Goal: Task Accomplishment & Management: Manage account settings

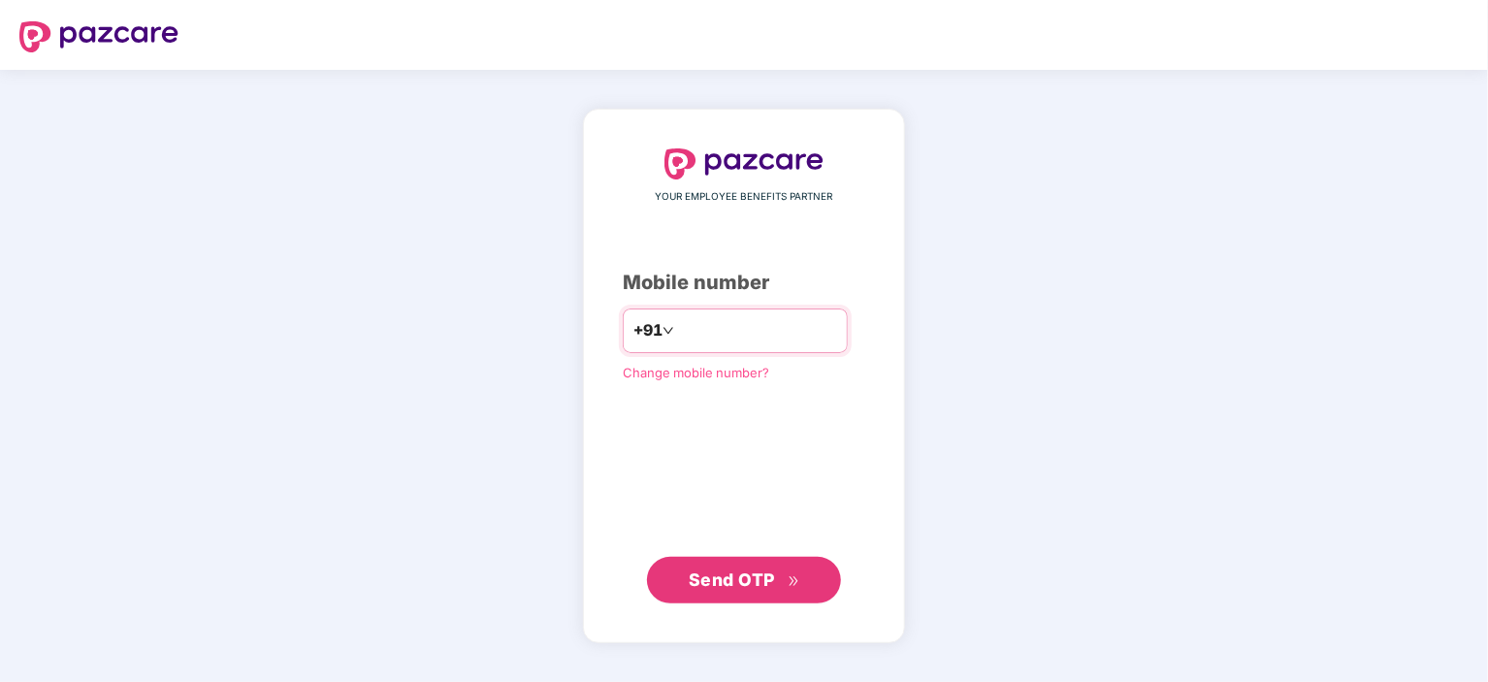
click at [681, 321] on input "number" at bounding box center [757, 330] width 159 height 31
type input "**********"
click at [771, 581] on span "Send OTP" at bounding box center [732, 579] width 86 height 20
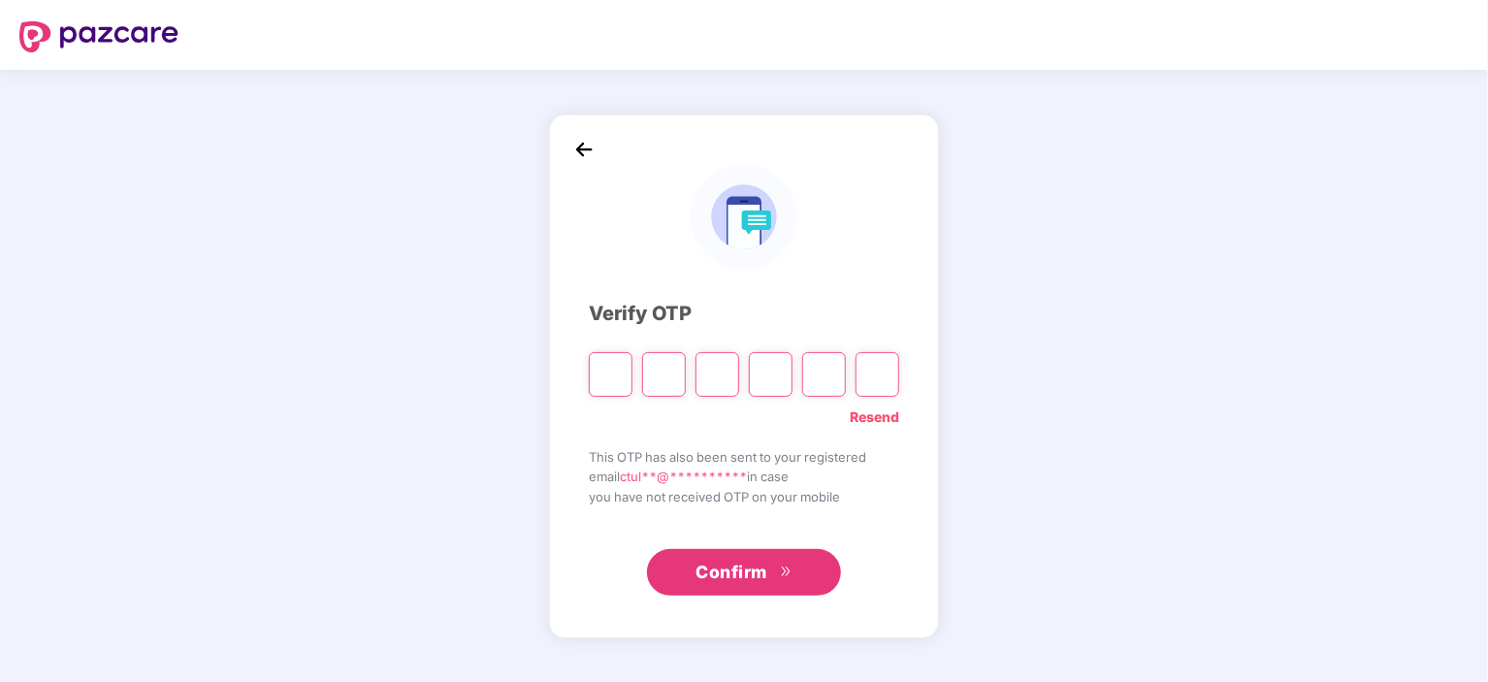
type input "*"
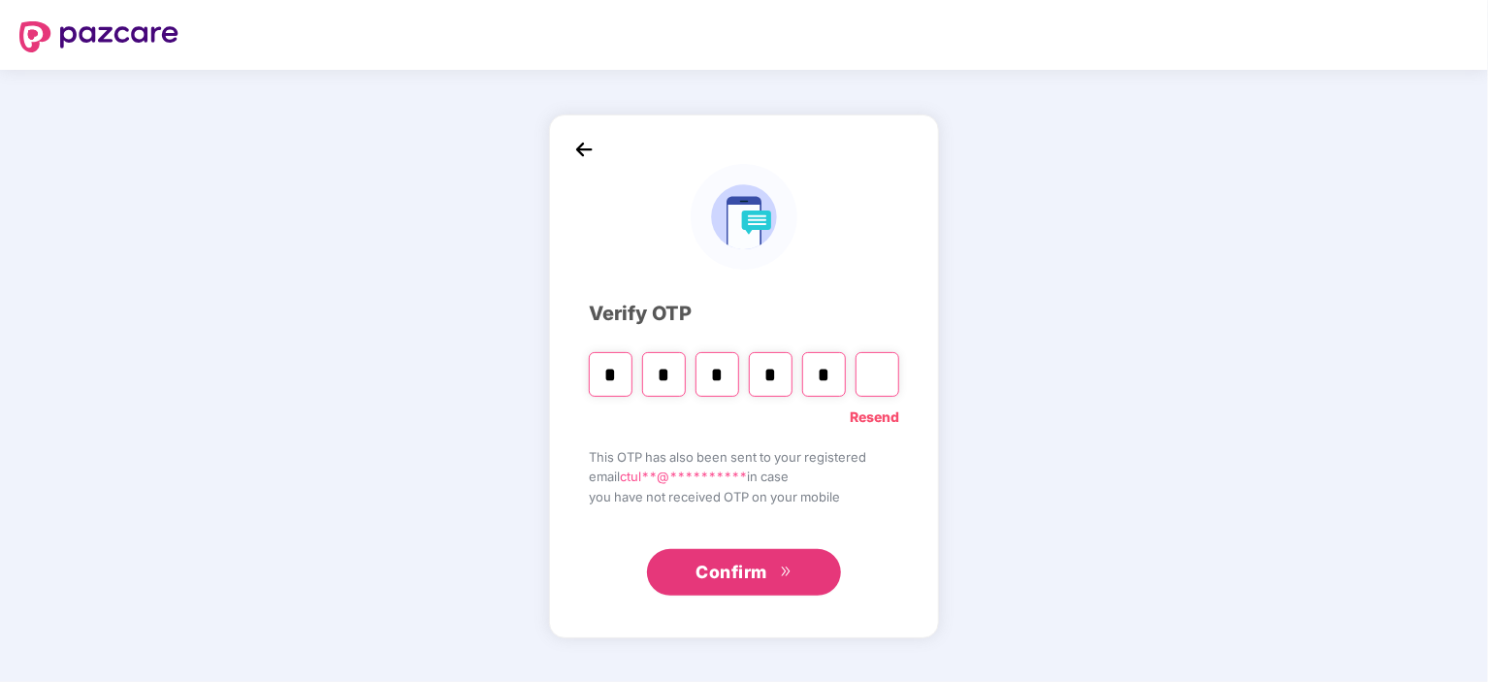
type input "*"
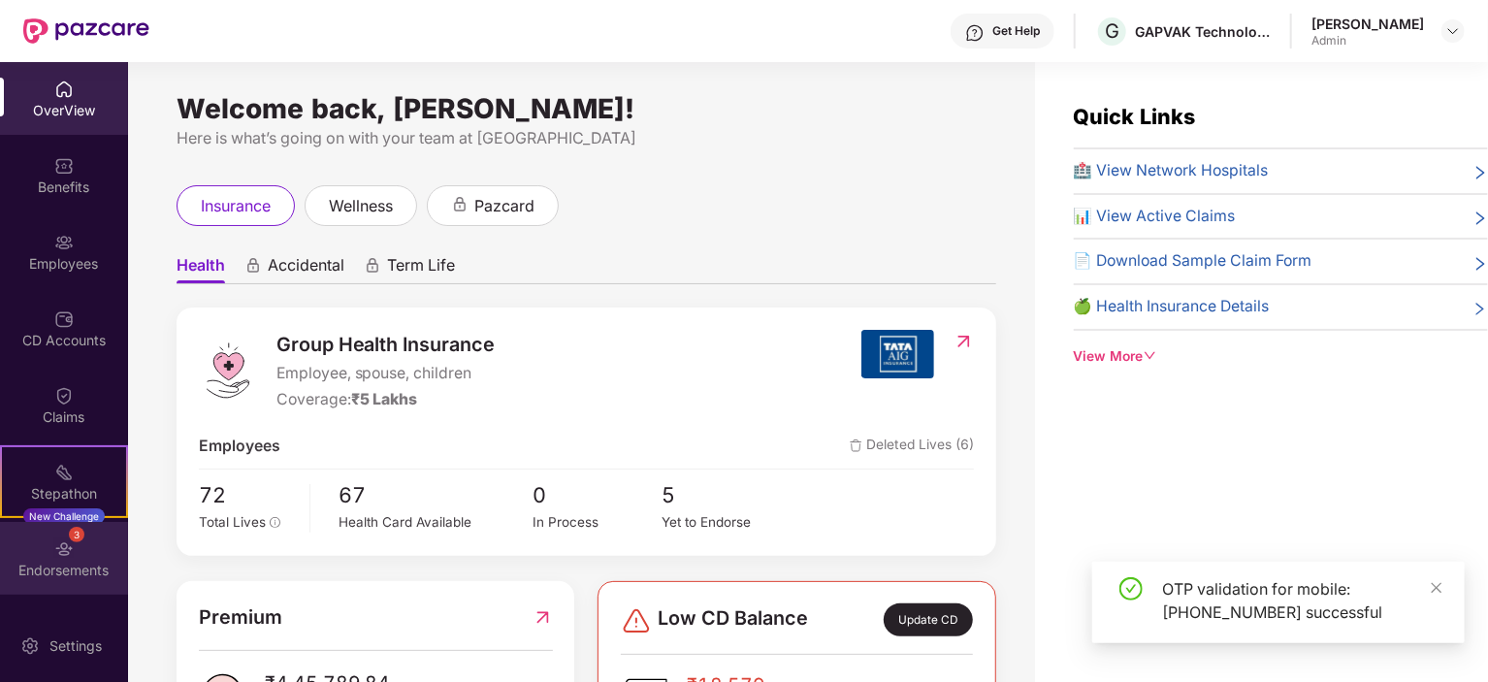
click at [70, 540] on div "3" at bounding box center [77, 535] width 16 height 16
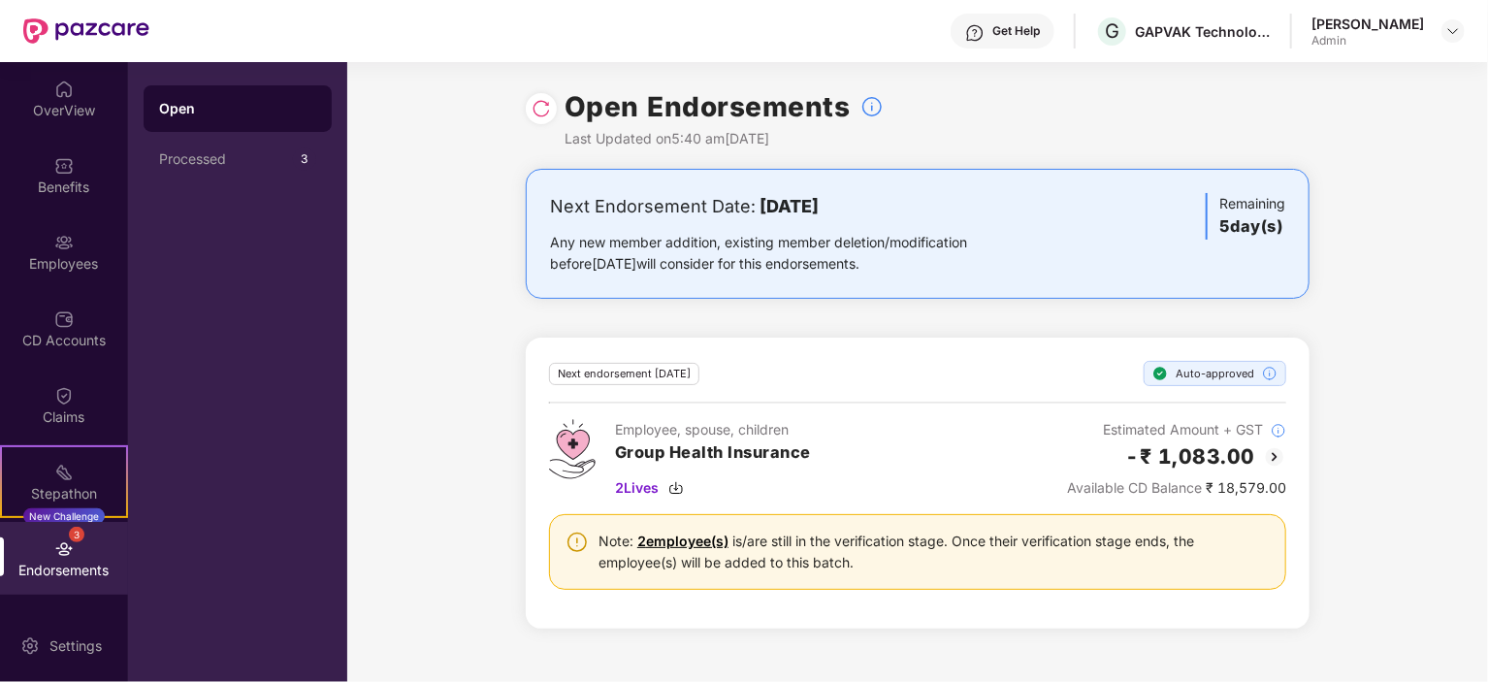
click at [761, 207] on b "[DATE]" at bounding box center [789, 206] width 59 height 20
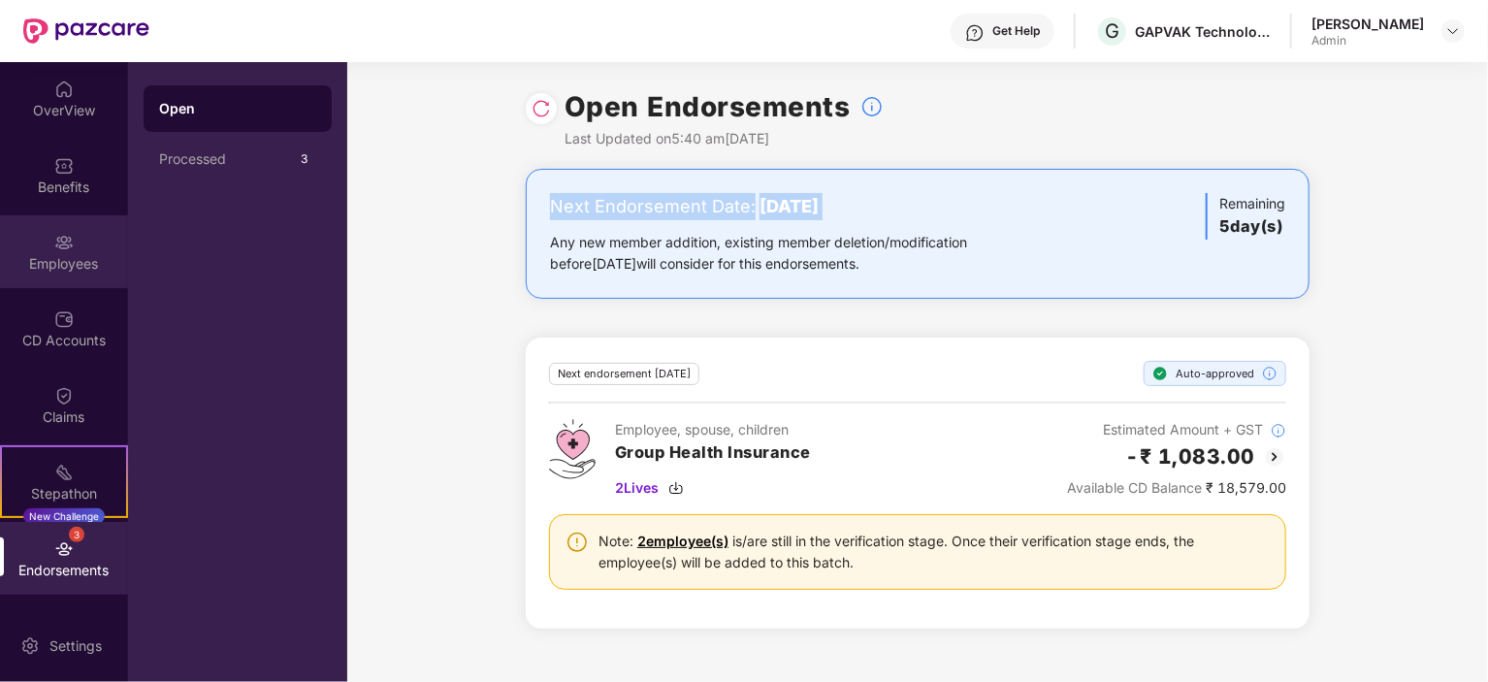
click at [67, 248] on img at bounding box center [63, 242] width 19 height 19
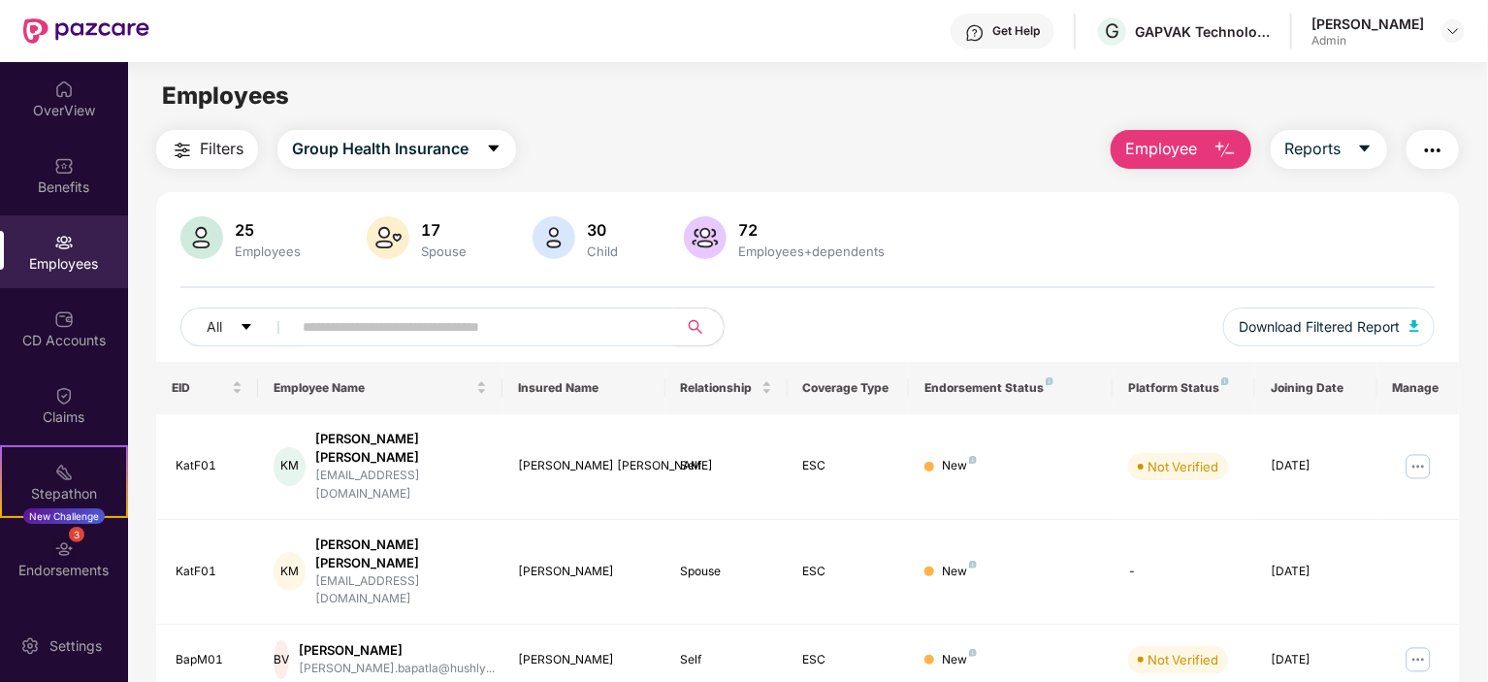
click at [250, 237] on div "25" at bounding box center [268, 229] width 74 height 19
click at [420, 232] on div "17" at bounding box center [443, 229] width 53 height 19
click at [69, 535] on div "3" at bounding box center [77, 535] width 16 height 16
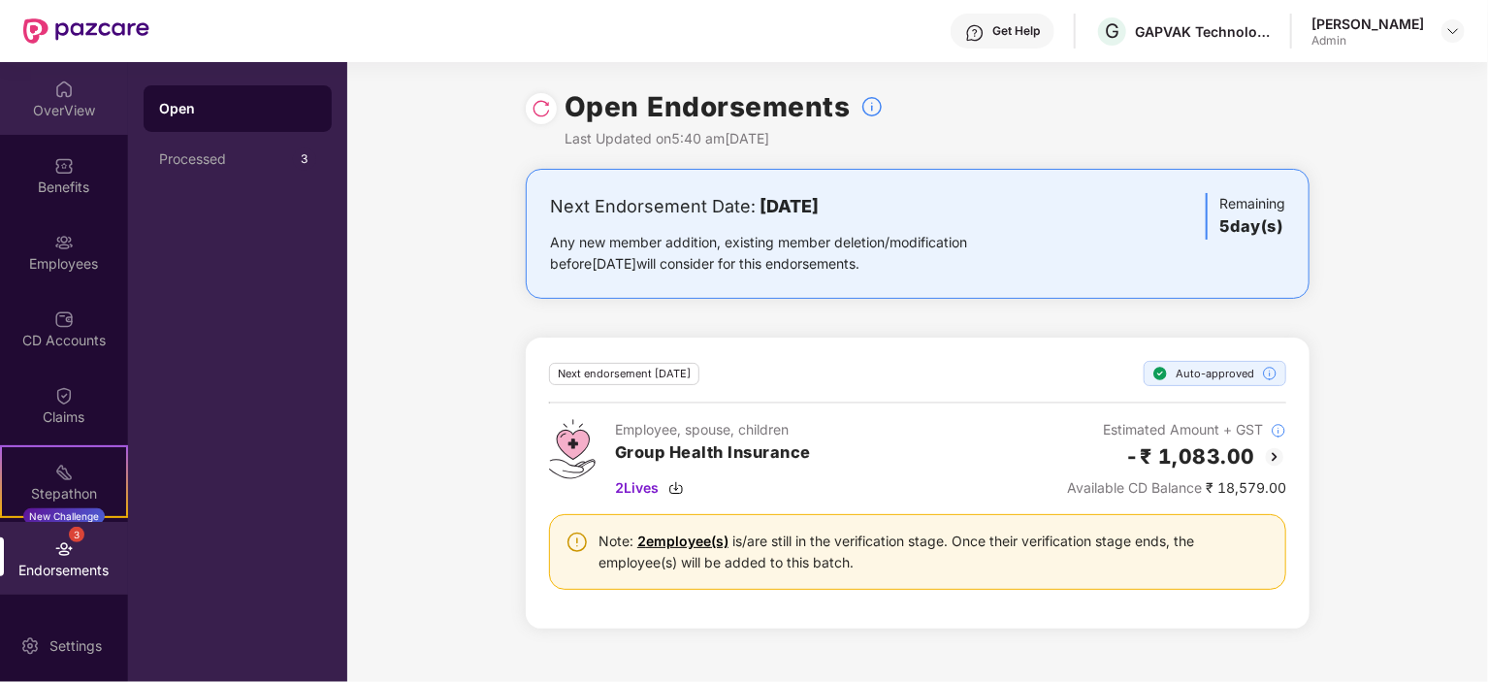
click at [71, 101] on div "OverView" at bounding box center [64, 110] width 128 height 19
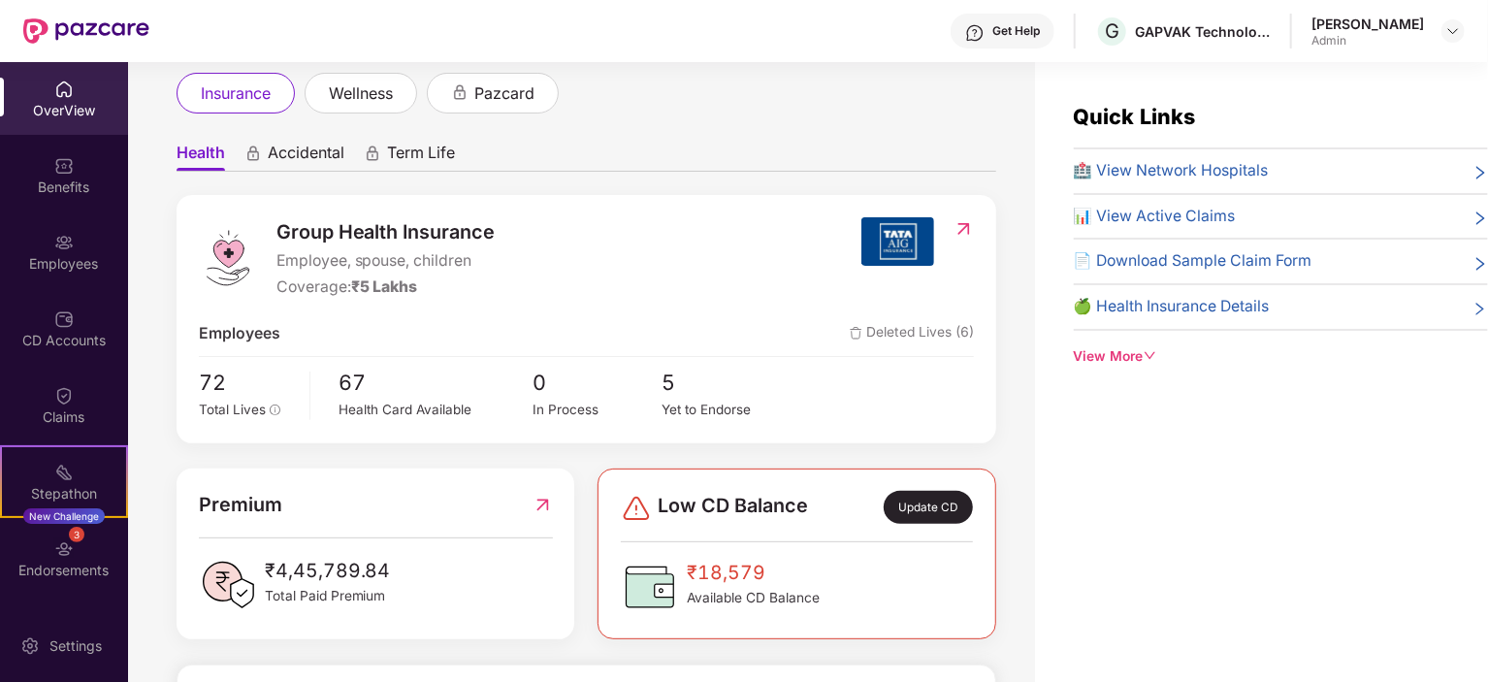
scroll to position [291, 0]
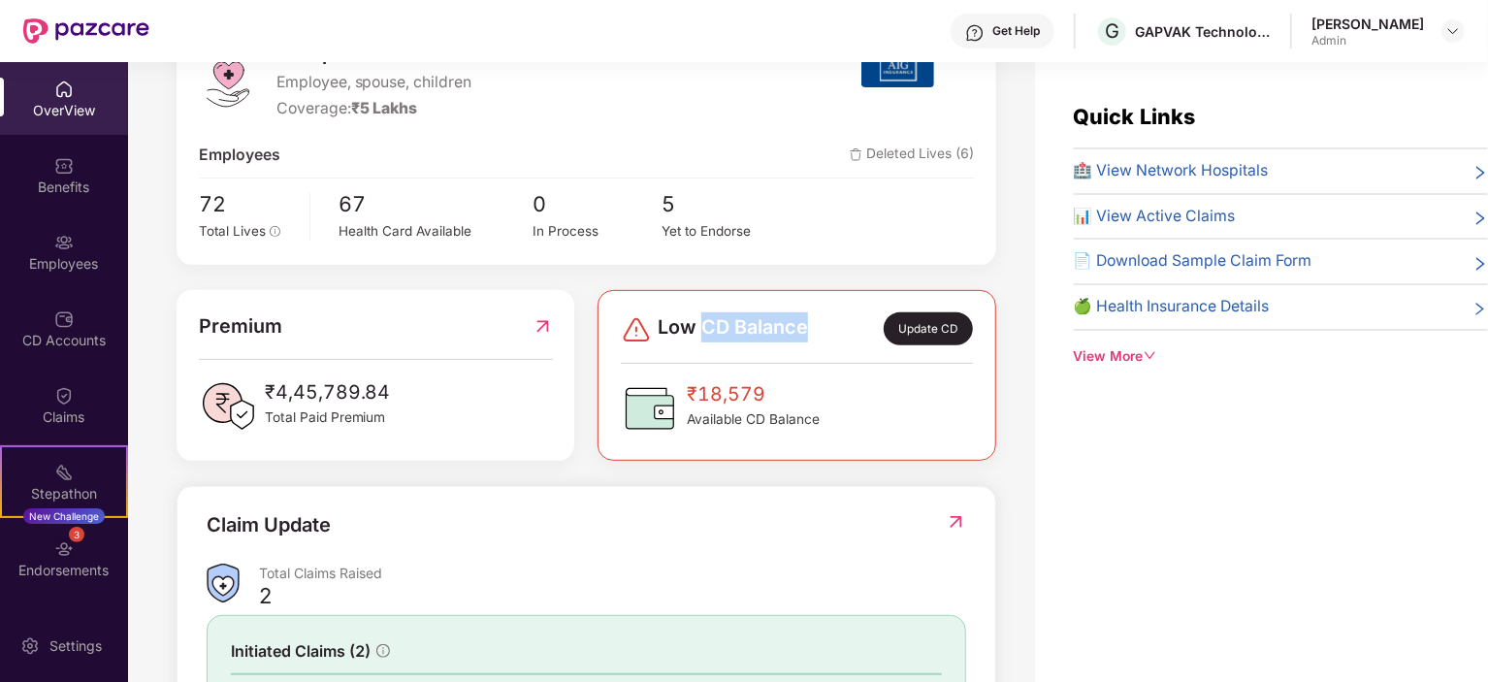
drag, startPoint x: 699, startPoint y: 332, endPoint x: 804, endPoint y: 324, distance: 106.0
click at [804, 324] on span "Low CD Balance" at bounding box center [733, 328] width 150 height 33
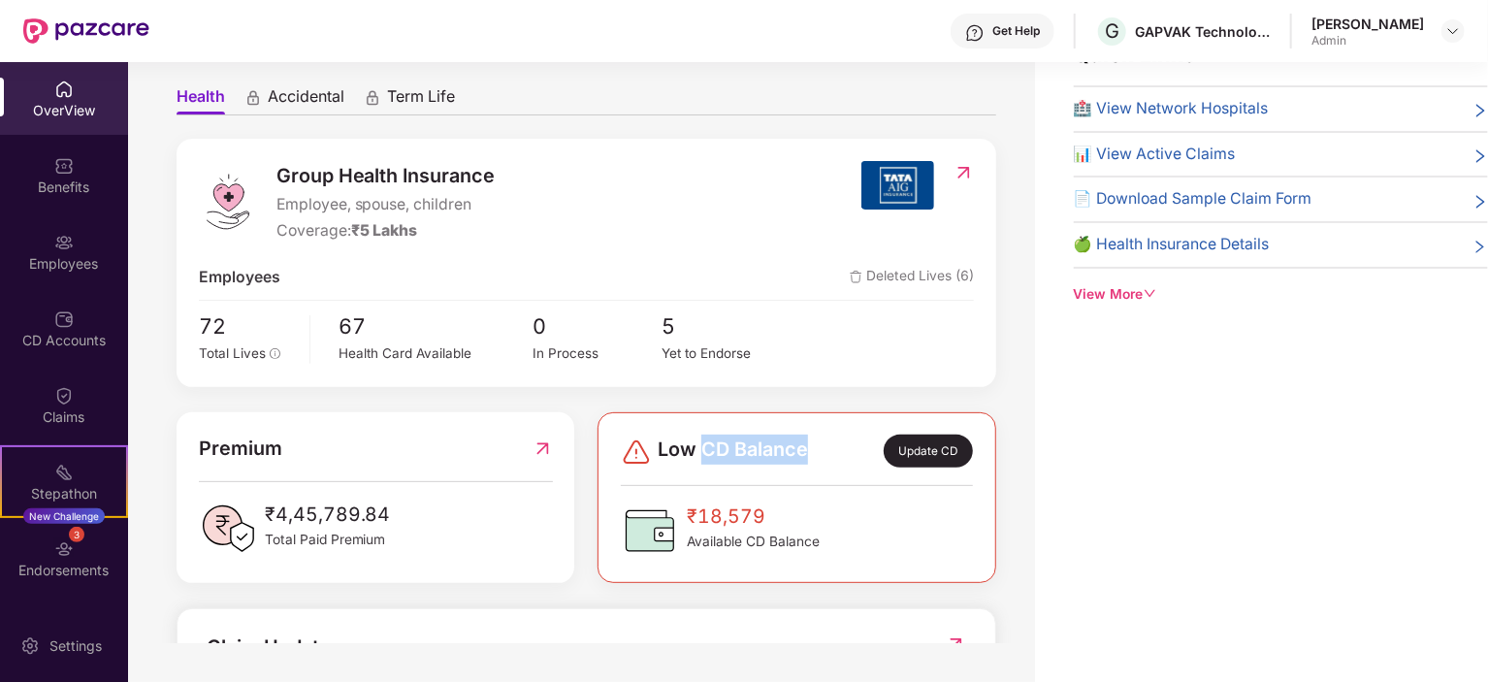
scroll to position [0, 0]
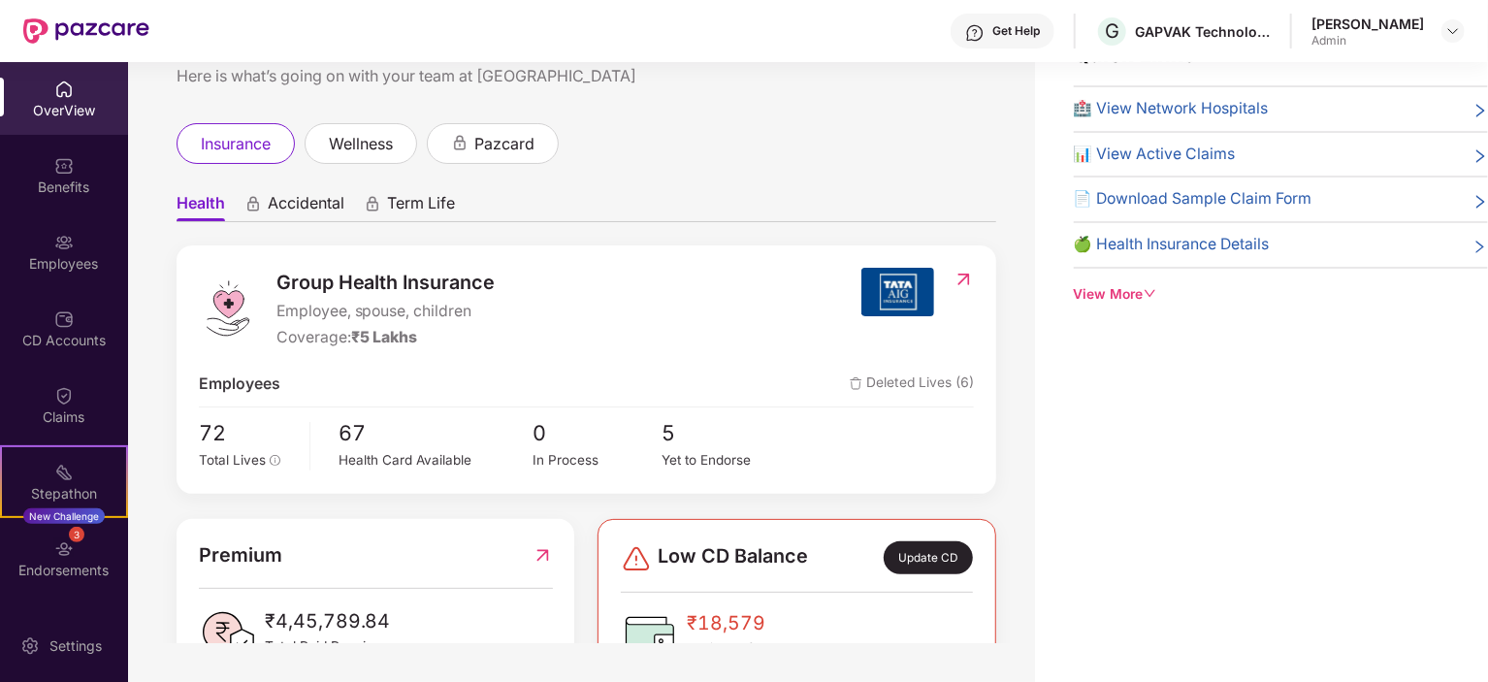
click at [896, 383] on span "Deleted Lives (6)" at bounding box center [912, 385] width 124 height 24
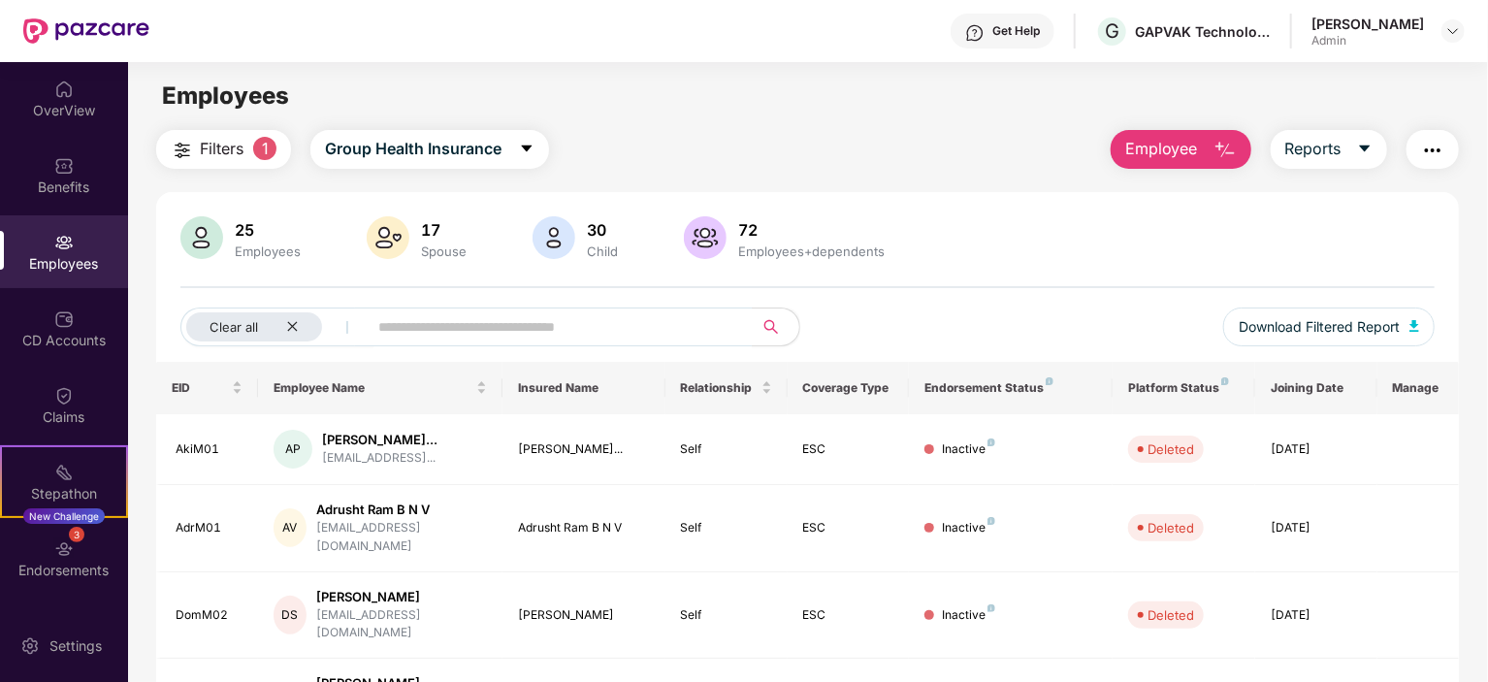
click at [239, 231] on div "25" at bounding box center [268, 229] width 74 height 19
click at [234, 144] on span "Filters" at bounding box center [222, 149] width 44 height 24
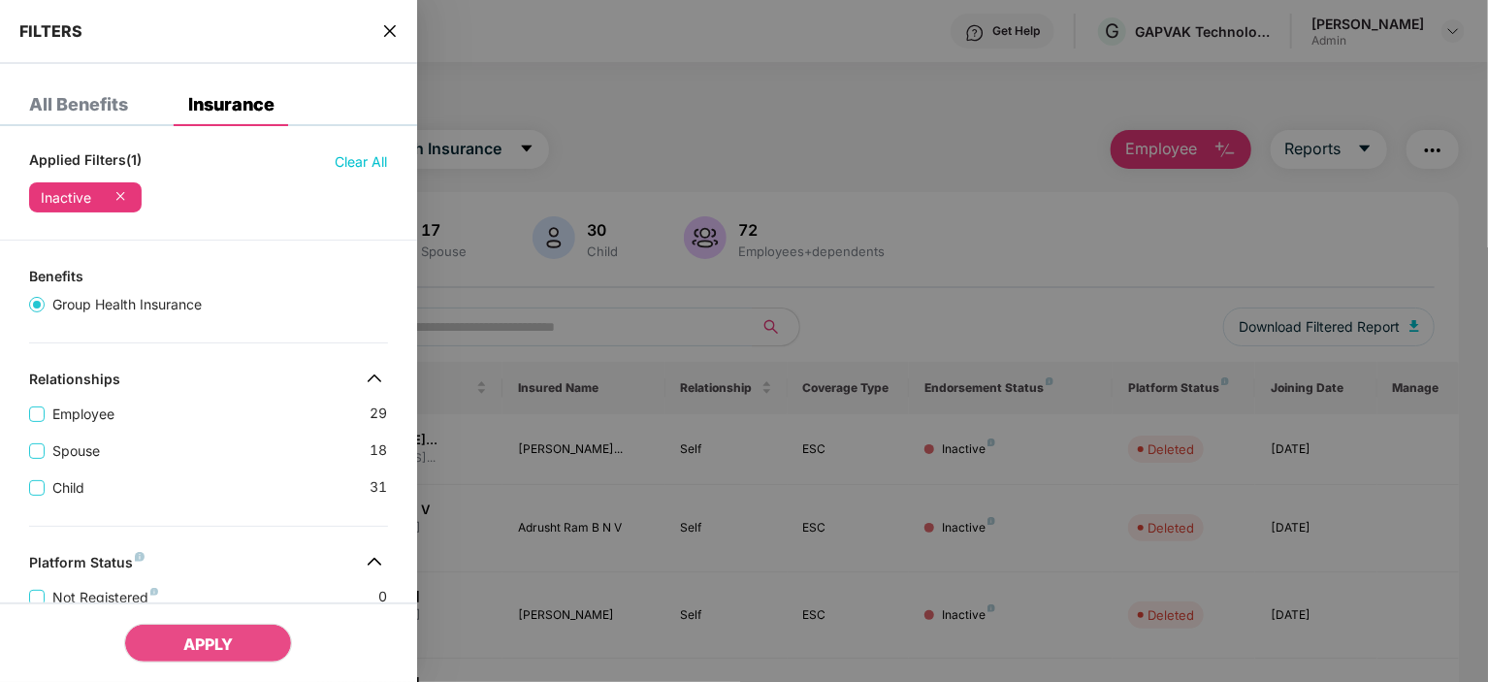
click at [380, 38] on div "FILTERS" at bounding box center [208, 32] width 417 height 64
click at [389, 34] on icon "close" at bounding box center [390, 31] width 16 height 16
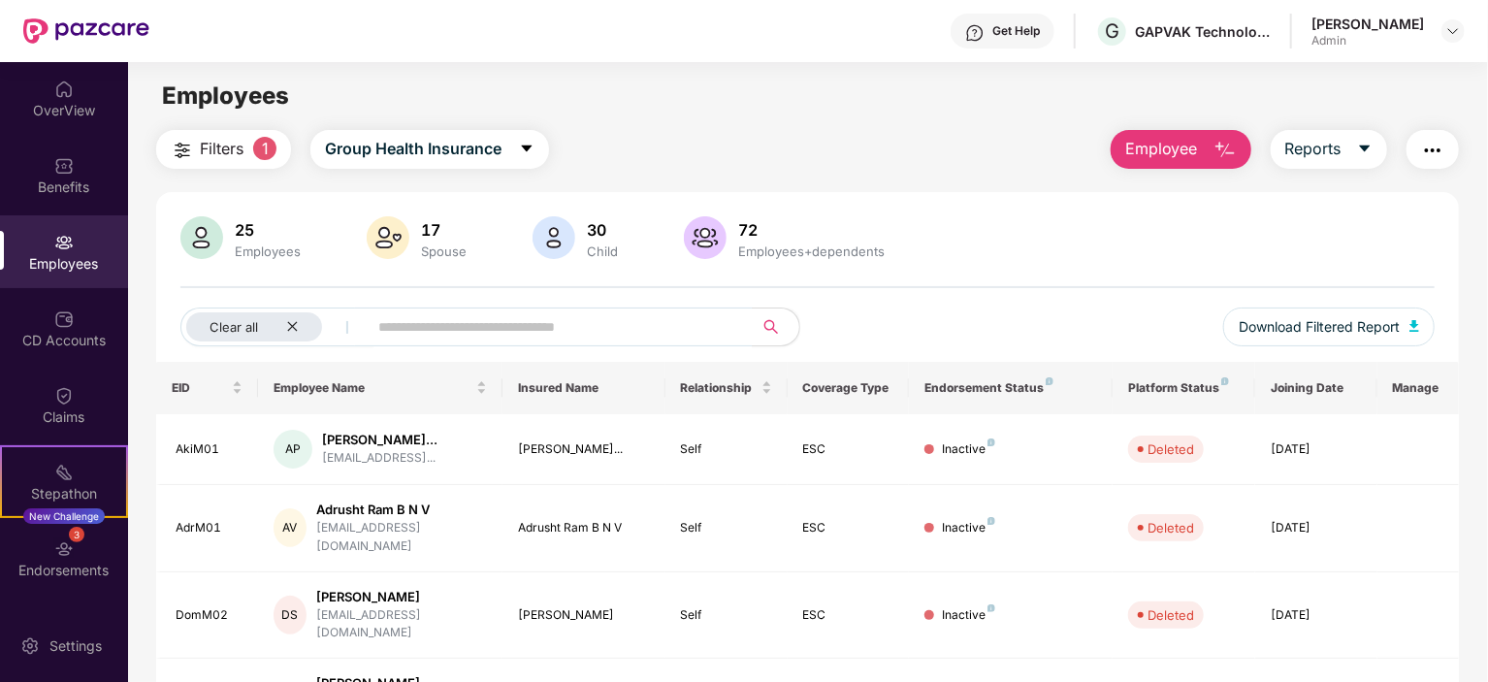
click at [1409, 149] on button "button" at bounding box center [1433, 149] width 52 height 39
click at [1006, 101] on div "Employees" at bounding box center [807, 96] width 1359 height 37
click at [63, 266] on div "Employees" at bounding box center [64, 263] width 128 height 19
click at [83, 258] on div "Employees" at bounding box center [64, 263] width 128 height 19
click at [293, 327] on icon "close" at bounding box center [292, 327] width 10 height 10
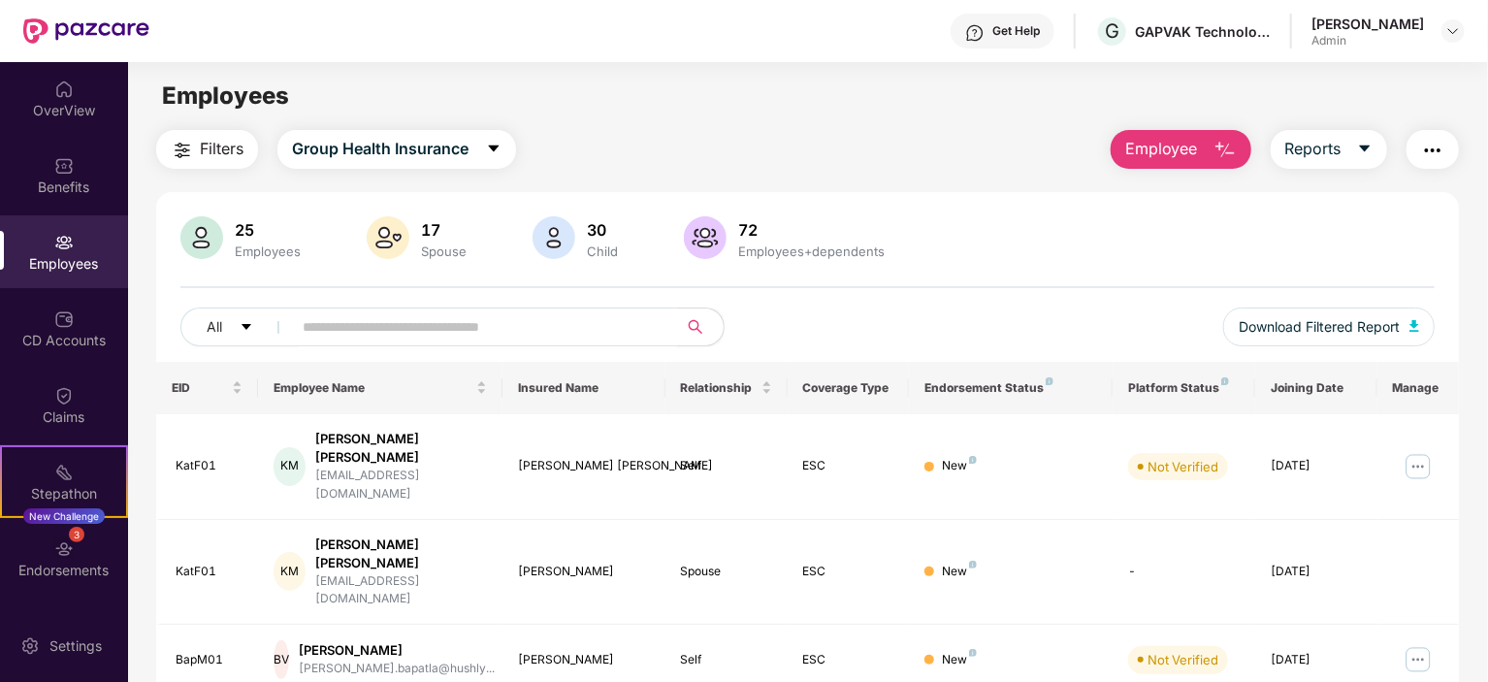
click at [303, 321] on input "text" at bounding box center [477, 326] width 348 height 29
type input "*****"
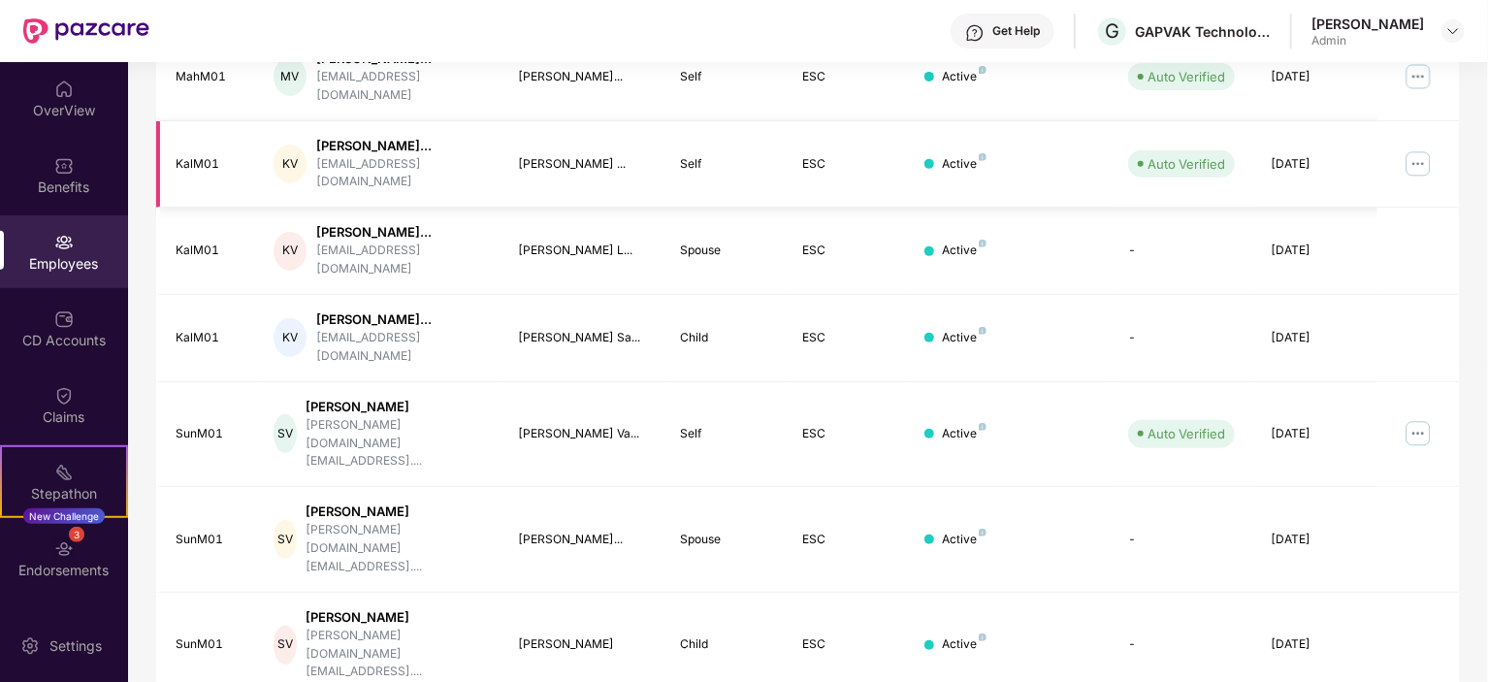
scroll to position [136, 0]
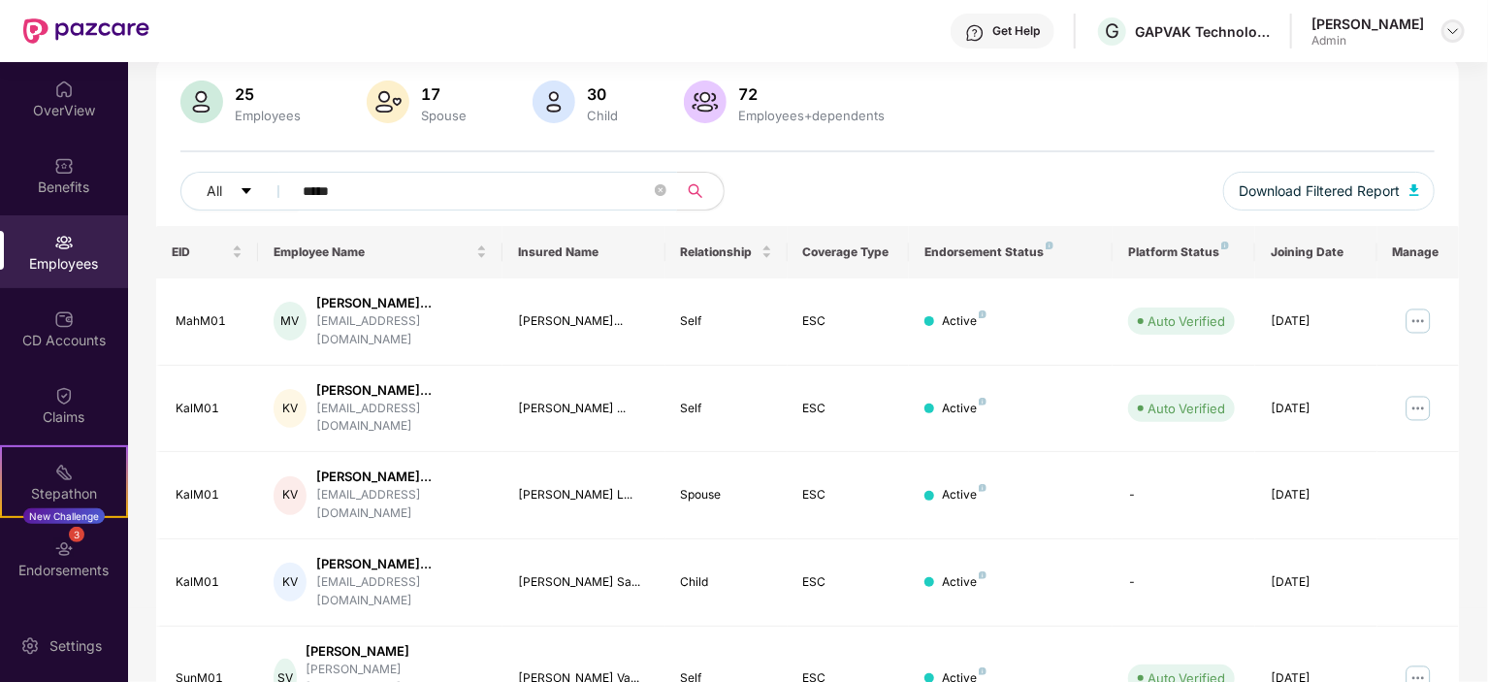
click at [1447, 34] on img at bounding box center [1454, 31] width 16 height 16
click at [992, 129] on div "25 Employees 17 Spouse 30 Child [DEMOGRAPHIC_DATA] Employees+dependents All ***…" at bounding box center [807, 154] width 1303 height 146
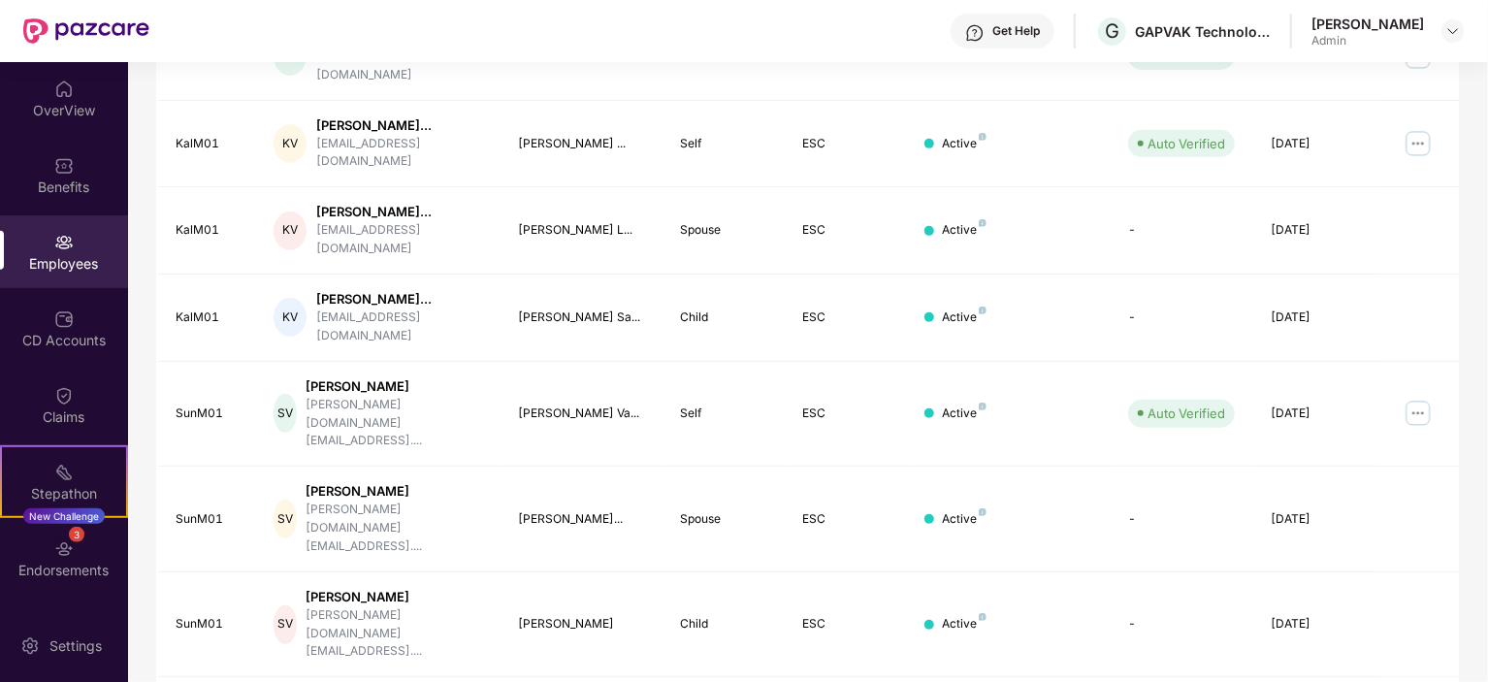
scroll to position [524, 0]
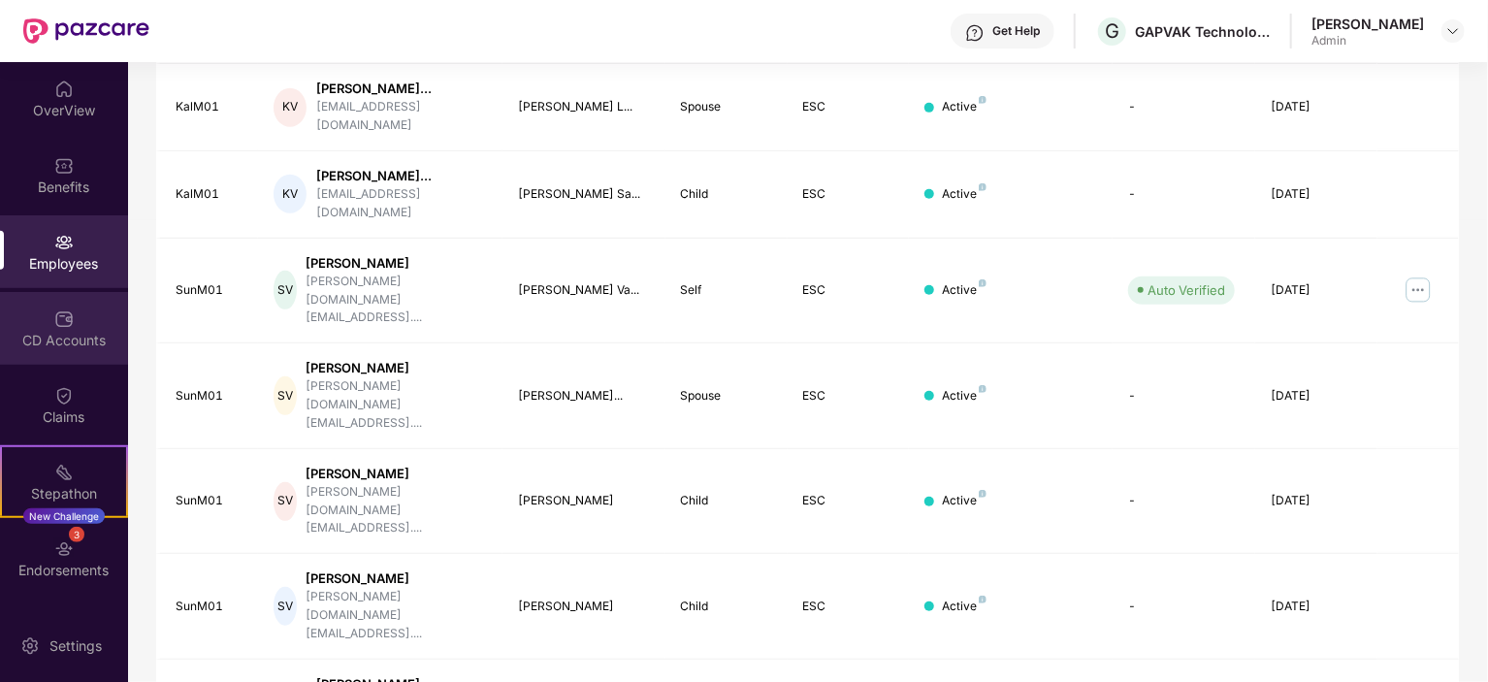
click at [62, 353] on div "CD Accounts" at bounding box center [64, 328] width 128 height 73
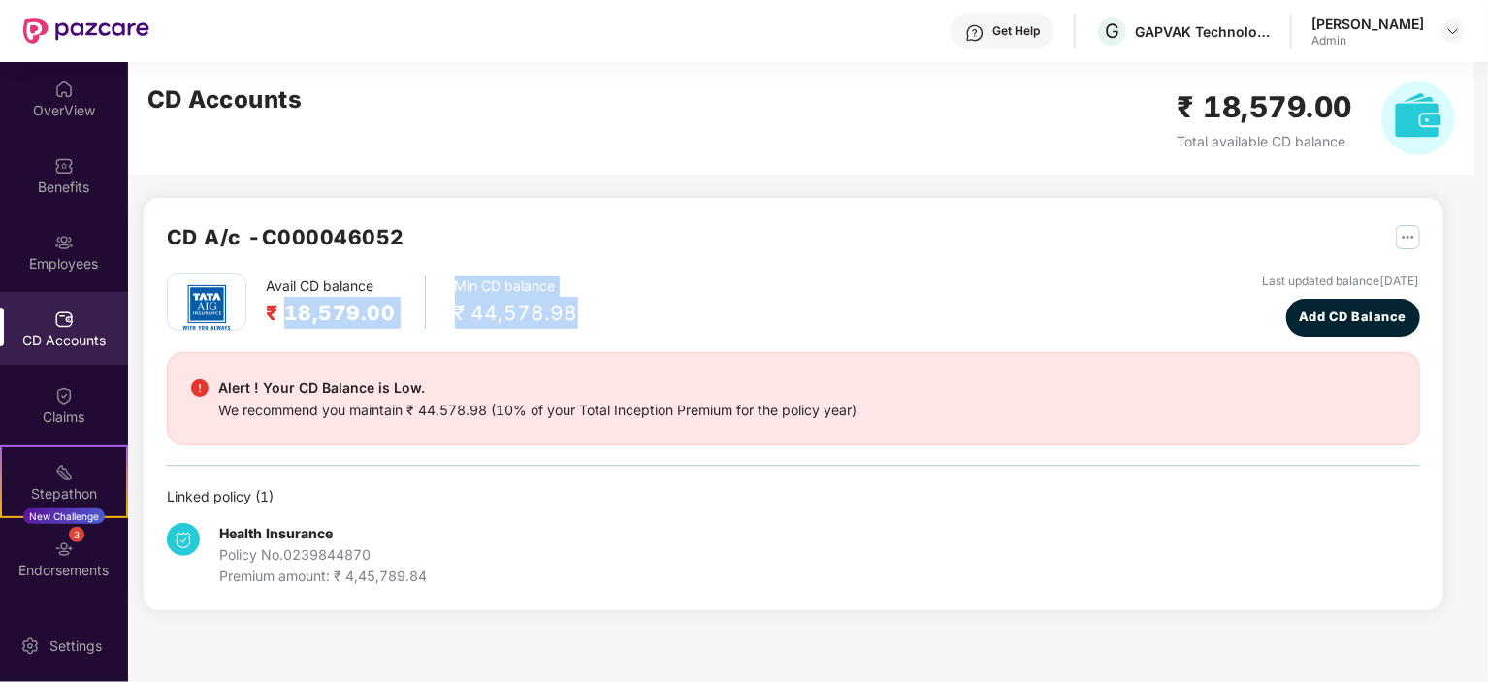
drag, startPoint x: 284, startPoint y: 313, endPoint x: 667, endPoint y: 313, distance: 383.2
click at [667, 313] on div "Avail CD balance ₹ 18,579.00 Min CD balance ₹ 44,578.98 Last updated balance [D…" at bounding box center [793, 305] width 1253 height 64
click at [680, 314] on div "Avail CD balance ₹ 18,579.00 Min CD balance ₹ 44,578.98 Last updated balance [D…" at bounding box center [793, 305] width 1253 height 64
click at [1290, 282] on div "Last updated balance [DATE]" at bounding box center [1341, 282] width 157 height 18
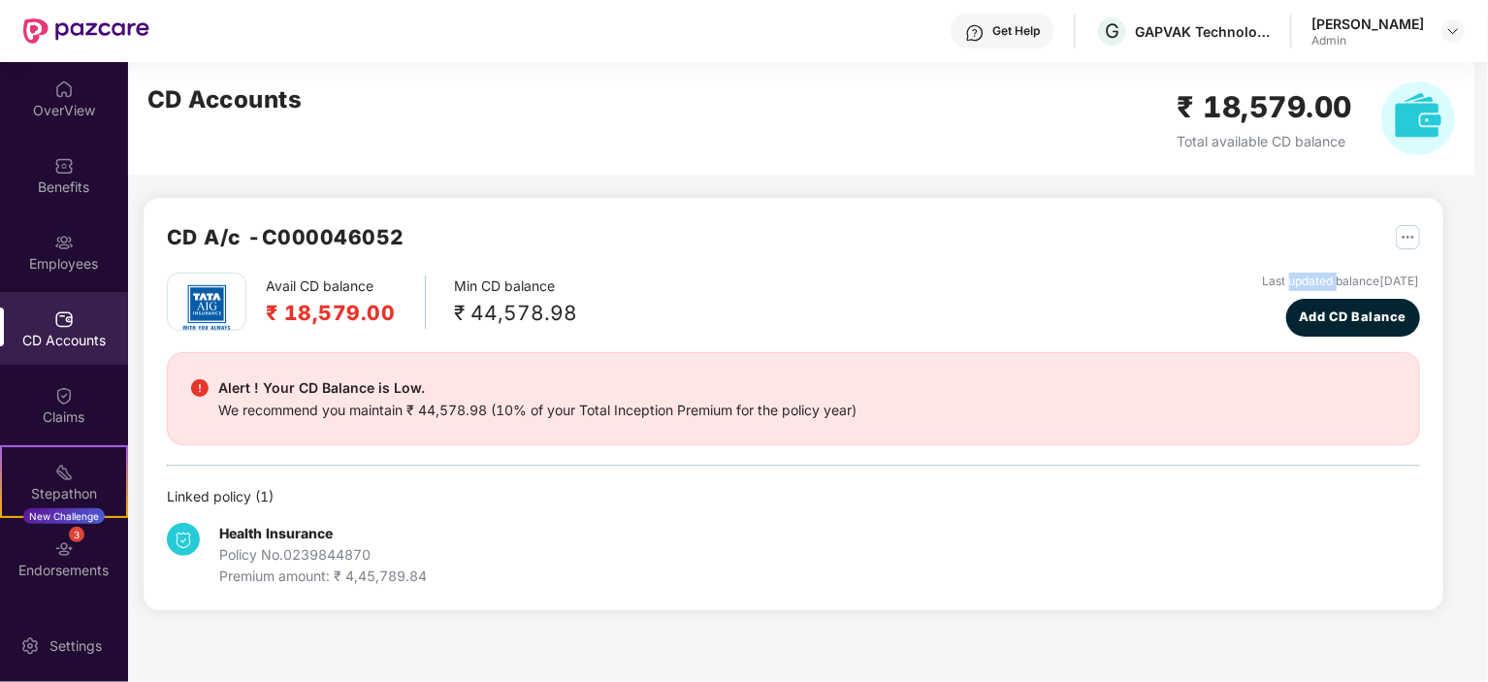
click at [1290, 282] on div "Last updated balance [DATE]" at bounding box center [1341, 282] width 157 height 18
click at [877, 304] on div "Avail CD balance ₹ 18,579.00 Min CD balance ₹ 44,578.98 Last updated balance [D…" at bounding box center [793, 305] width 1253 height 64
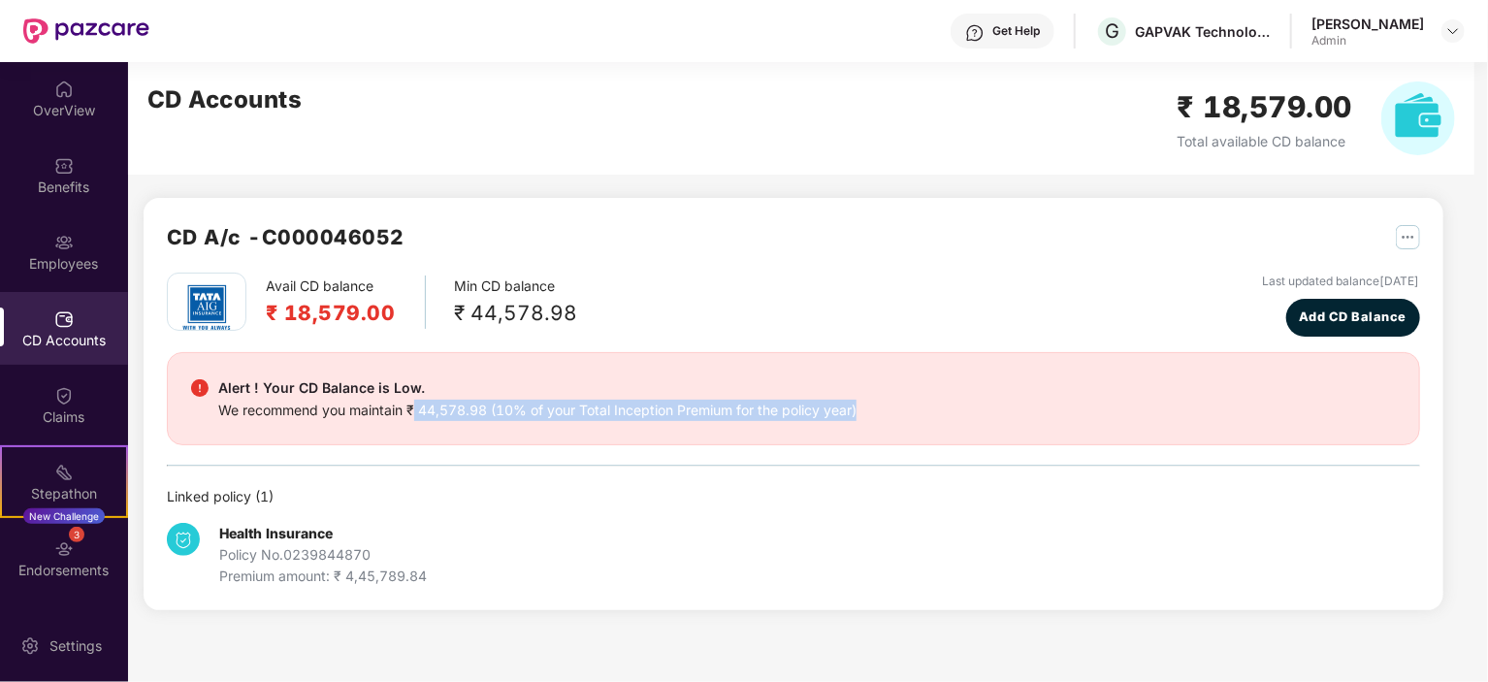
drag, startPoint x: 416, startPoint y: 409, endPoint x: 931, endPoint y: 414, distance: 515.2
click at [931, 414] on div "Alert ! Your CD Balance is Low. We recommend you maintain ₹ 44,578.98 (10% of y…" at bounding box center [793, 398] width 1205 height 45
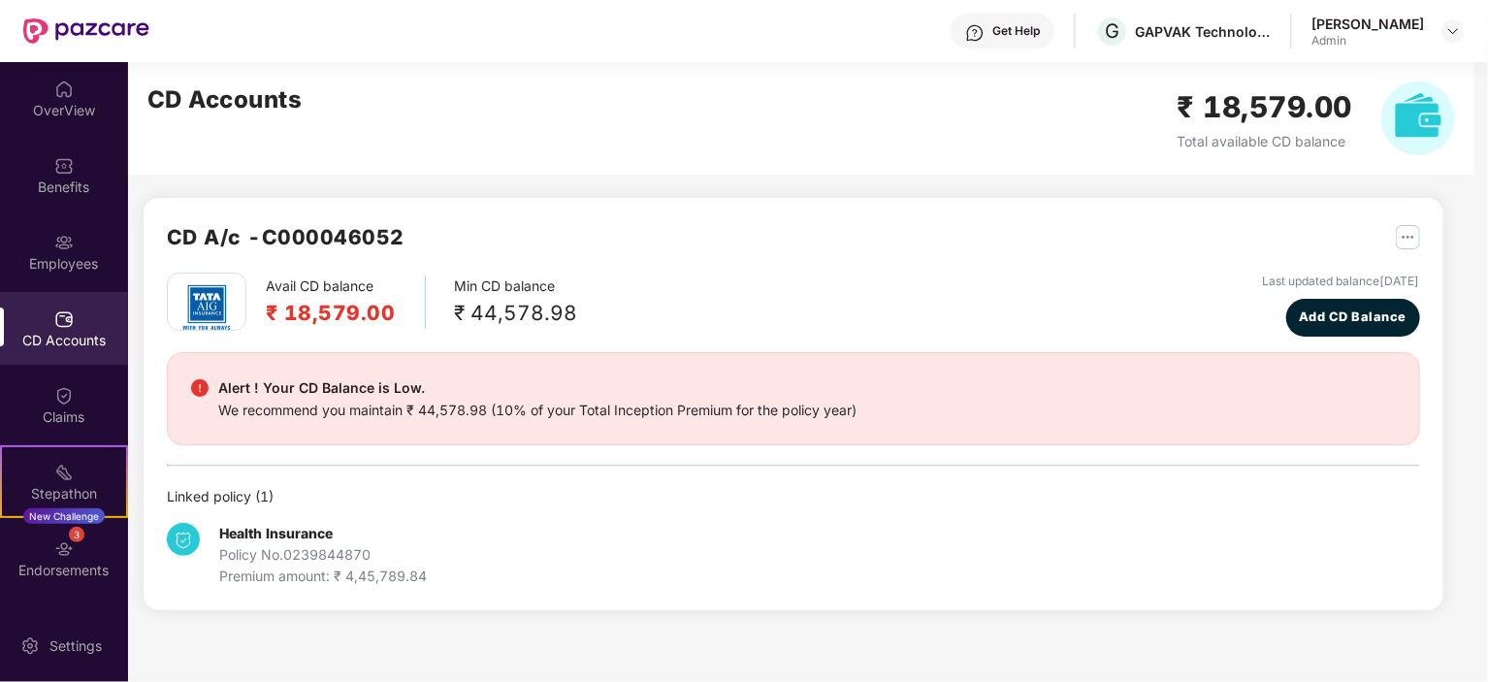
click at [696, 335] on div "Avail CD balance ₹ 18,579.00 Min CD balance ₹ 44,578.98 Last updated balance [D…" at bounding box center [793, 305] width 1253 height 64
drag, startPoint x: 286, startPoint y: 308, endPoint x: 398, endPoint y: 306, distance: 111.6
click at [398, 306] on div "Avail CD balance ₹ 18,579.00" at bounding box center [346, 302] width 160 height 53
click at [735, 286] on div "Avail CD balance ₹ 18,579.00 Min CD balance ₹ 44,578.98 Last updated balance [D…" at bounding box center [793, 305] width 1253 height 64
click at [1343, 317] on span "Add CD Balance" at bounding box center [1353, 317] width 108 height 19
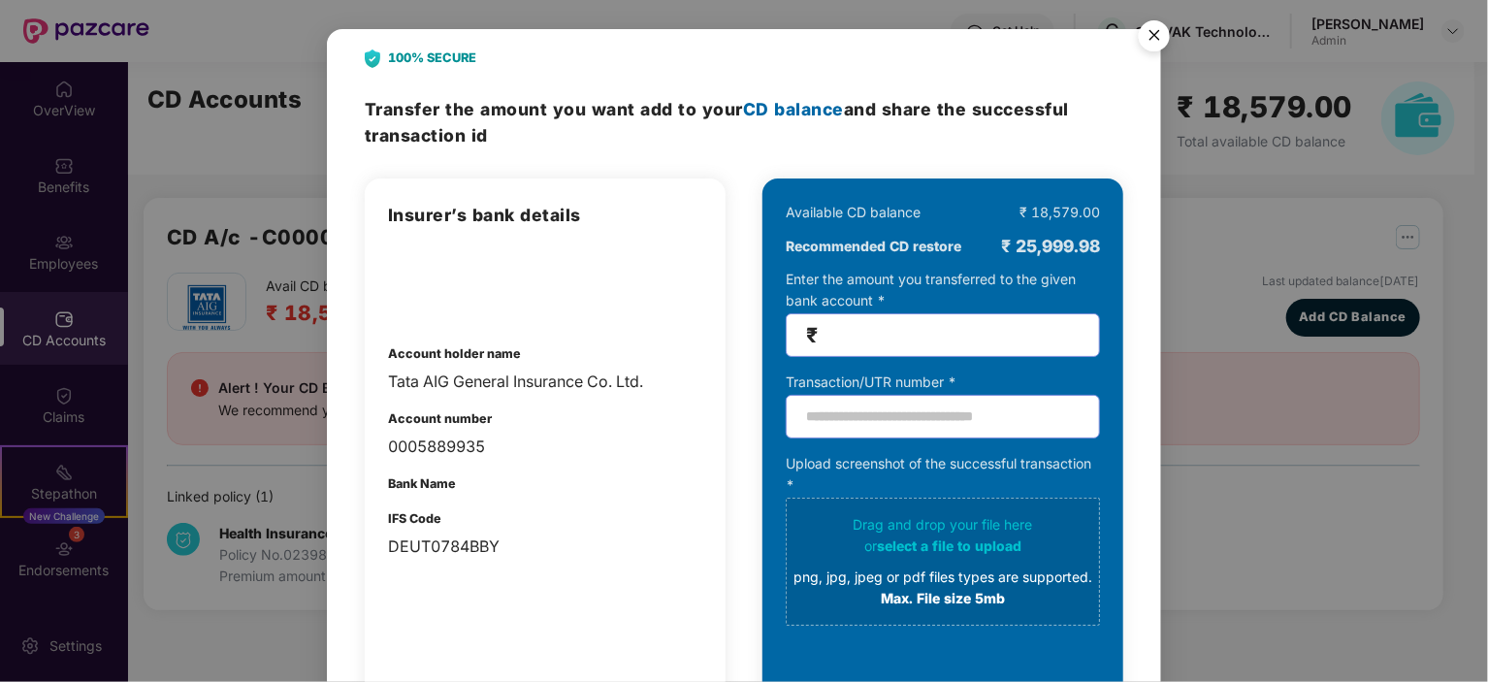
click at [743, 107] on span "CD balance" at bounding box center [793, 109] width 101 height 20
drag, startPoint x: 1013, startPoint y: 244, endPoint x: 1102, endPoint y: 237, distance: 89.5
click at [1102, 237] on div "Available CD balance ₹ 18,579.00 Recommended CD restore ₹ 25,999.98 Enter the a…" at bounding box center [943, 489] width 361 height 621
click at [858, 212] on div "Available CD balance" at bounding box center [853, 212] width 135 height 21
drag, startPoint x: 790, startPoint y: 209, endPoint x: 947, endPoint y: 222, distance: 157.8
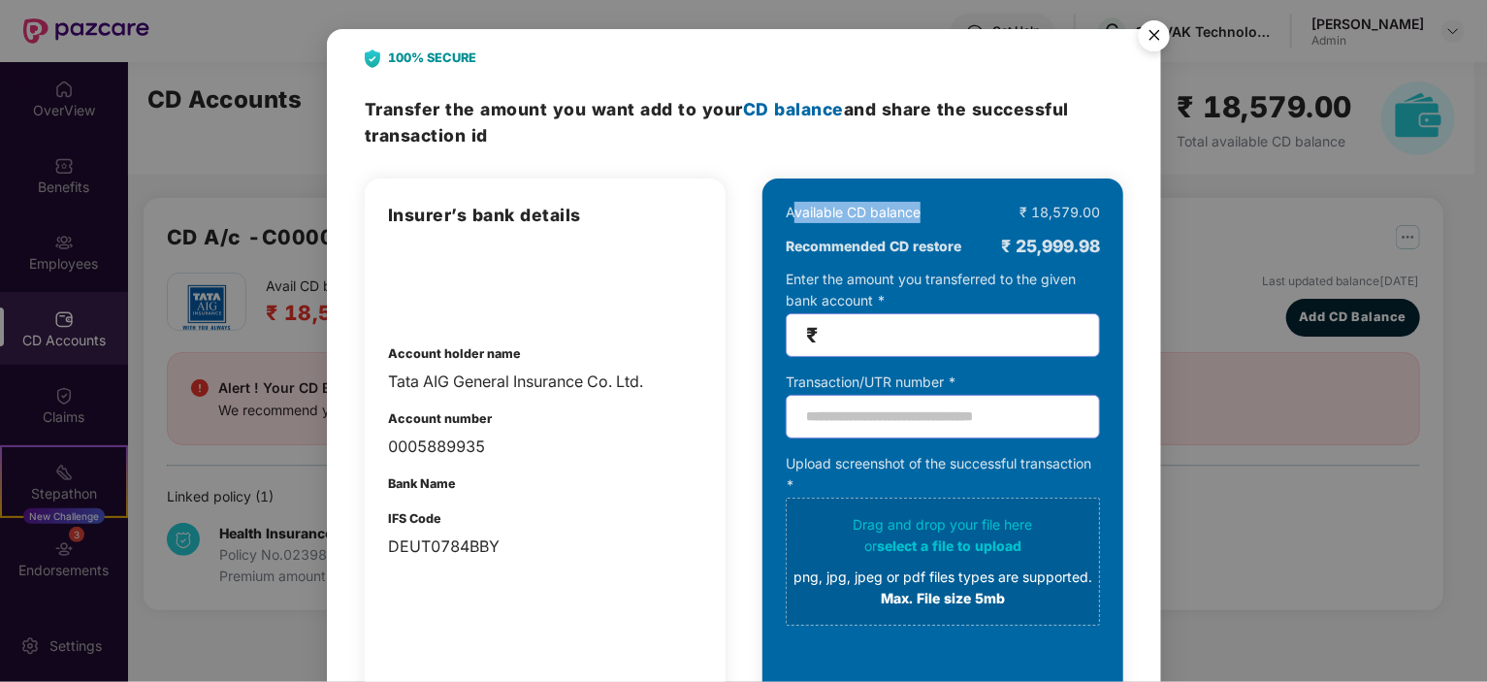
click at [947, 222] on div "Available CD balance ₹ 18,579.00" at bounding box center [943, 212] width 314 height 21
click at [852, 222] on div "Available CD balance" at bounding box center [853, 212] width 135 height 21
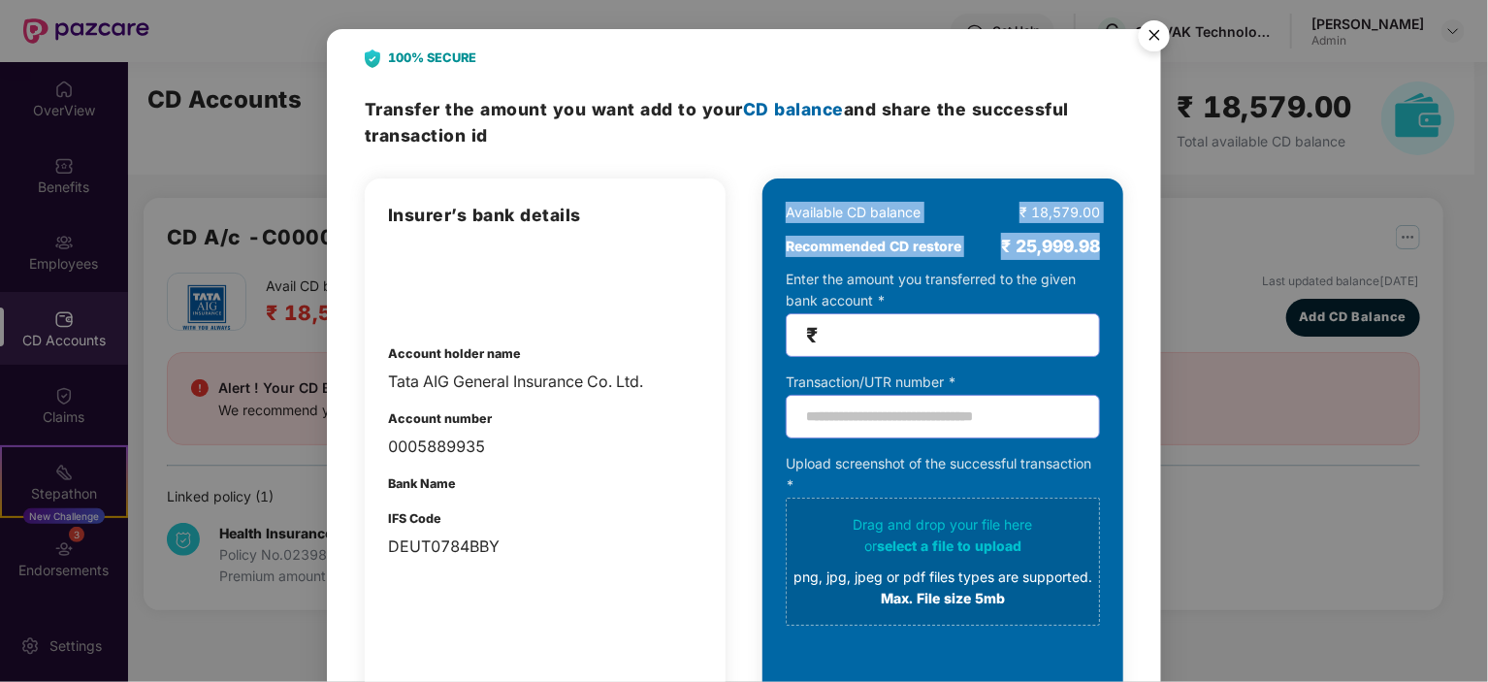
drag, startPoint x: 787, startPoint y: 209, endPoint x: 1103, endPoint y: 238, distance: 317.6
click at [1103, 238] on div "Available CD balance ₹ 18,579.00 Recommended CD restore ₹ 25,999.98 Enter the a…" at bounding box center [943, 489] width 361 height 621
copy div "Available CD balance ₹ 18,579.00 Recommended CD restore ₹ 25,999.98"
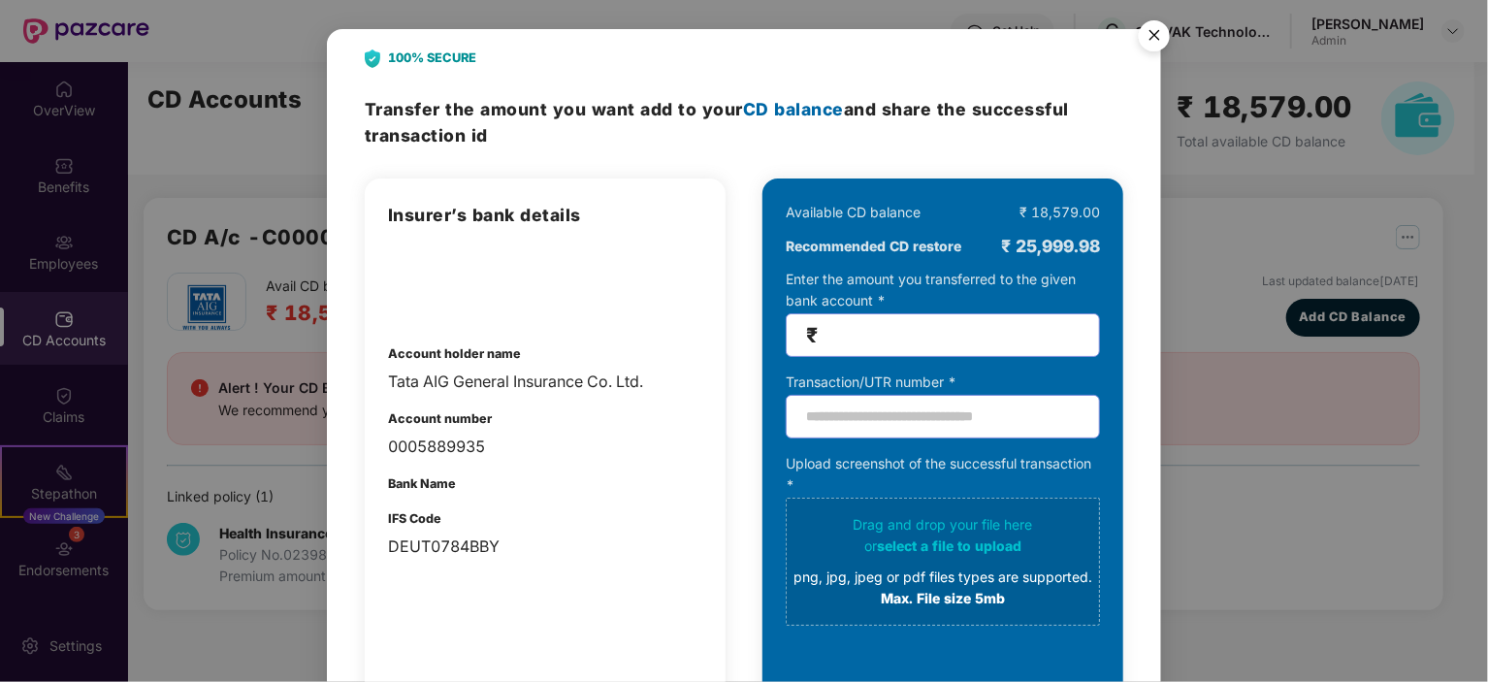
click at [589, 295] on div at bounding box center [545, 281] width 314 height 68
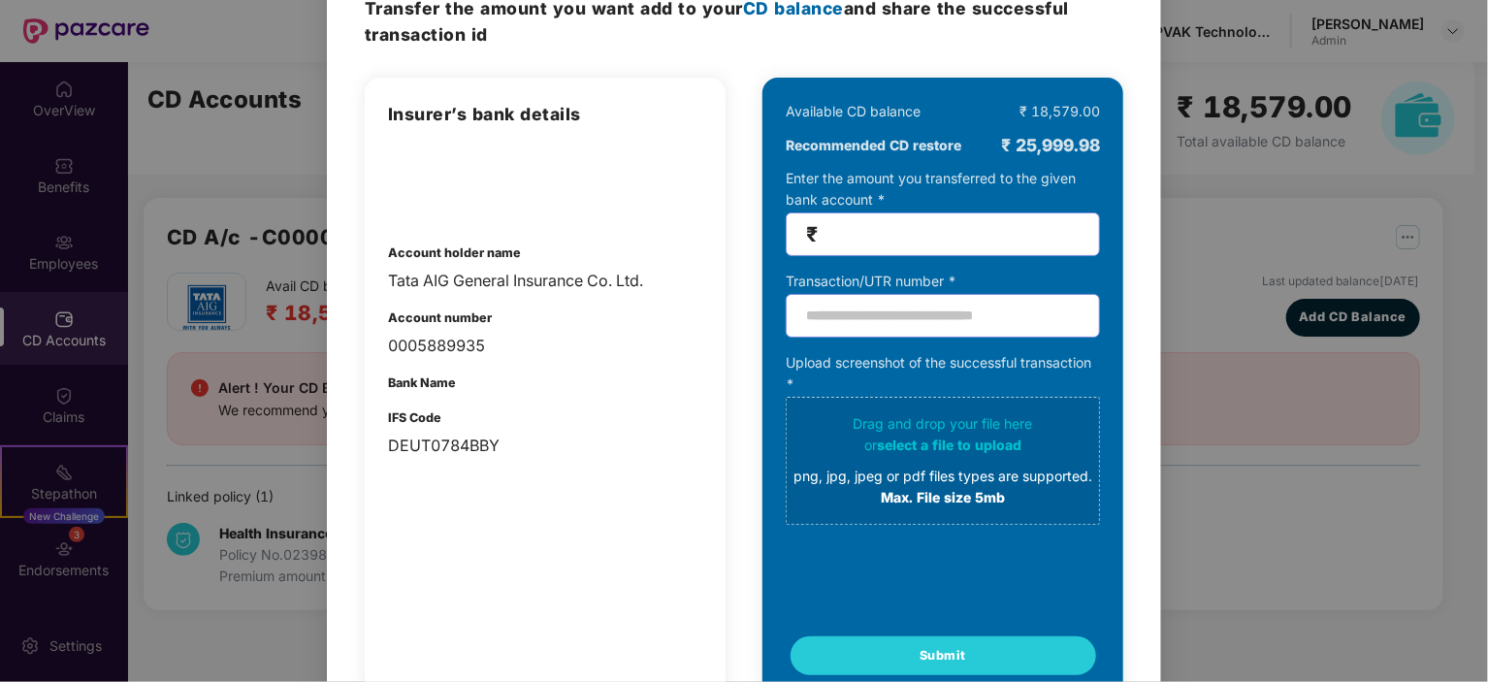
scroll to position [67, 0]
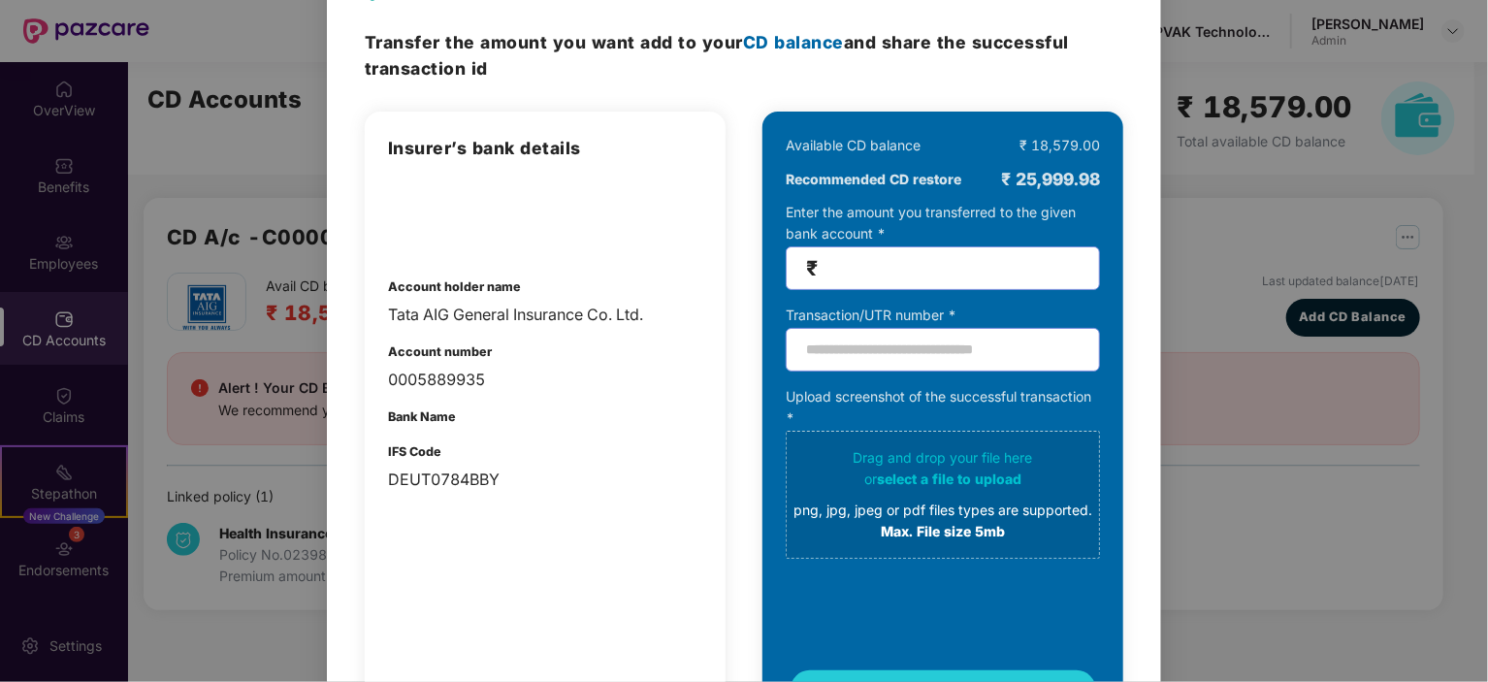
click at [492, 143] on h3 "Insurer’s bank details" at bounding box center [545, 148] width 314 height 27
click at [450, 309] on div "Tata AIG General Insurance Co. Ltd." at bounding box center [545, 315] width 314 height 24
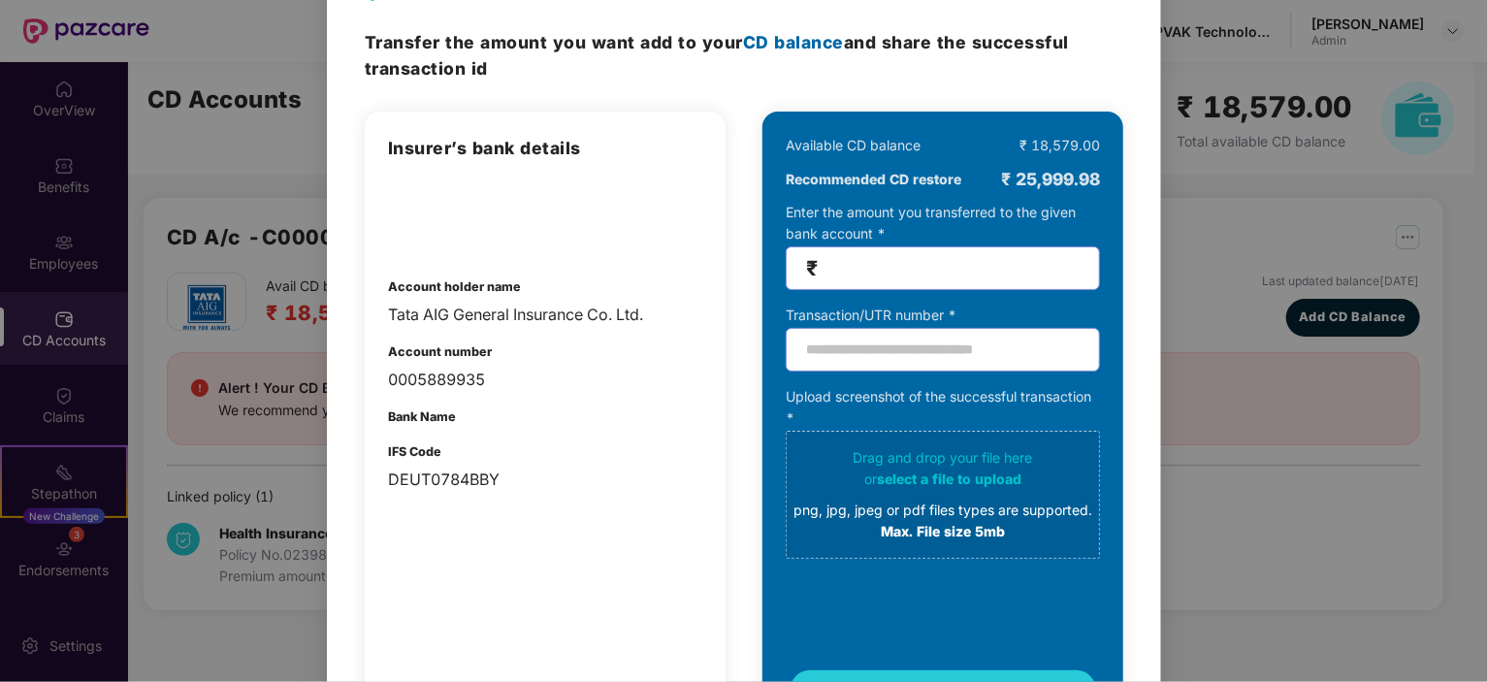
click at [427, 356] on b "Account number" at bounding box center [440, 351] width 104 height 15
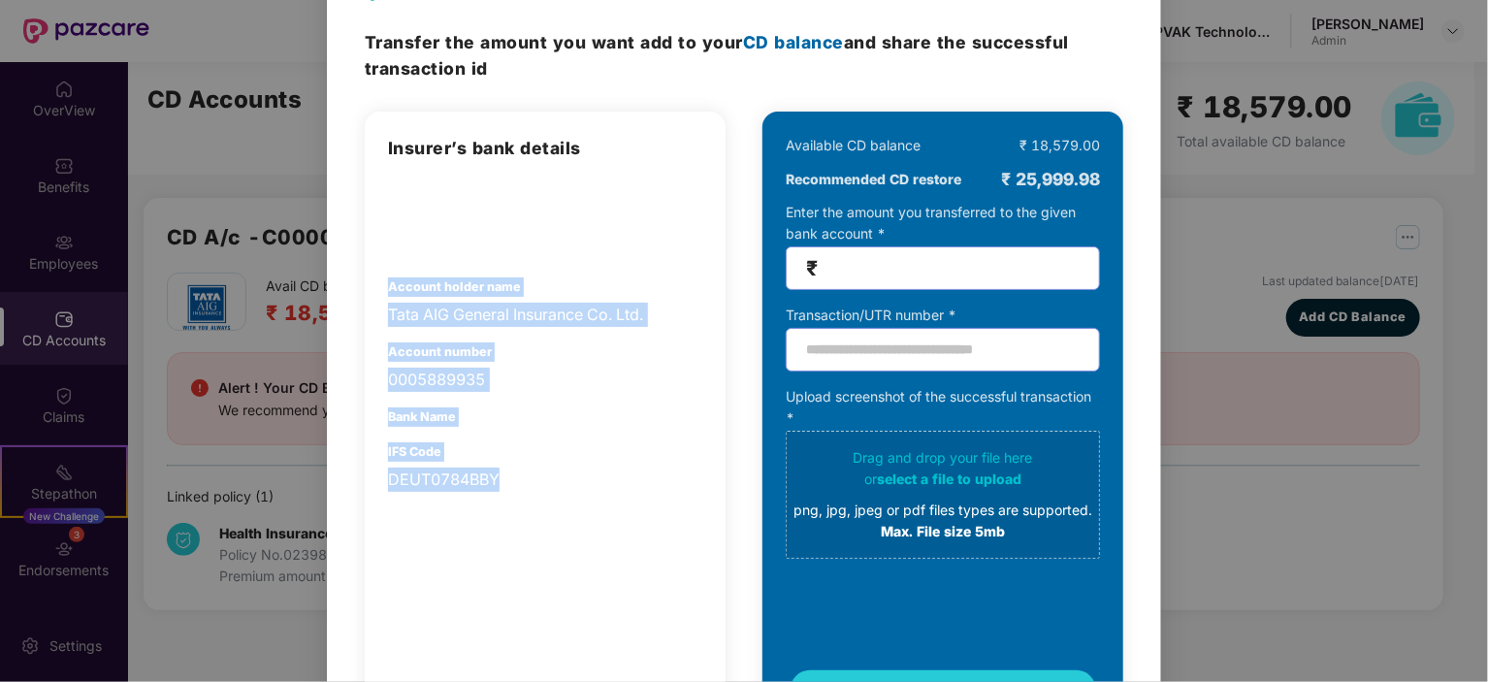
drag, startPoint x: 384, startPoint y: 281, endPoint x: 543, endPoint y: 490, distance: 262.3
click at [543, 490] on div "Insurer’s bank details Account holder name Tata AIG General Insurance Co. Ltd. …" at bounding box center [545, 422] width 361 height 621
copy div "Account holder name Tata AIG General Insurance Co. Ltd. Account number 00058899…"
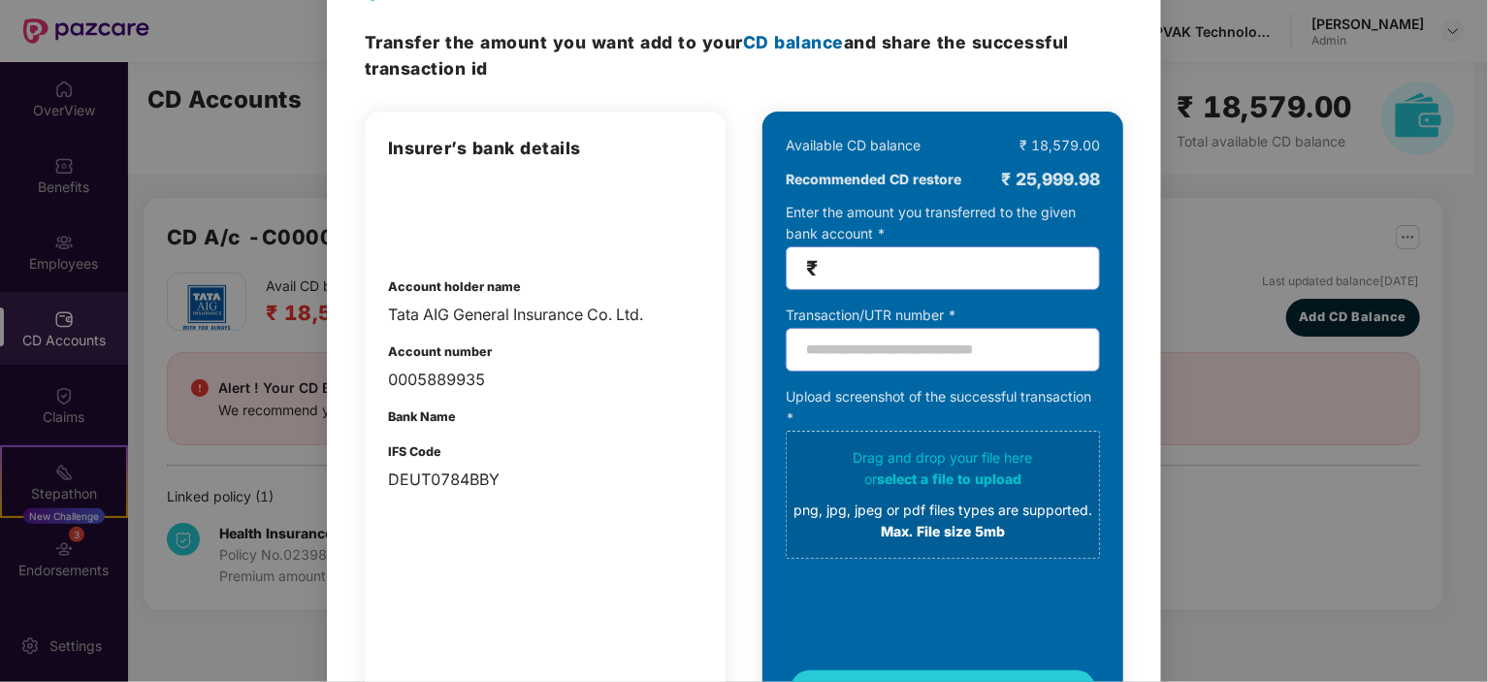
click at [564, 231] on div at bounding box center [545, 214] width 314 height 68
click at [621, 401] on div "Insurer’s bank details Account holder name Tata AIG General Insurance Co. Ltd. …" at bounding box center [545, 313] width 314 height 357
click at [862, 261] on input "number" at bounding box center [951, 268] width 258 height 22
click at [850, 354] on input "text" at bounding box center [943, 350] width 314 height 44
click at [570, 422] on div "Bank Name" at bounding box center [545, 416] width 314 height 19
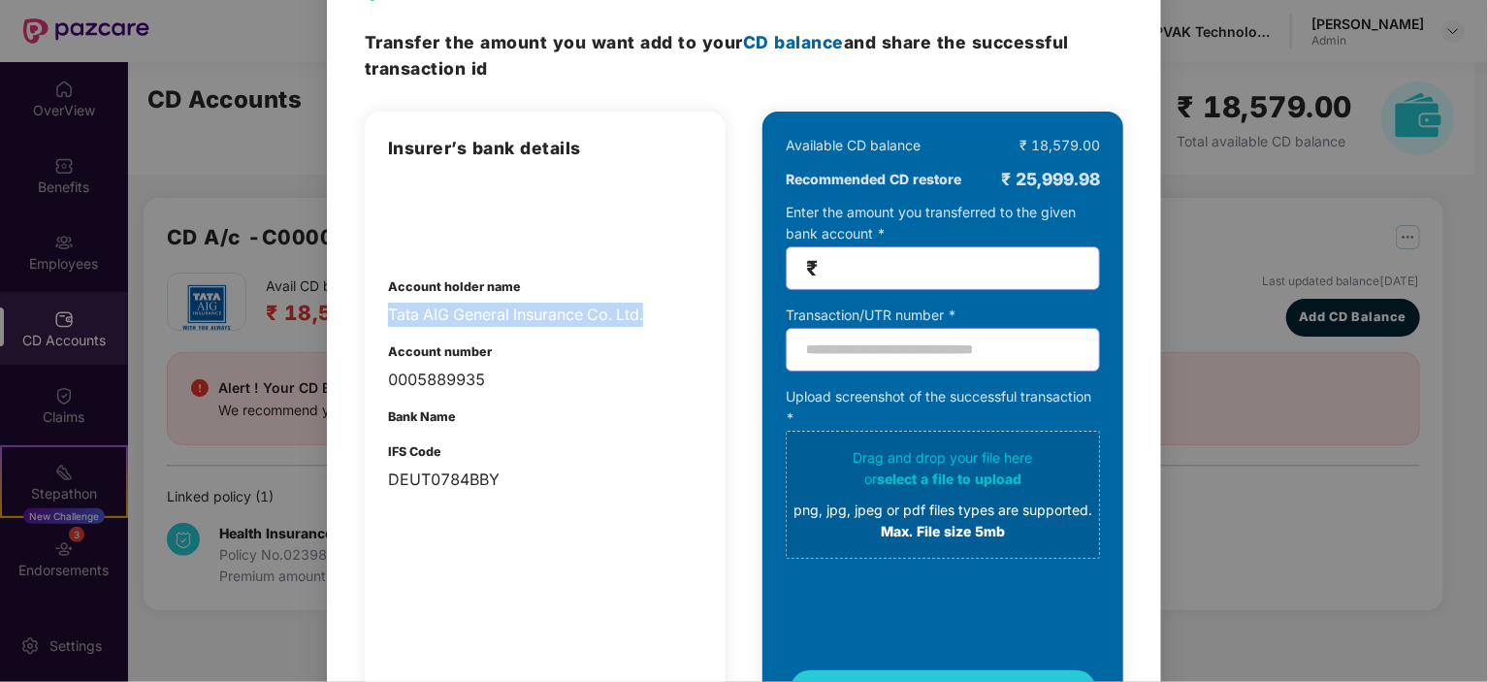
drag, startPoint x: 392, startPoint y: 310, endPoint x: 672, endPoint y: 304, distance: 280.5
click at [672, 304] on div "Tata AIG General Insurance Co. Ltd." at bounding box center [545, 315] width 314 height 24
click at [547, 391] on div "Insurer’s bank details Account holder name Tata AIG General Insurance Co. Ltd. …" at bounding box center [545, 313] width 314 height 357
click at [420, 372] on div "0005889935" at bounding box center [545, 380] width 314 height 24
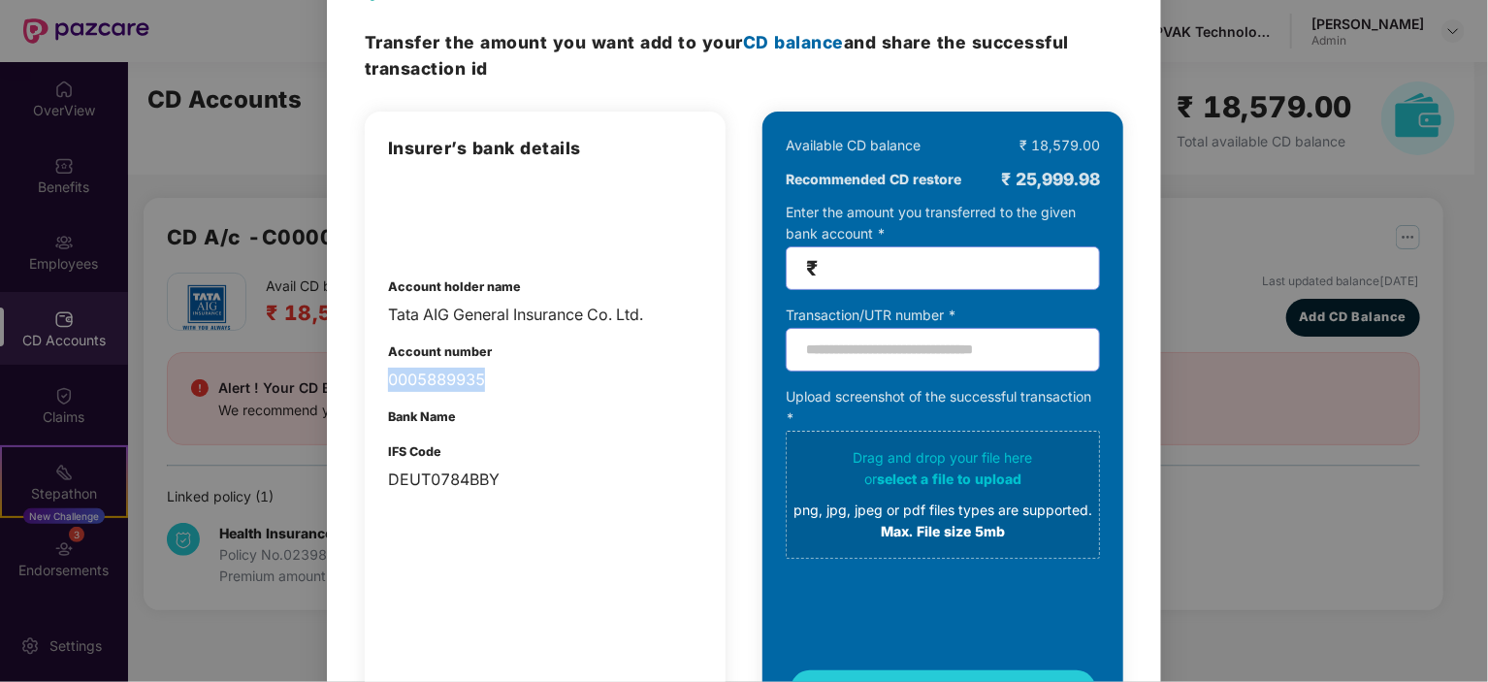
click at [420, 372] on div "0005889935" at bounding box center [545, 380] width 314 height 24
click at [393, 442] on div "IFS Code DEUT0784BBY" at bounding box center [545, 466] width 314 height 49
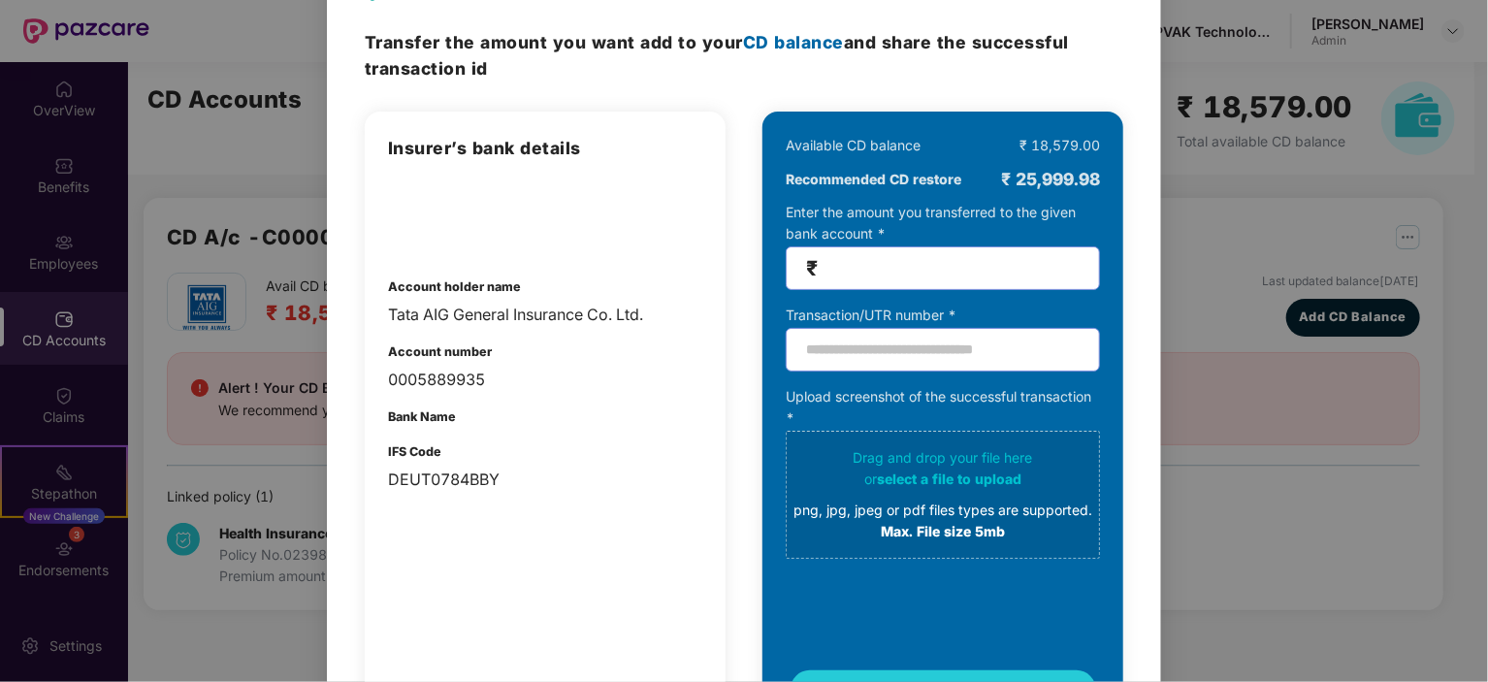
click at [407, 472] on div "DEUT0784BBY" at bounding box center [545, 480] width 314 height 24
click at [590, 381] on div "0005889935" at bounding box center [545, 380] width 314 height 24
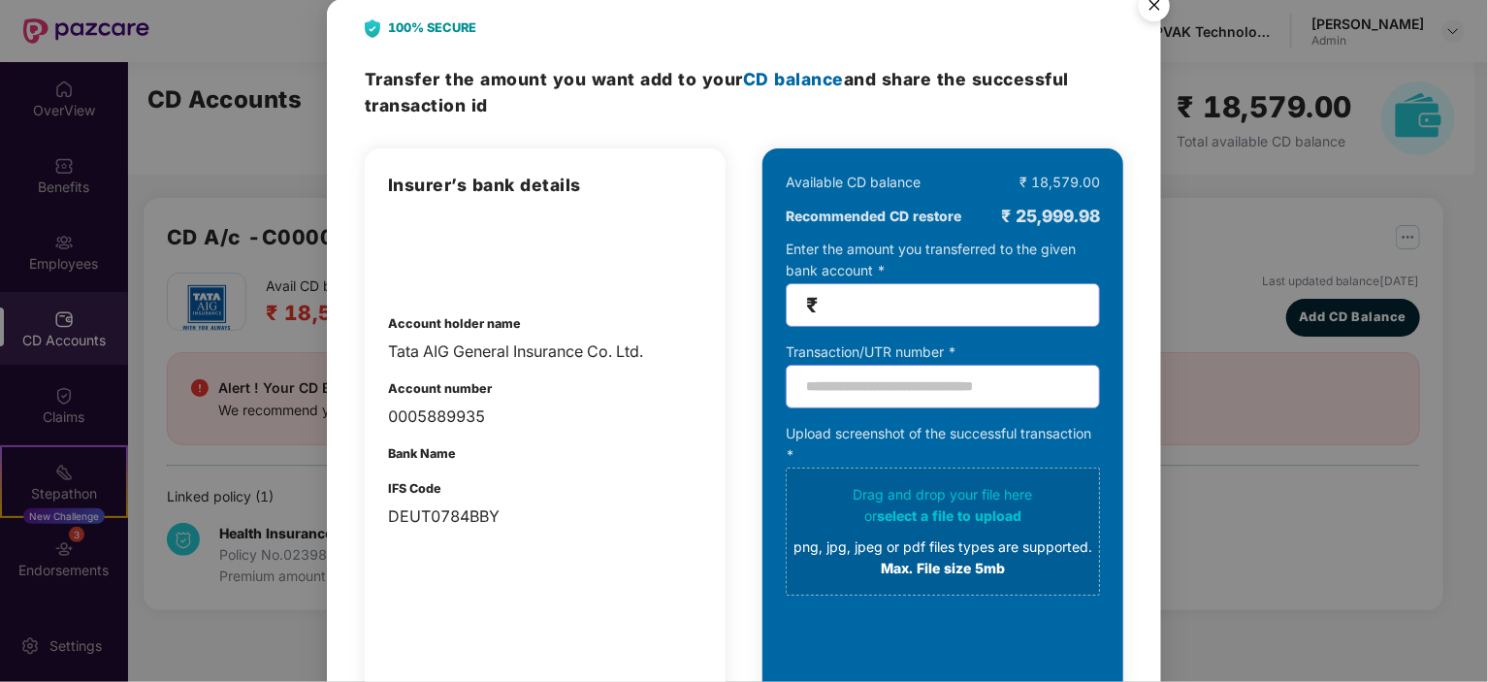
scroll to position [0, 0]
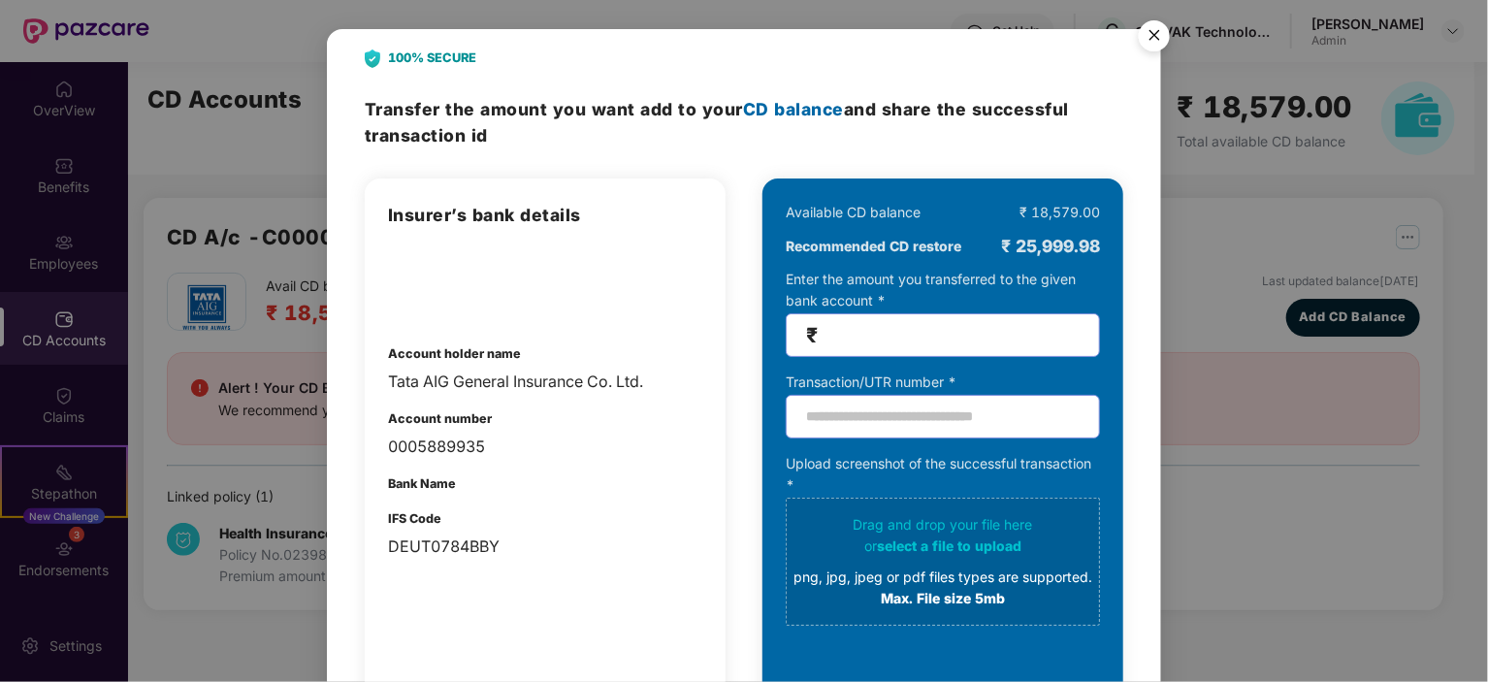
click at [1156, 34] on img "Close" at bounding box center [1154, 39] width 54 height 54
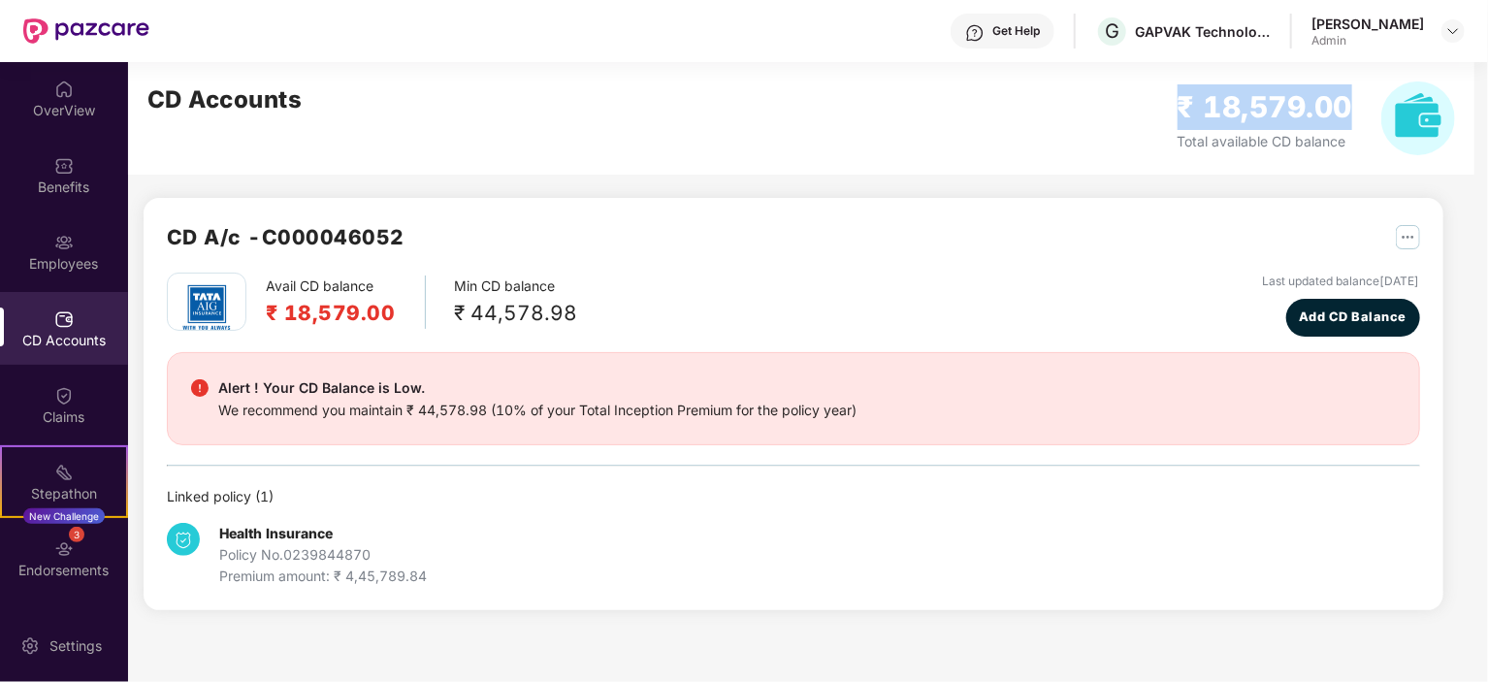
drag, startPoint x: 1170, startPoint y: 104, endPoint x: 1346, endPoint y: 104, distance: 175.6
click at [1346, 104] on h2 "₹ 18,579.00" at bounding box center [1266, 107] width 176 height 46
click at [1243, 141] on span "Total available CD balance" at bounding box center [1262, 141] width 169 height 16
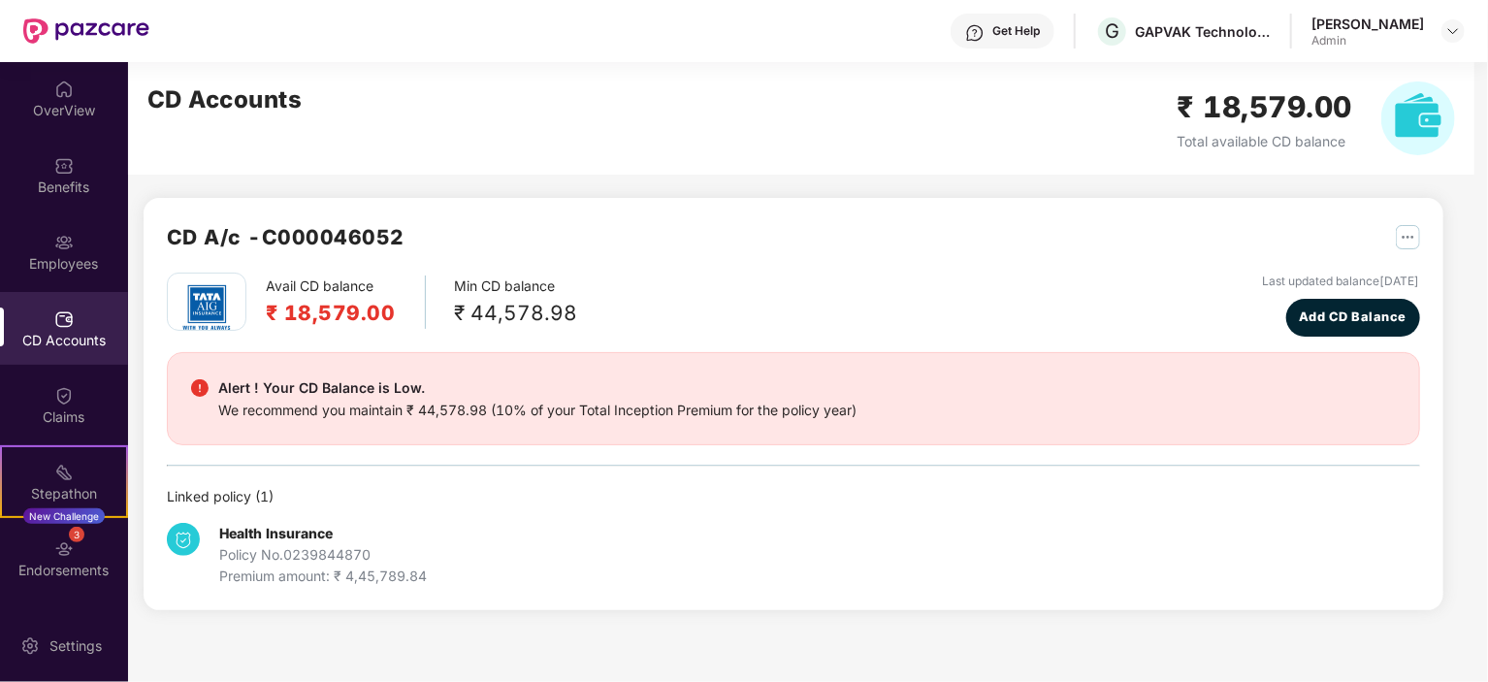
click at [907, 276] on div "Avail CD balance ₹ 18,579.00 Min CD balance ₹ 44,578.98 Last updated balance [D…" at bounding box center [793, 305] width 1253 height 64
click at [602, 116] on div "CD Accounts ₹ 18,579.00 Total available CD balance" at bounding box center [801, 118] width 1347 height 113
drag, startPoint x: 474, startPoint y: 309, endPoint x: 582, endPoint y: 310, distance: 107.7
click at [582, 310] on div "Avail CD balance ₹ 18,579.00 Min CD balance ₹ 44,578.98 Last updated balance [D…" at bounding box center [793, 305] width 1253 height 64
click at [466, 312] on div "₹ 44,578.98" at bounding box center [516, 313] width 123 height 32
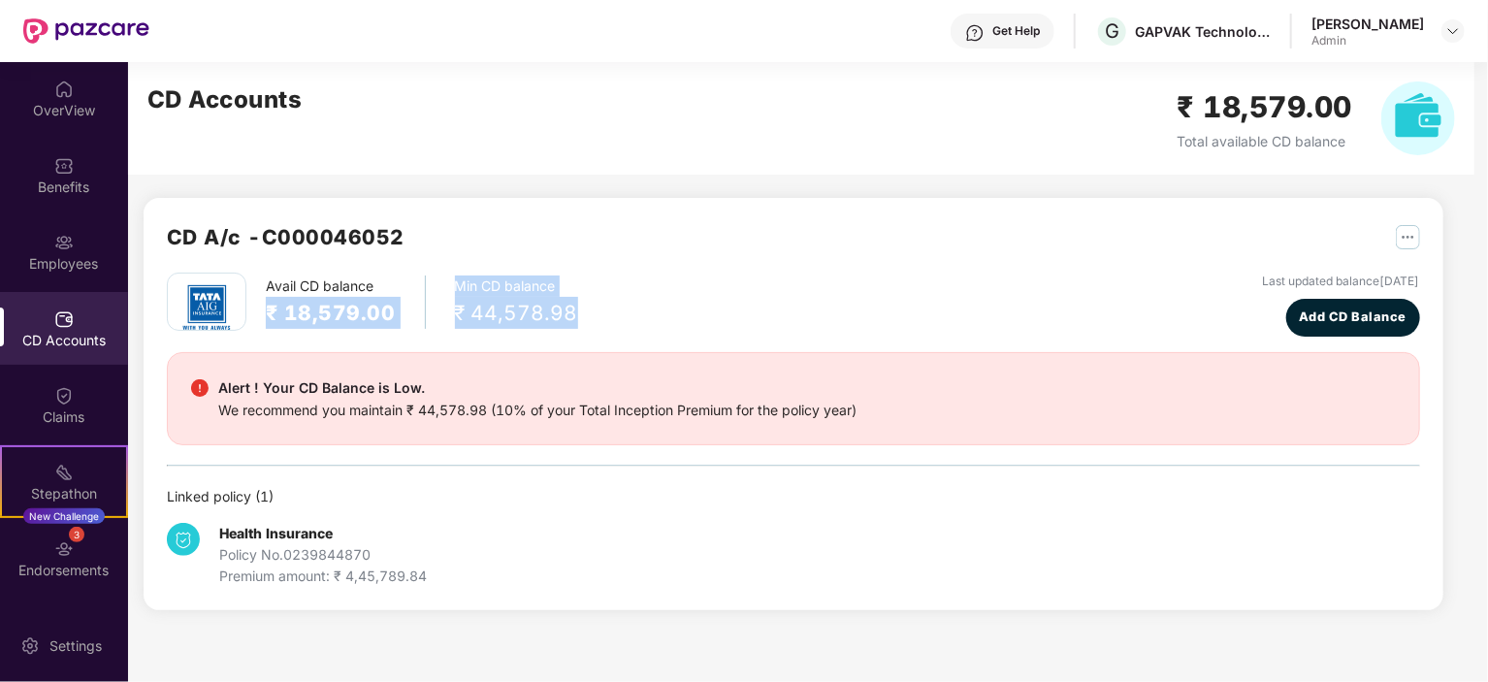
drag, startPoint x: 266, startPoint y: 309, endPoint x: 595, endPoint y: 309, distance: 328.9
click at [595, 309] on div "Avail CD balance ₹ 18,579.00 Min CD balance ₹ 44,578.98 Last updated balance [D…" at bounding box center [793, 305] width 1253 height 64
click at [573, 289] on div "Min CD balance ₹ 44,578.98" at bounding box center [516, 302] width 123 height 53
drag, startPoint x: 269, startPoint y: 283, endPoint x: 587, endPoint y: 310, distance: 319.4
click at [587, 310] on div "Avail CD balance ₹ 18,579.00 Min CD balance ₹ 44,578.98 Last updated balance [D…" at bounding box center [793, 305] width 1253 height 64
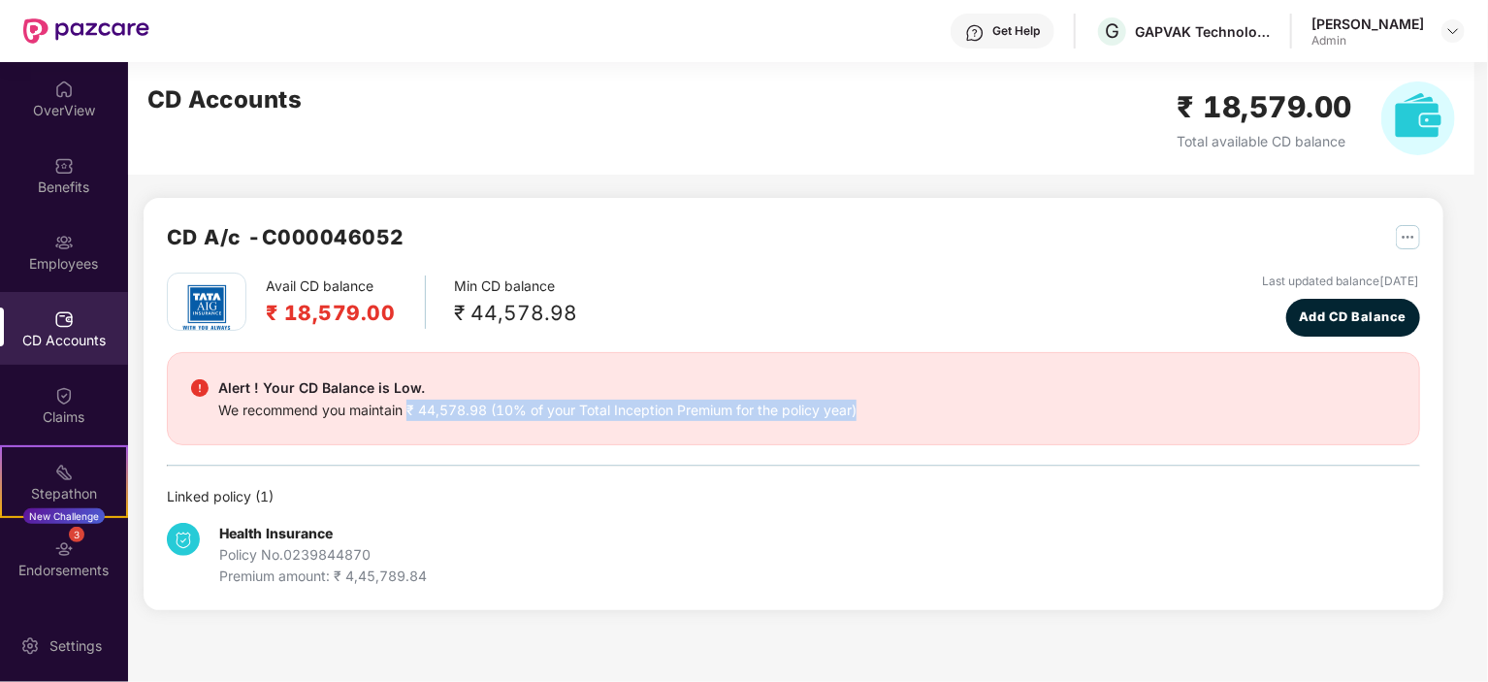
drag, startPoint x: 409, startPoint y: 403, endPoint x: 954, endPoint y: 410, distance: 544.3
click at [954, 410] on div "Alert ! Your CD Balance is Low. We recommend you maintain ₹ 44,578.98 (10% of y…" at bounding box center [793, 398] width 1205 height 45
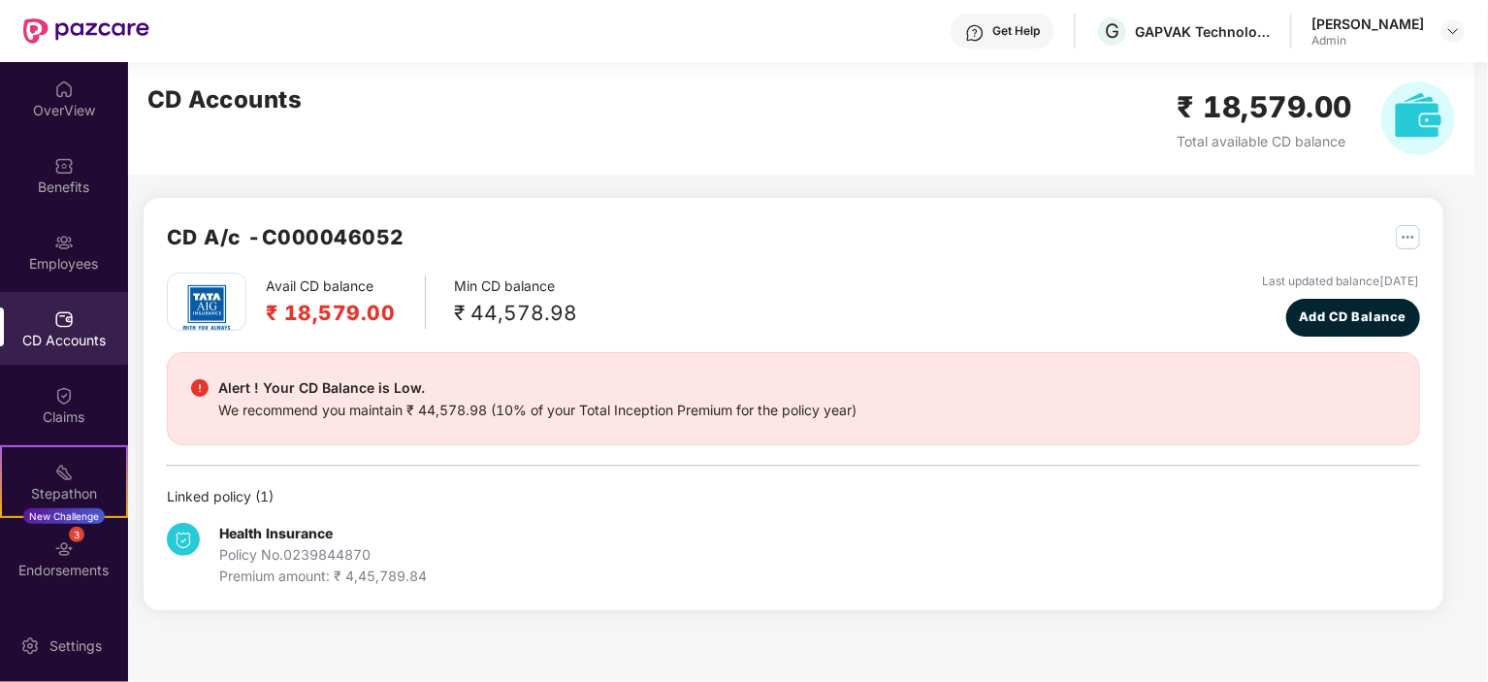
click at [842, 301] on div "Avail CD balance ₹ 18,579.00 Min CD balance ₹ 44,578.98 Last updated balance [D…" at bounding box center [793, 305] width 1253 height 64
drag, startPoint x: 450, startPoint y: 309, endPoint x: 601, endPoint y: 309, distance: 150.4
click at [601, 309] on div "Avail CD balance ₹ 18,579.00 Min CD balance ₹ 44,578.98 Last updated balance [D…" at bounding box center [793, 305] width 1253 height 64
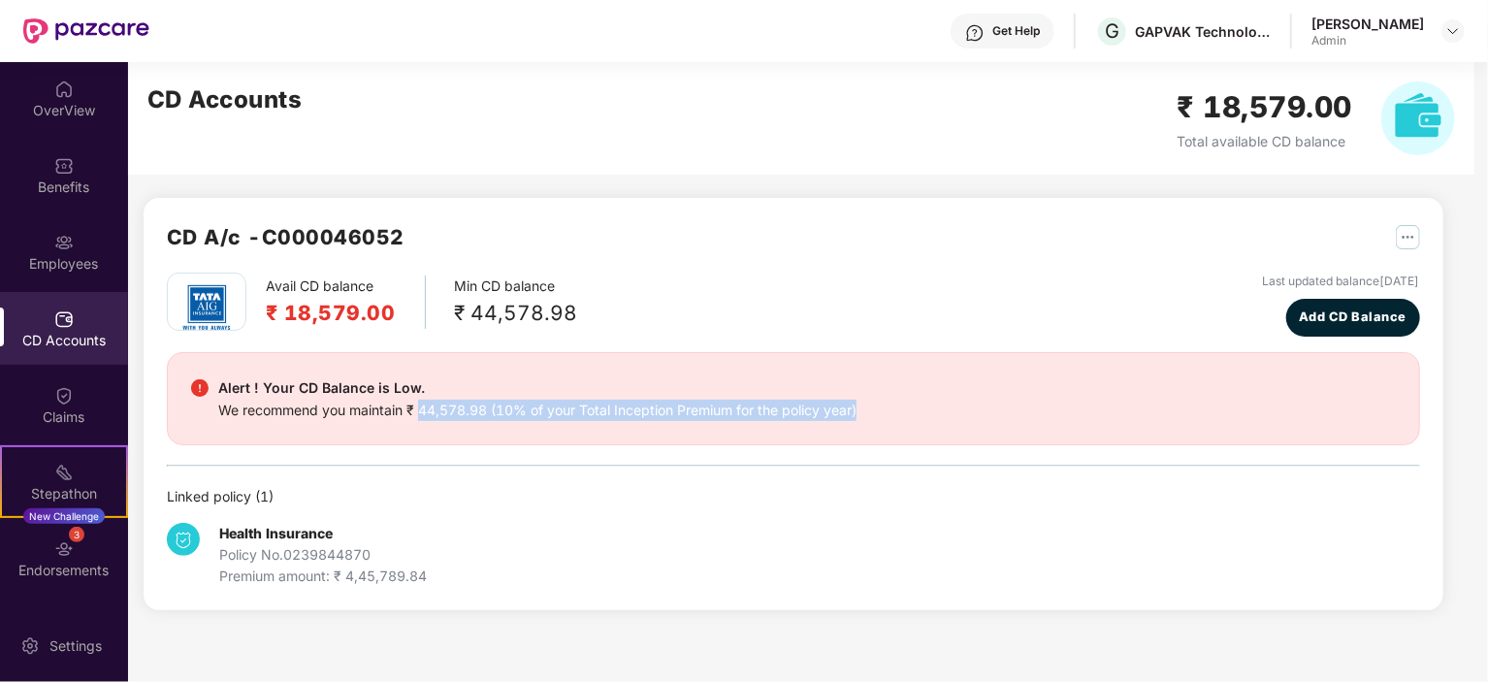
drag, startPoint x: 424, startPoint y: 406, endPoint x: 911, endPoint y: 414, distance: 487.1
click at [911, 414] on div "Alert ! Your CD Balance is Low. We recommend you maintain ₹ 44,578.98 (10% of y…" at bounding box center [793, 398] width 1205 height 45
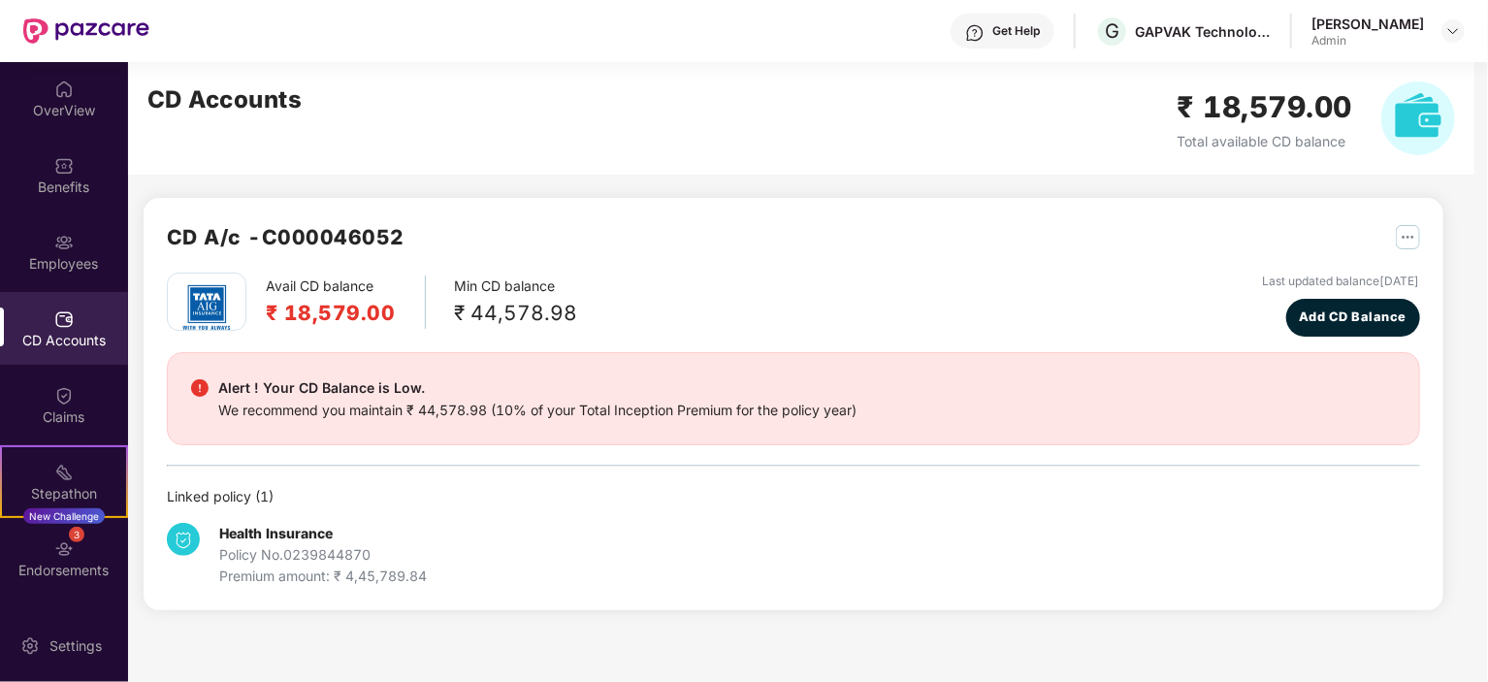
click at [755, 311] on div "Avail CD balance ₹ 18,579.00 Min CD balance ₹ 44,578.98 Last updated balance [D…" at bounding box center [793, 305] width 1253 height 64
click at [73, 96] on div "OverView" at bounding box center [64, 98] width 128 height 73
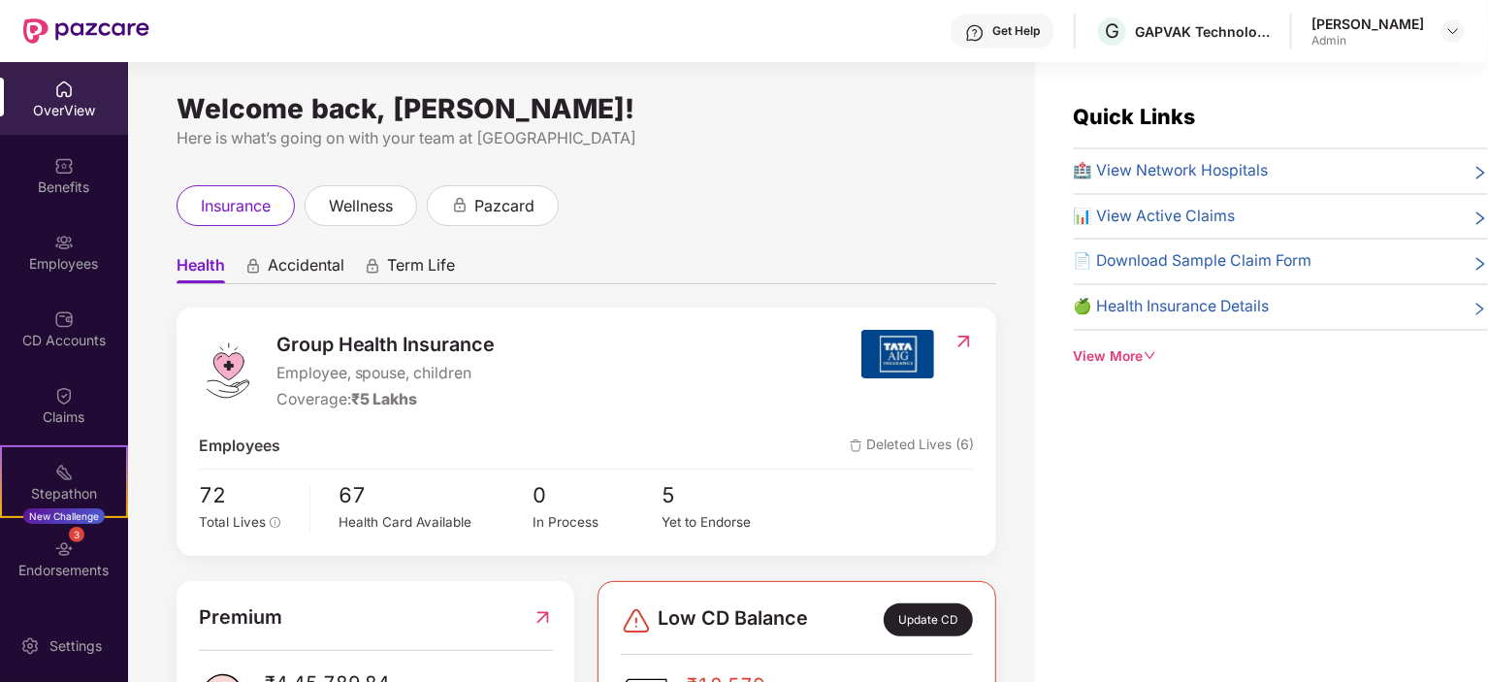
click at [504, 380] on div "Group Health Insurance Employee, spouse, children Coverage: ₹5 Lakhs" at bounding box center [531, 371] width 664 height 82
click at [697, 159] on div "Welcome back, [PERSON_NAME]! Here is what’s going on with your team at Pazcare …" at bounding box center [581, 383] width 907 height 643
click at [66, 479] on img at bounding box center [63, 472] width 19 height 19
click at [70, 544] on img at bounding box center [63, 548] width 19 height 19
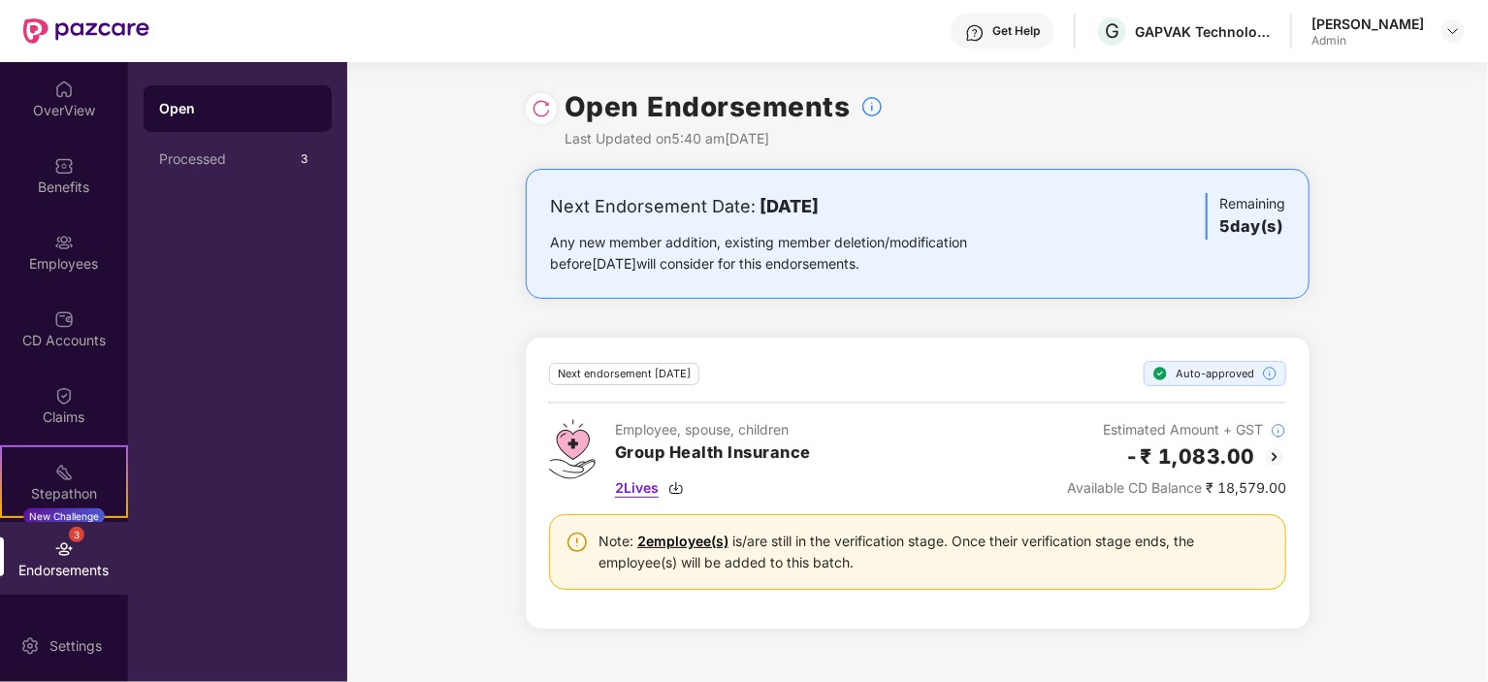
click at [656, 488] on span "2 Lives" at bounding box center [637, 487] width 44 height 21
click at [70, 317] on div "CD Accounts" at bounding box center [64, 328] width 128 height 73
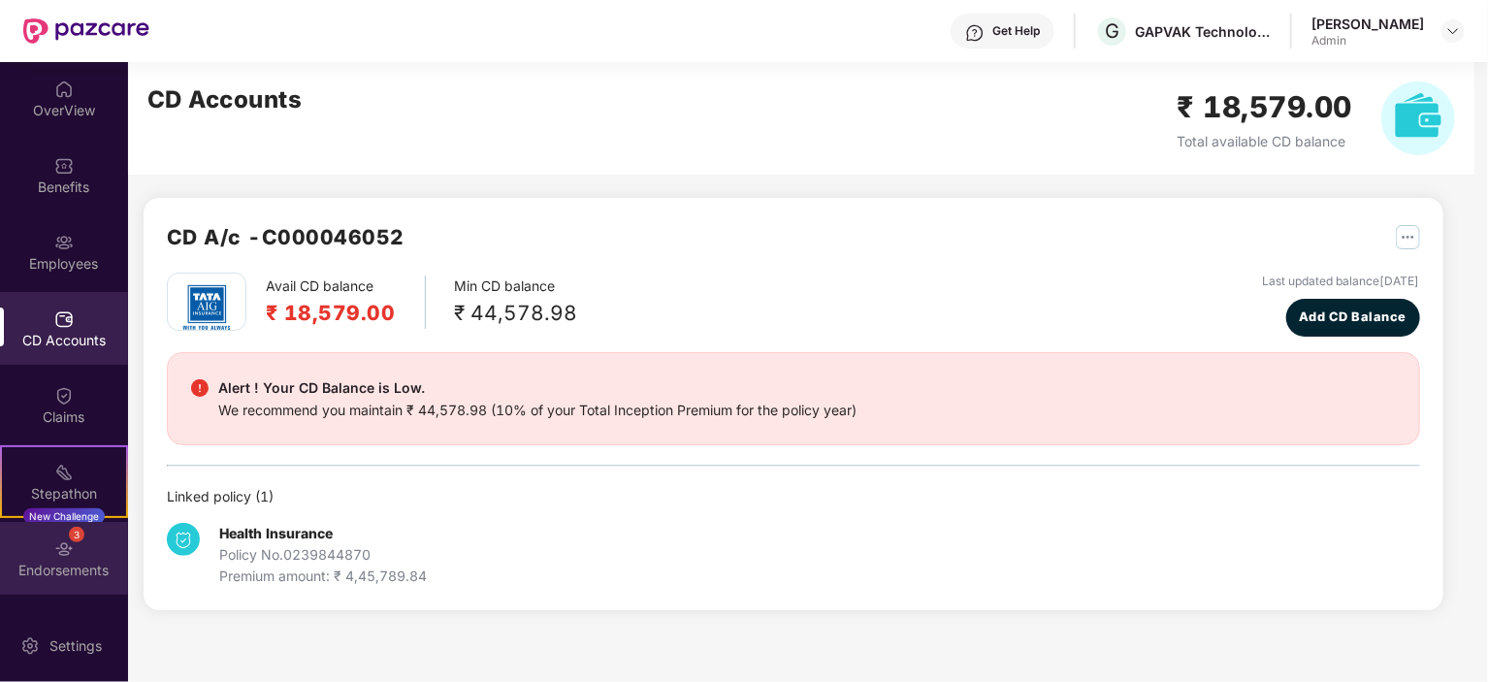
click at [91, 570] on div "Endorsements" at bounding box center [64, 570] width 128 height 19
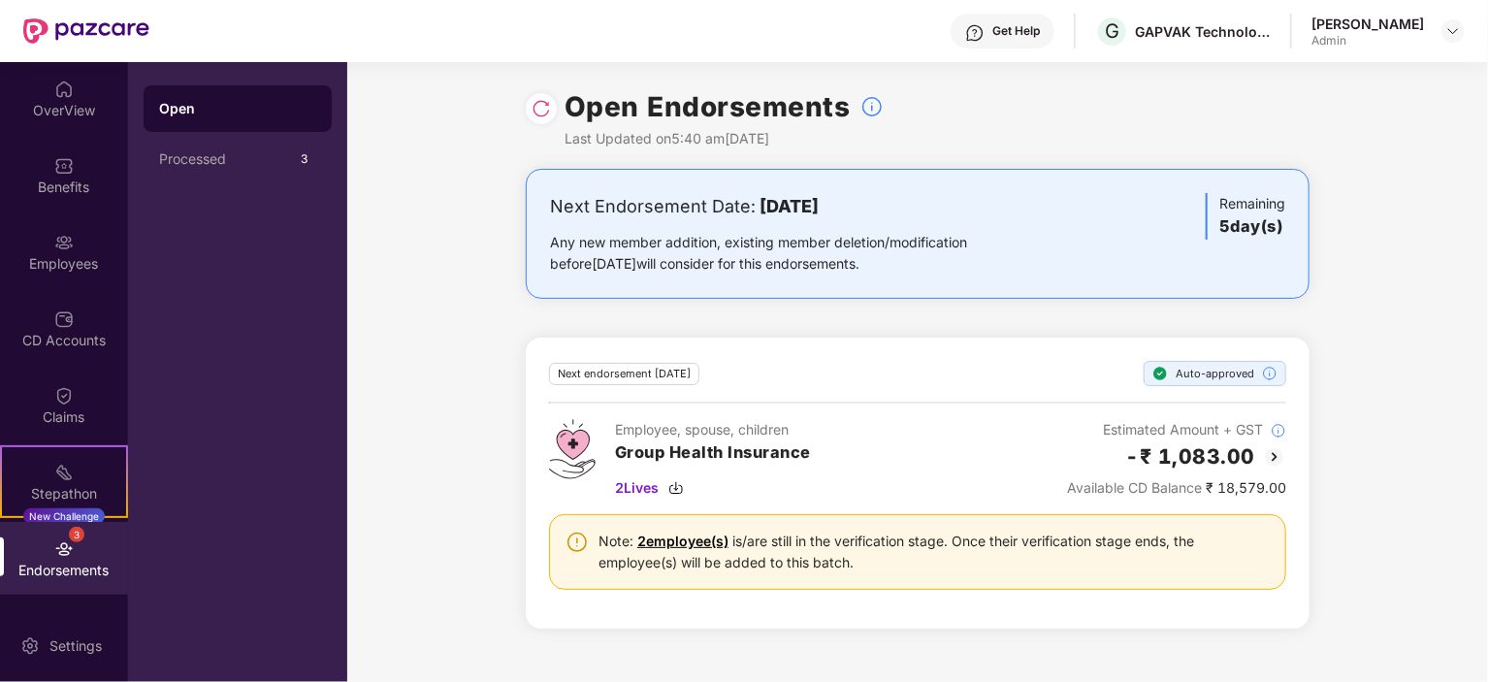
click at [746, 197] on div "Next Endorsement Date: [DATE]" at bounding box center [789, 206] width 478 height 27
click at [619, 244] on div "Any new member addition, existing member deletion/modification before [DATE] wi…" at bounding box center [789, 253] width 478 height 43
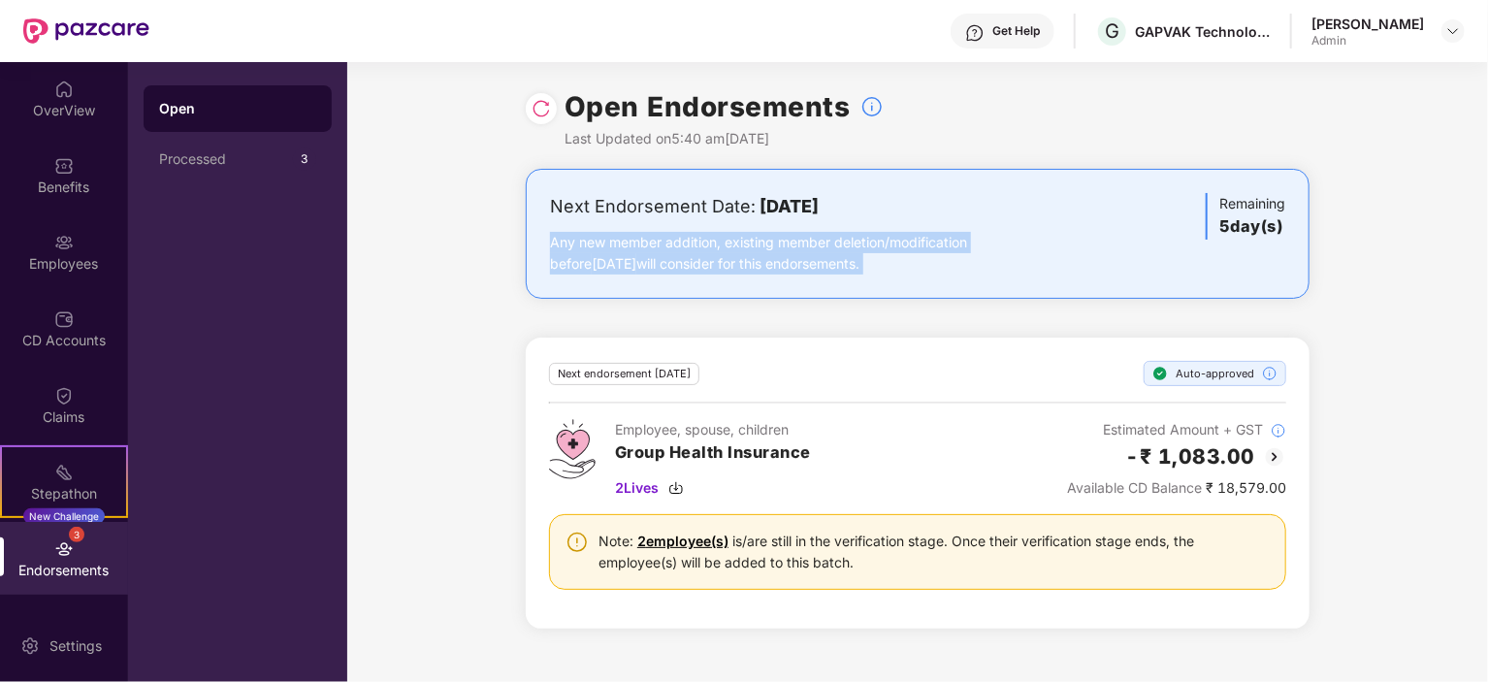
click at [619, 244] on div "Any new member addition, existing member deletion/modification before [DATE] wi…" at bounding box center [789, 253] width 478 height 43
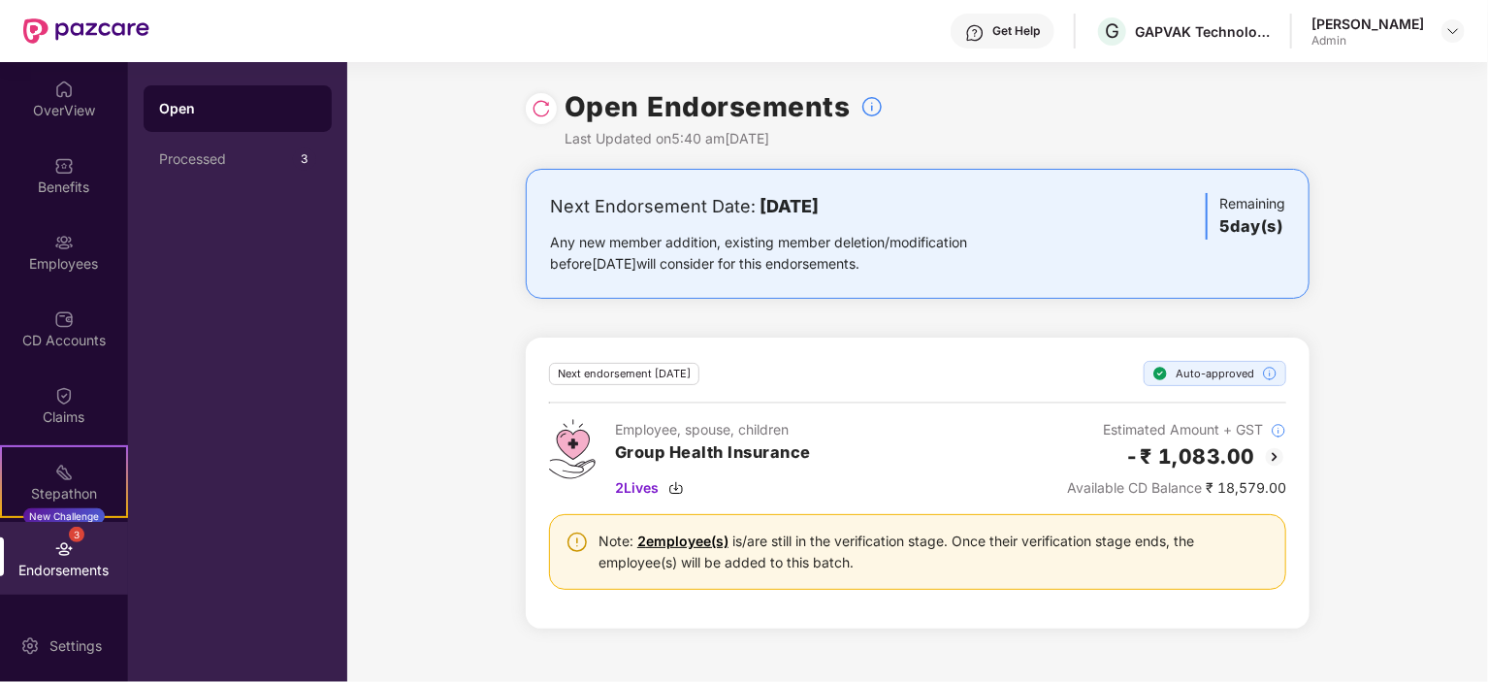
click at [628, 379] on div "Next endorsement [DATE]" at bounding box center [624, 374] width 150 height 22
click at [629, 379] on div "Next endorsement [DATE]" at bounding box center [624, 374] width 150 height 22
click at [706, 537] on link "2 employee(s)" at bounding box center [682, 541] width 91 height 16
click at [42, 99] on div "OverView" at bounding box center [64, 98] width 128 height 73
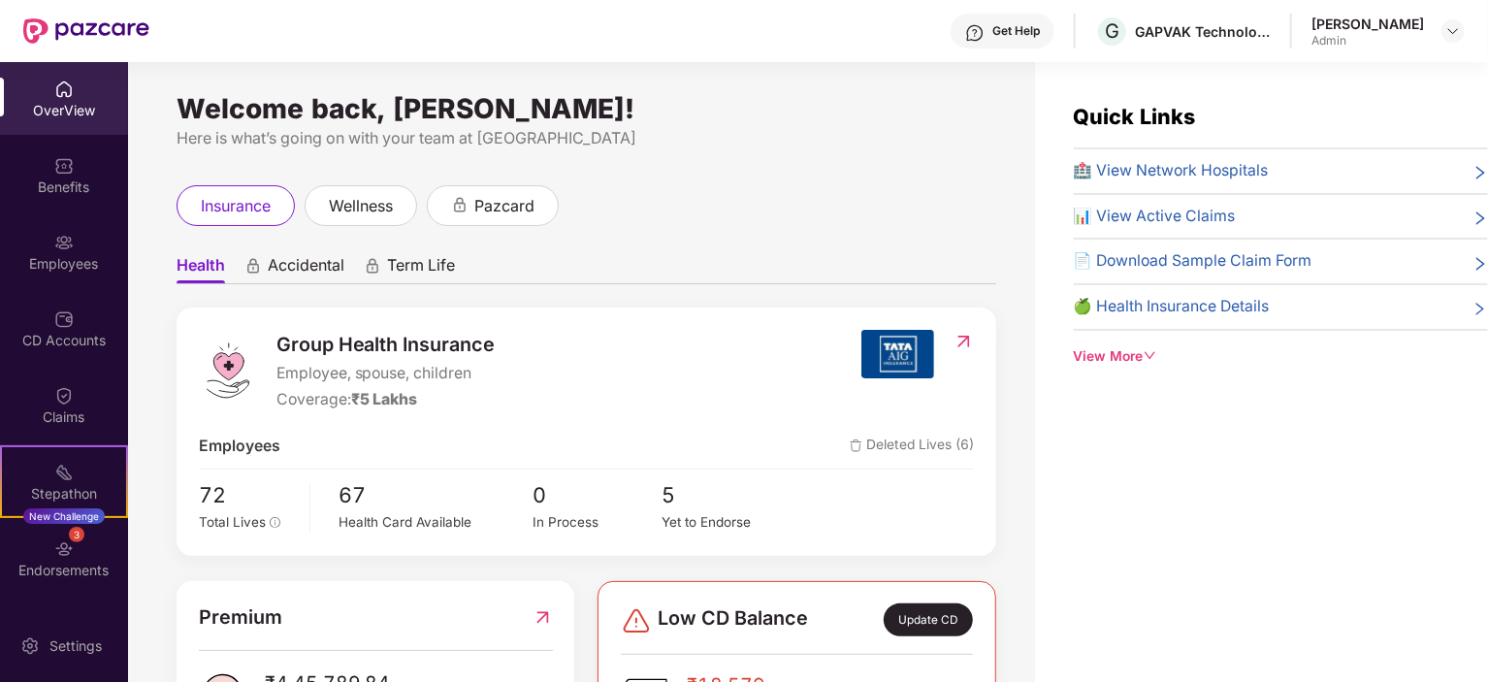
click at [58, 92] on img at bounding box center [63, 89] width 19 height 19
click at [49, 199] on div "Benefits" at bounding box center [64, 175] width 128 height 73
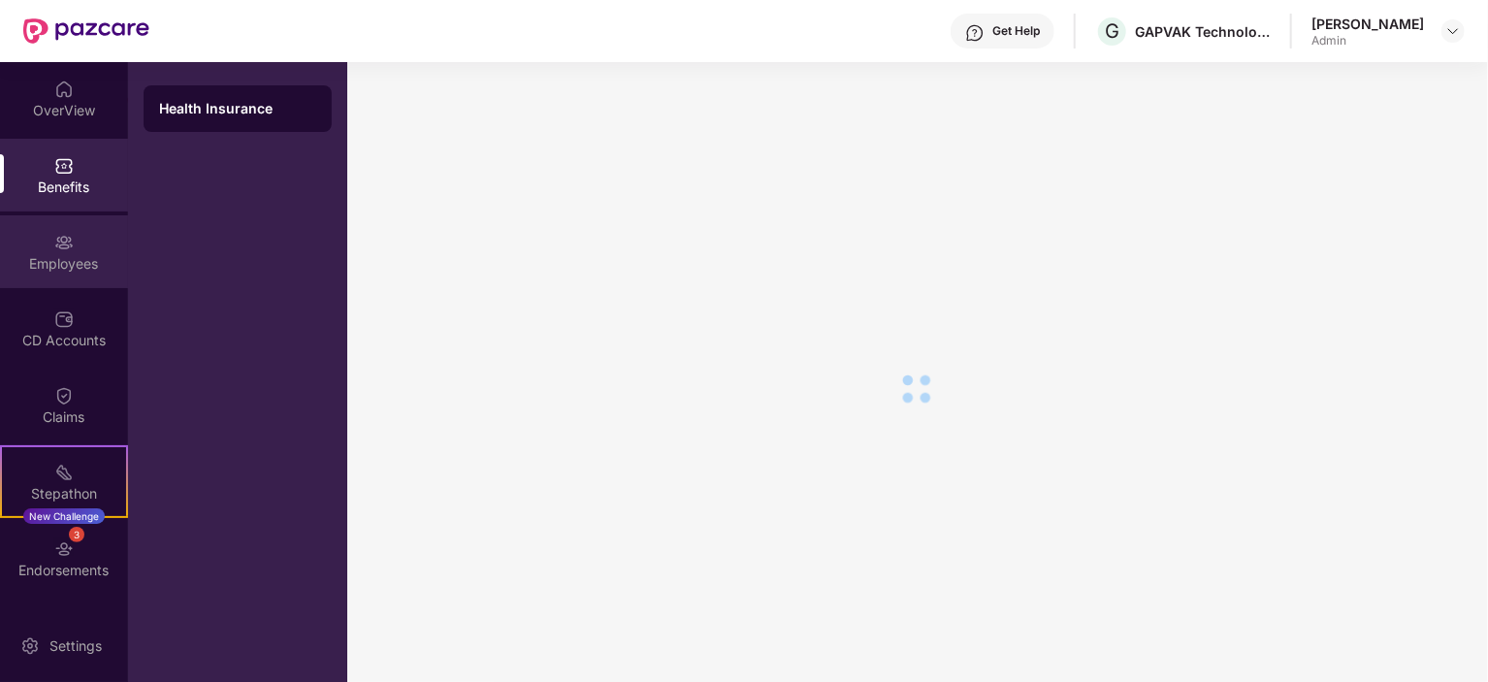
click at [50, 246] on div "Employees" at bounding box center [64, 251] width 128 height 73
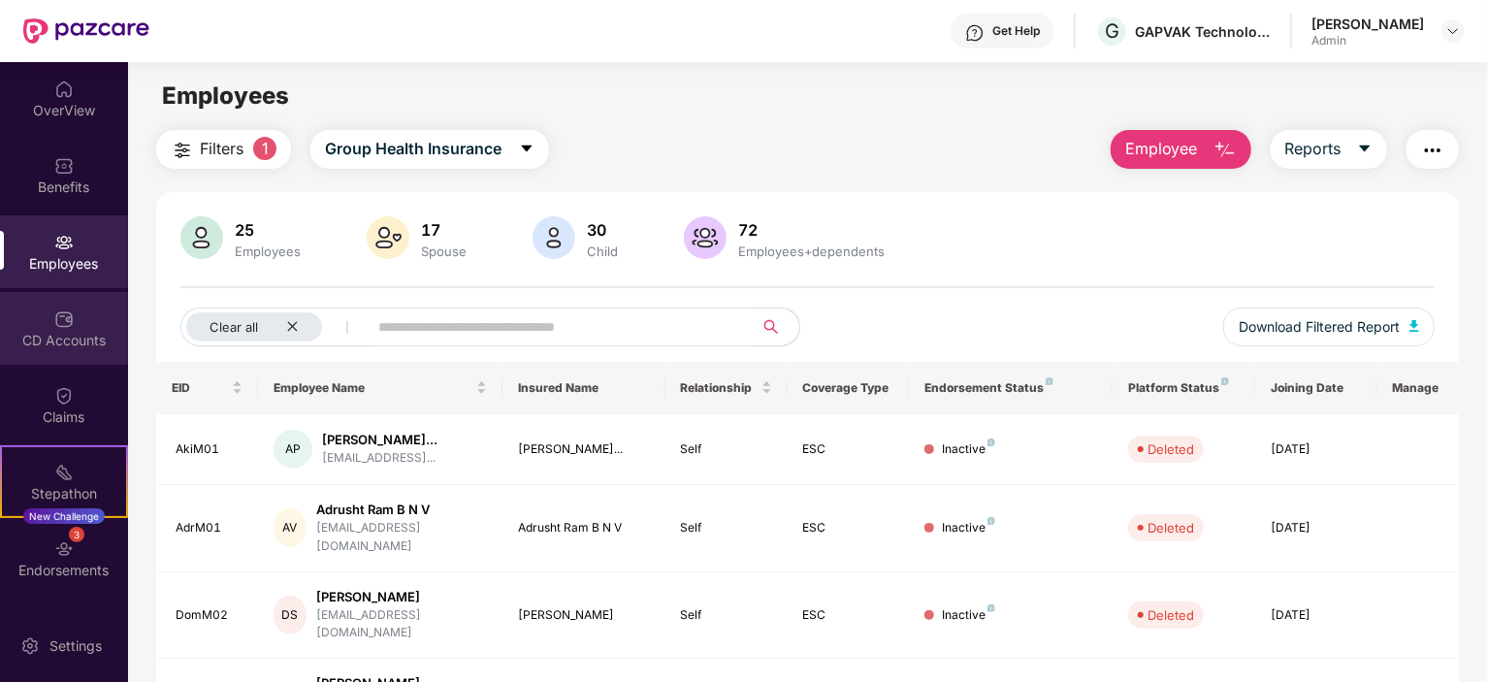
click at [60, 326] on img at bounding box center [63, 318] width 19 height 19
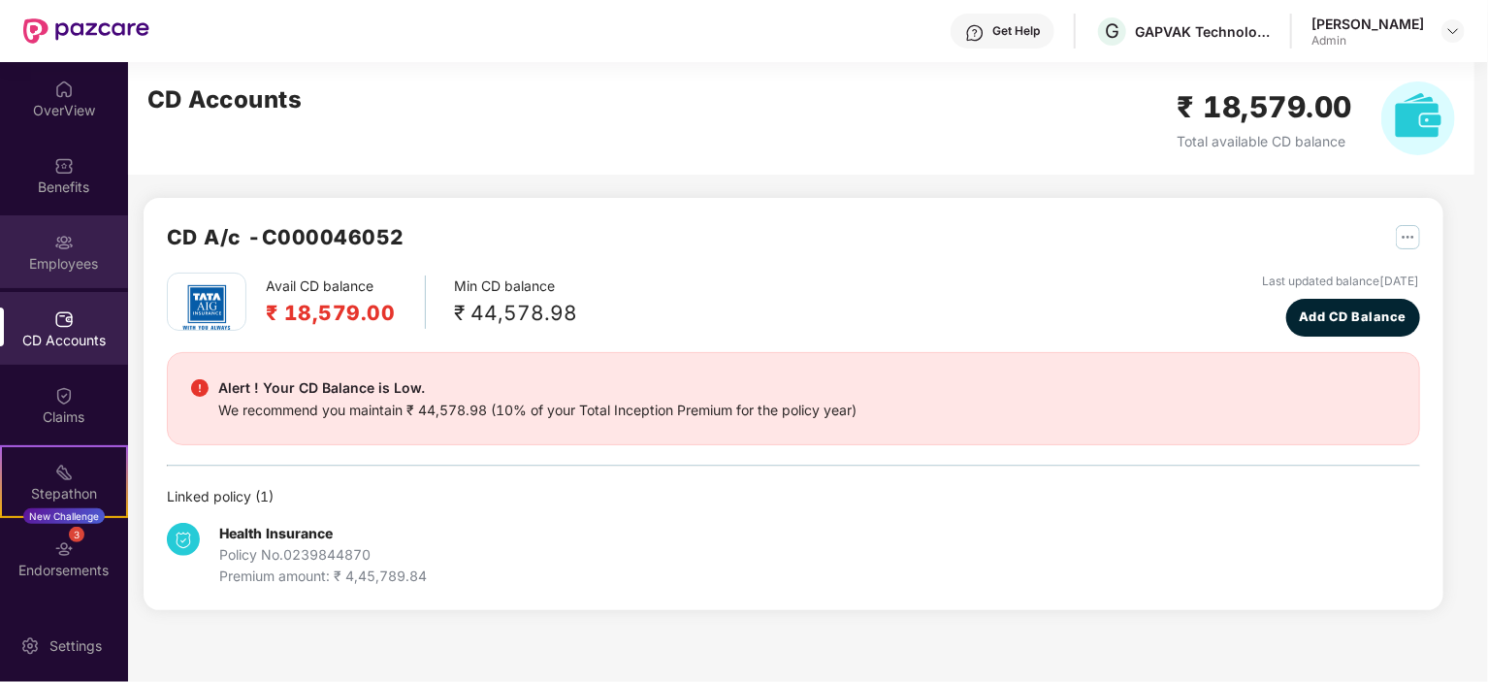
click at [81, 248] on div "Employees" at bounding box center [64, 251] width 128 height 73
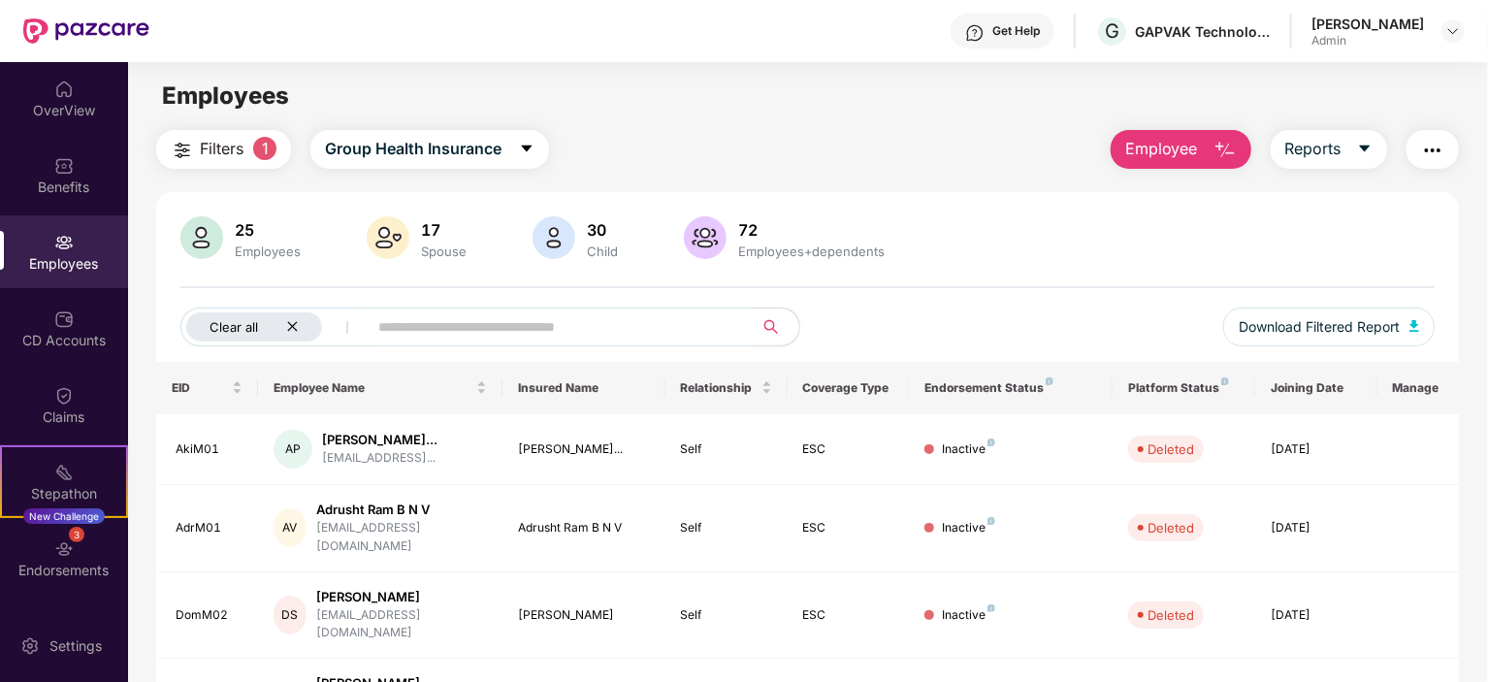
click at [310, 322] on div "Clear all" at bounding box center [254, 326] width 136 height 29
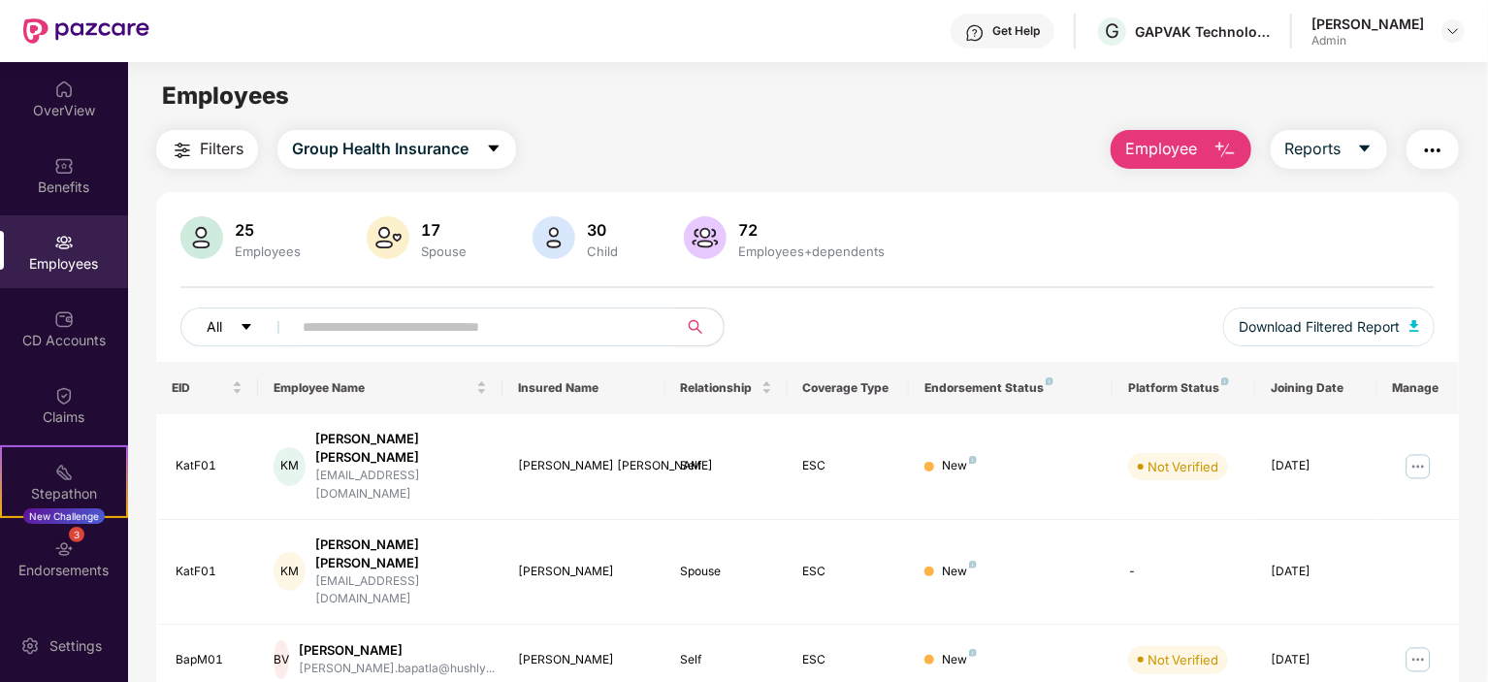
click at [248, 324] on icon "caret-down" at bounding box center [247, 327] width 10 height 6
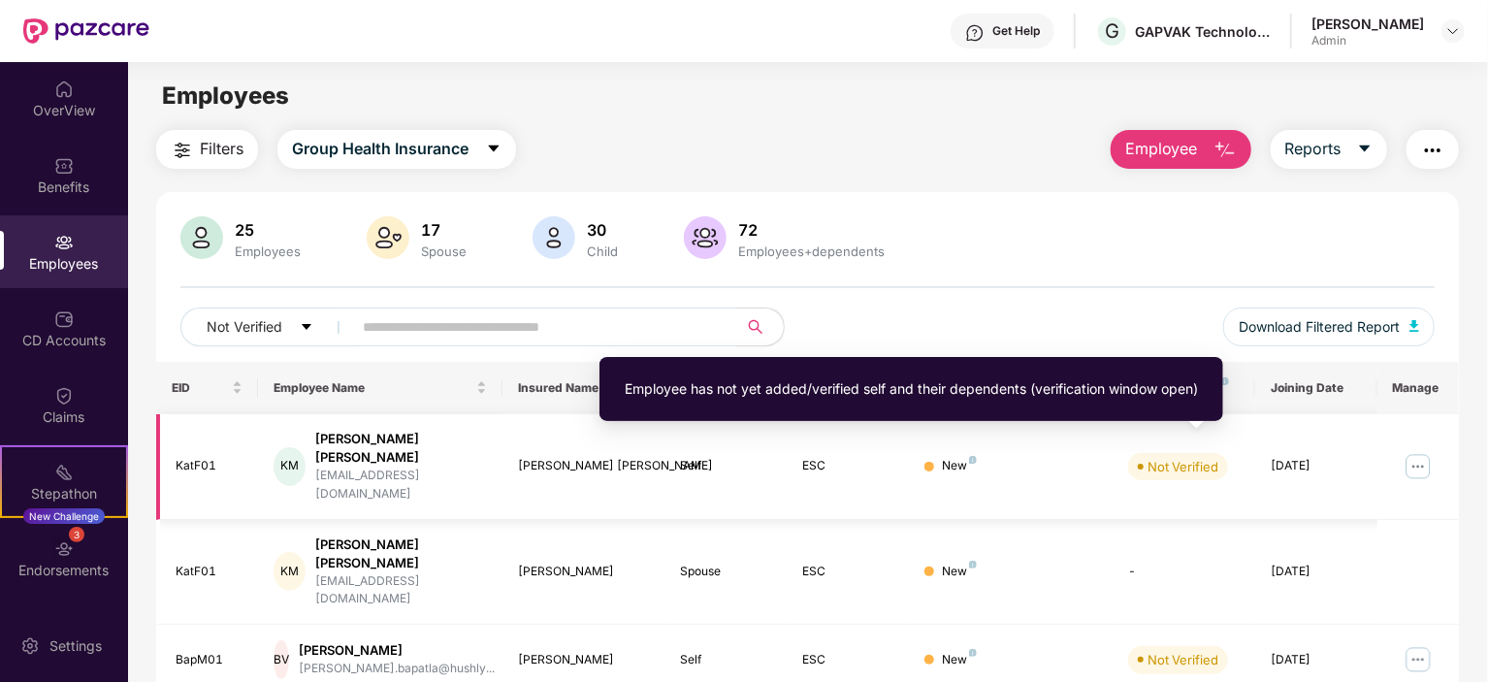
click at [1188, 457] on div "Not Verified" at bounding box center [1183, 466] width 71 height 19
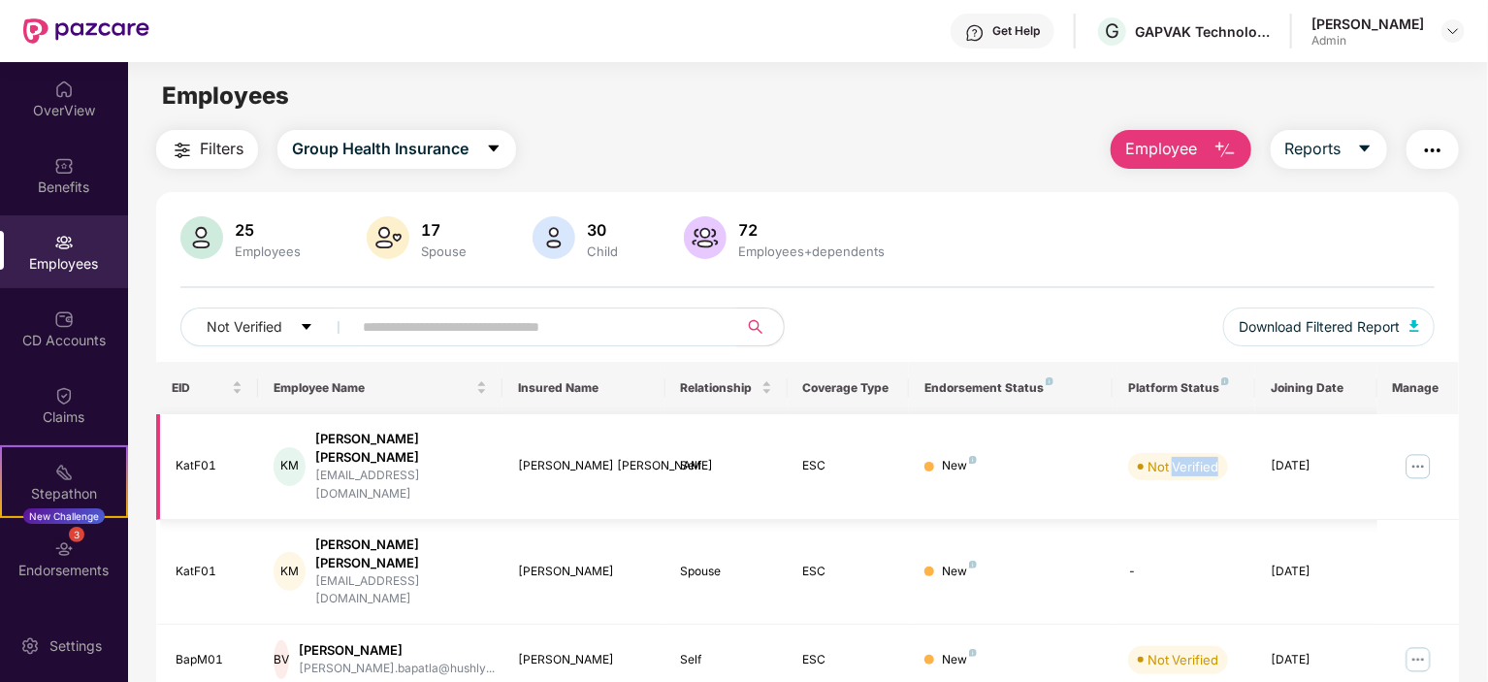
click at [1426, 451] on img at bounding box center [1418, 466] width 31 height 31
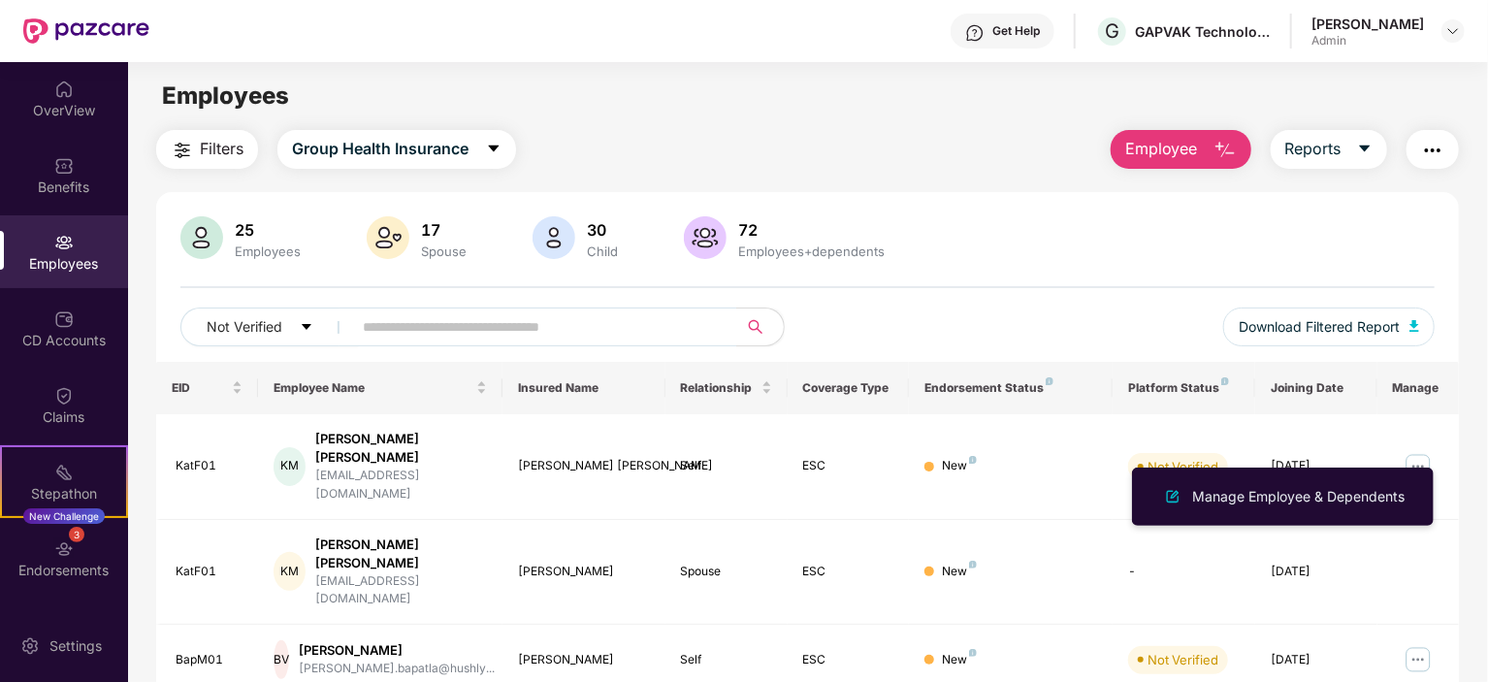
click at [1001, 321] on div "Not Verified Download Filtered Report" at bounding box center [807, 335] width 1254 height 54
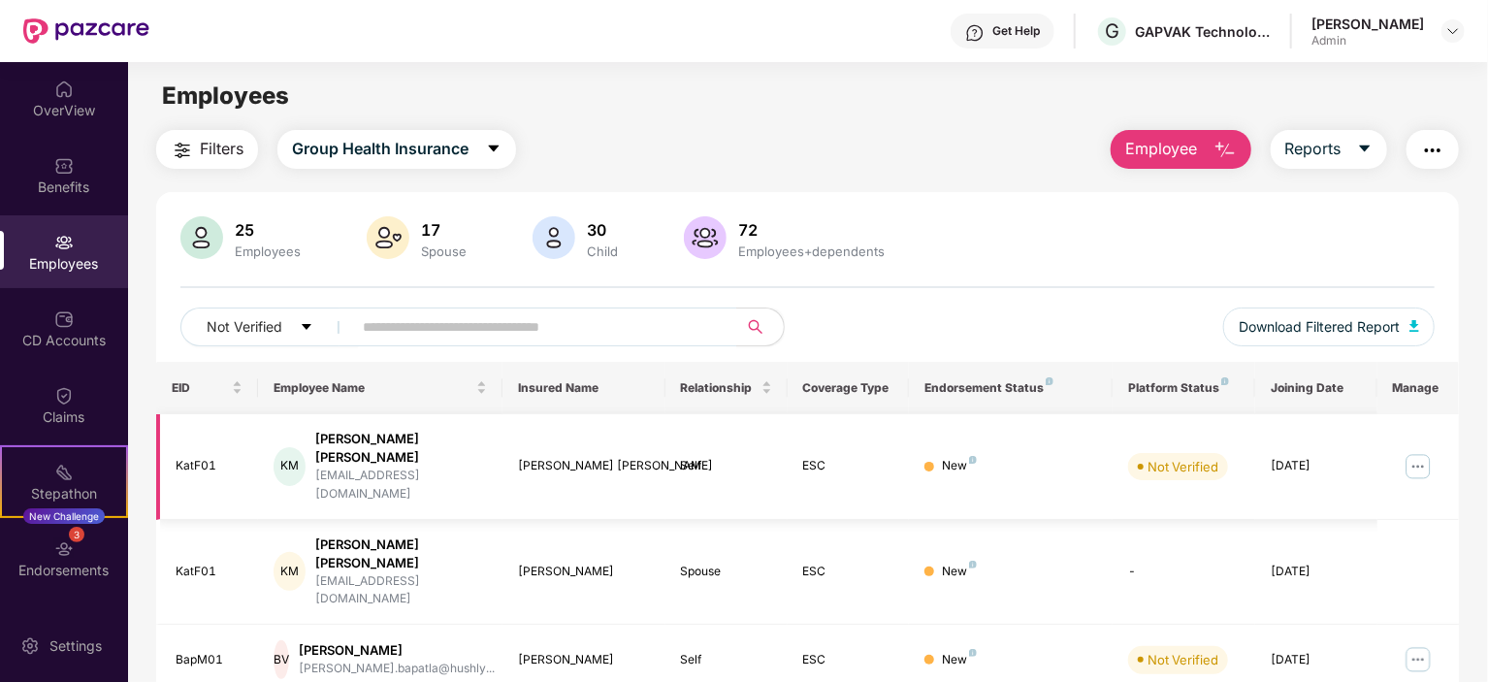
click at [1419, 452] on img at bounding box center [1418, 466] width 31 height 31
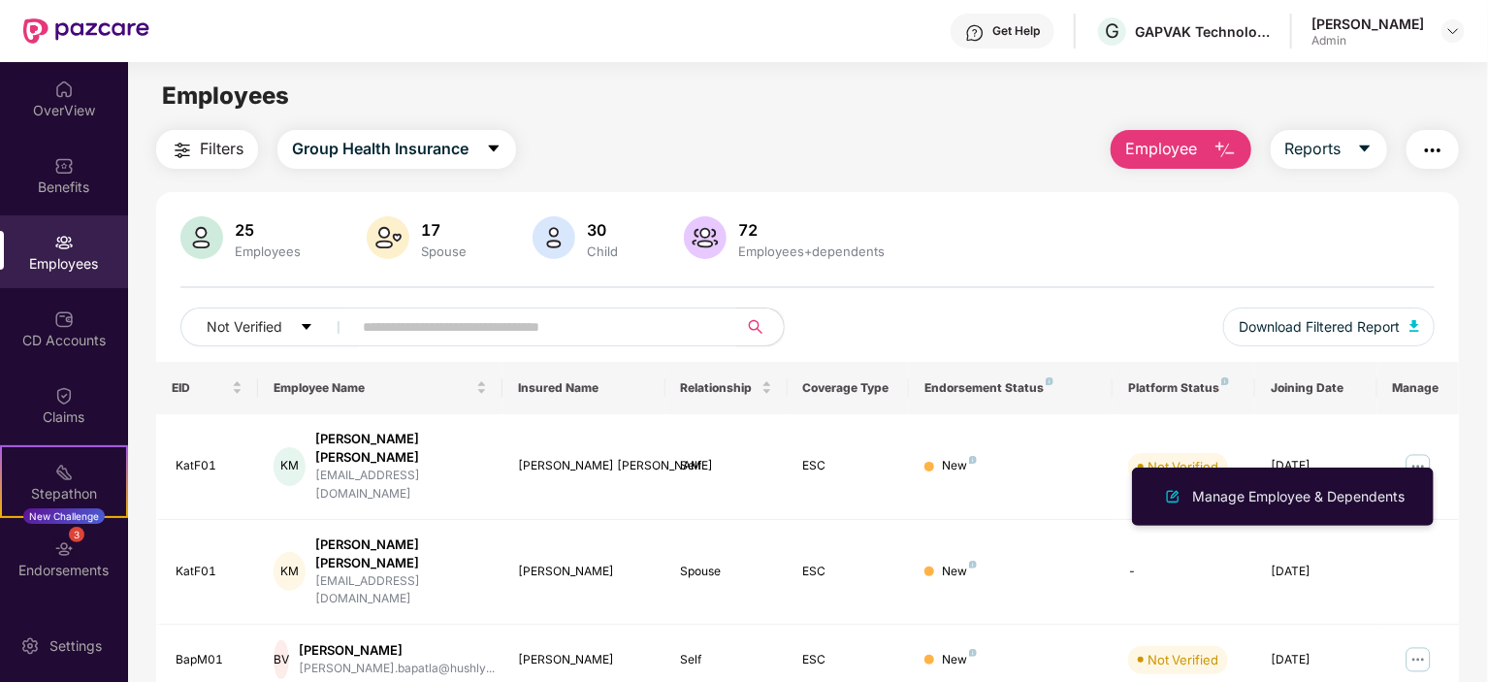
click at [885, 325] on div "Not Verified Download Filtered Report" at bounding box center [807, 335] width 1254 height 54
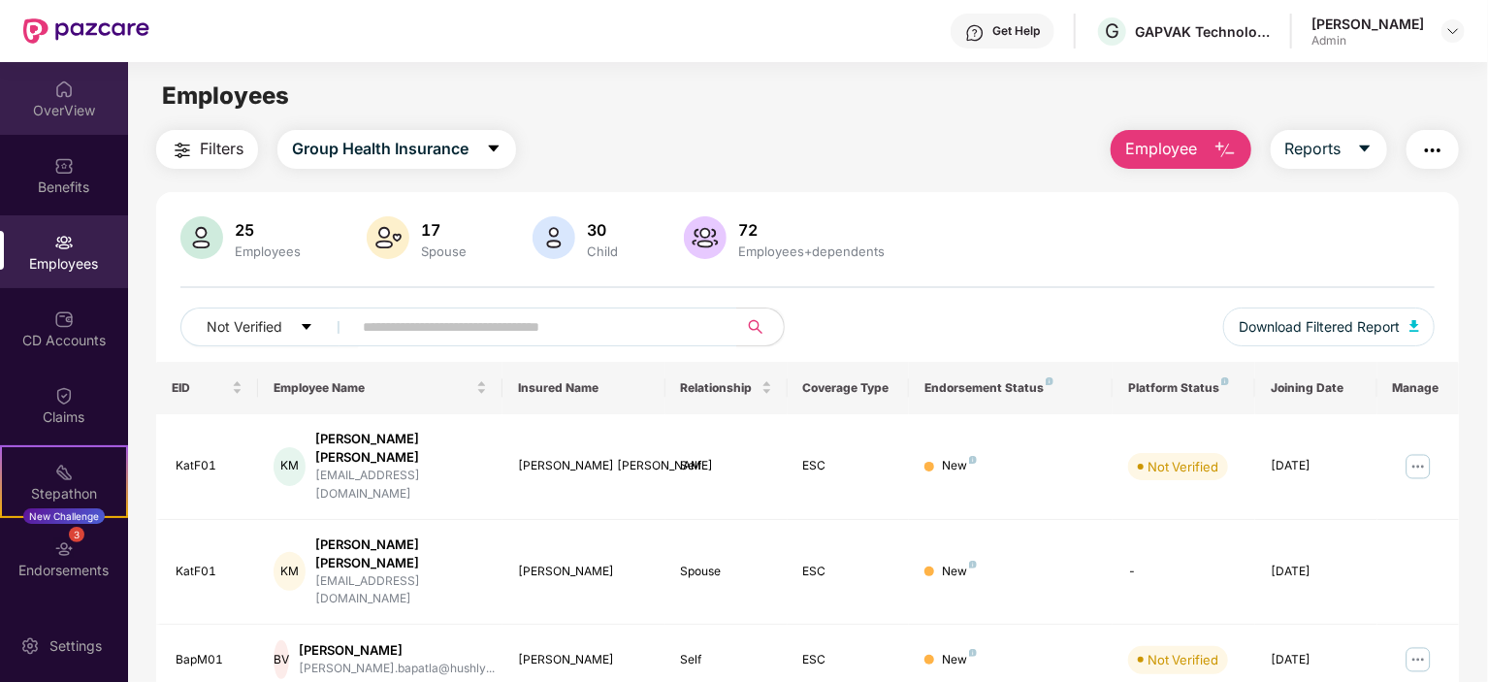
click at [50, 76] on div "OverView" at bounding box center [64, 98] width 128 height 73
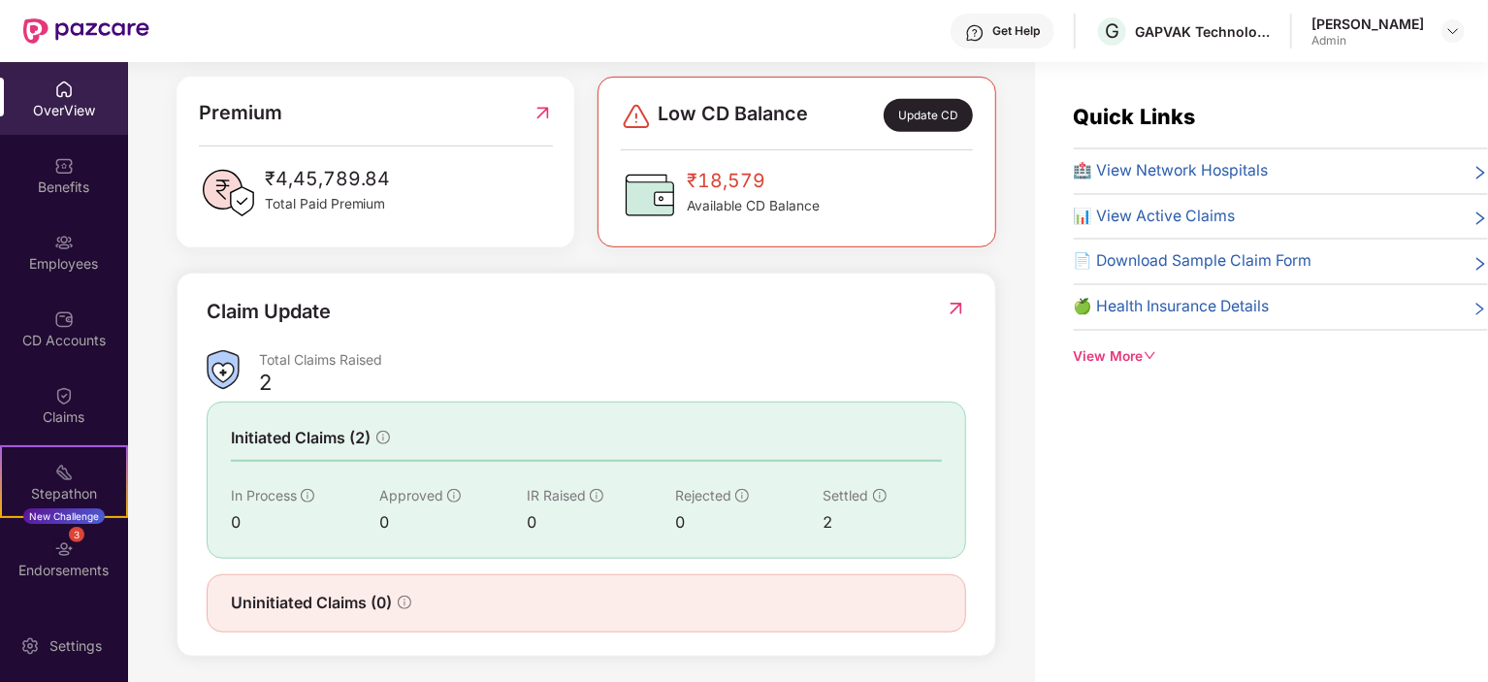
scroll to position [511, 0]
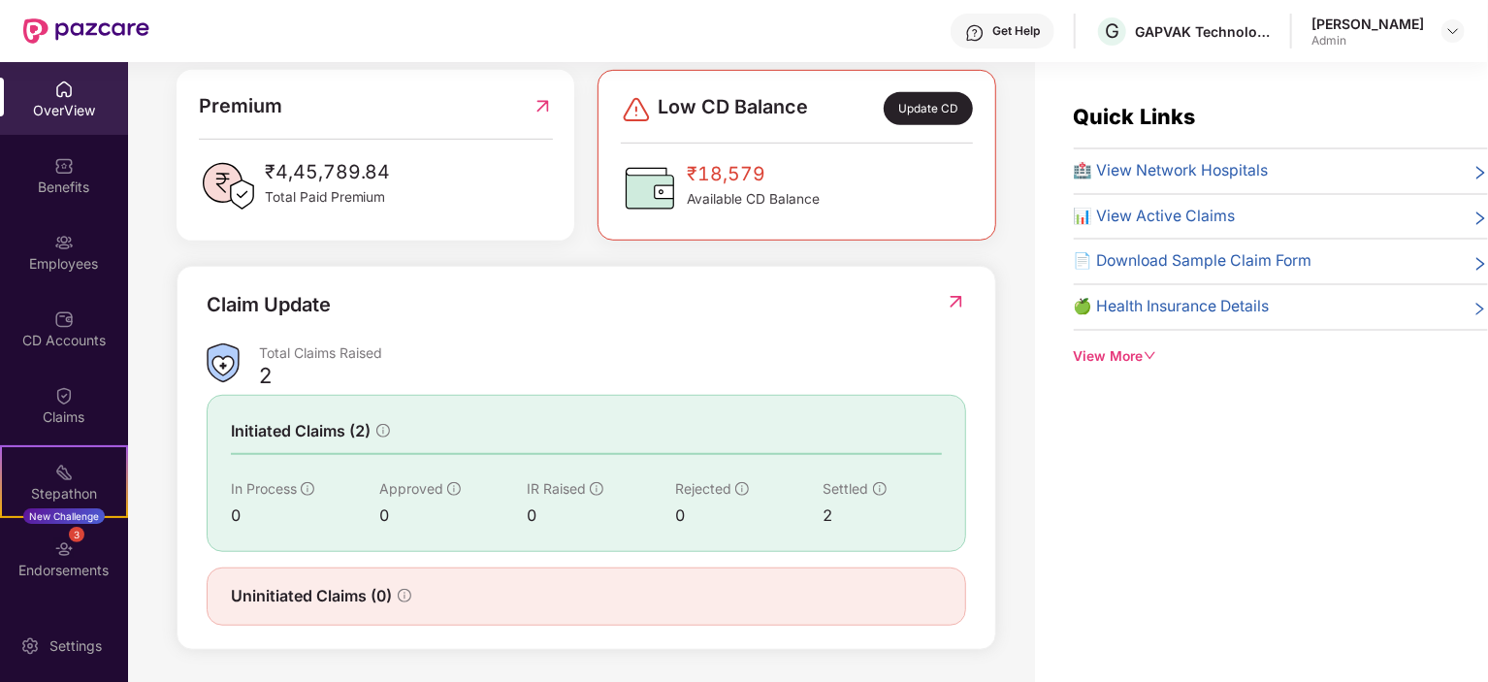
click at [1137, 353] on div "View More" at bounding box center [1281, 356] width 414 height 21
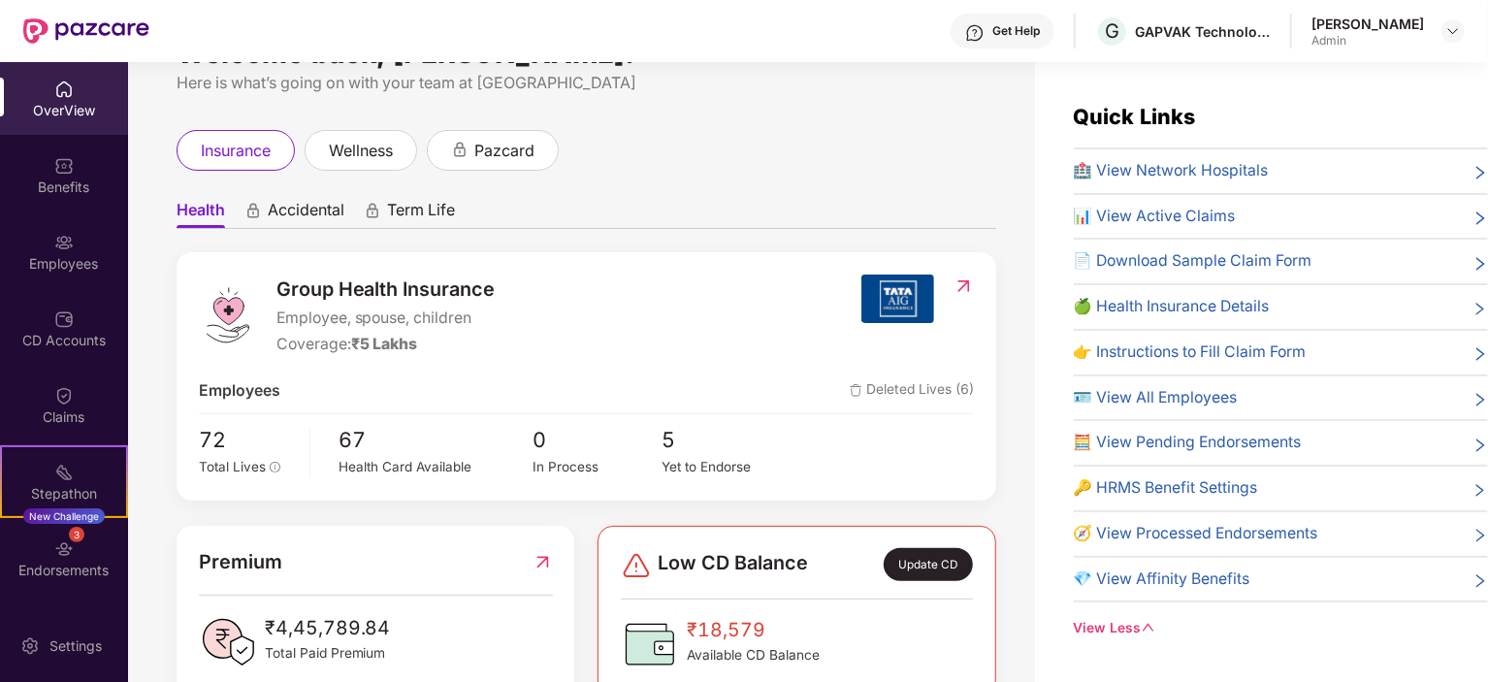
scroll to position [0, 0]
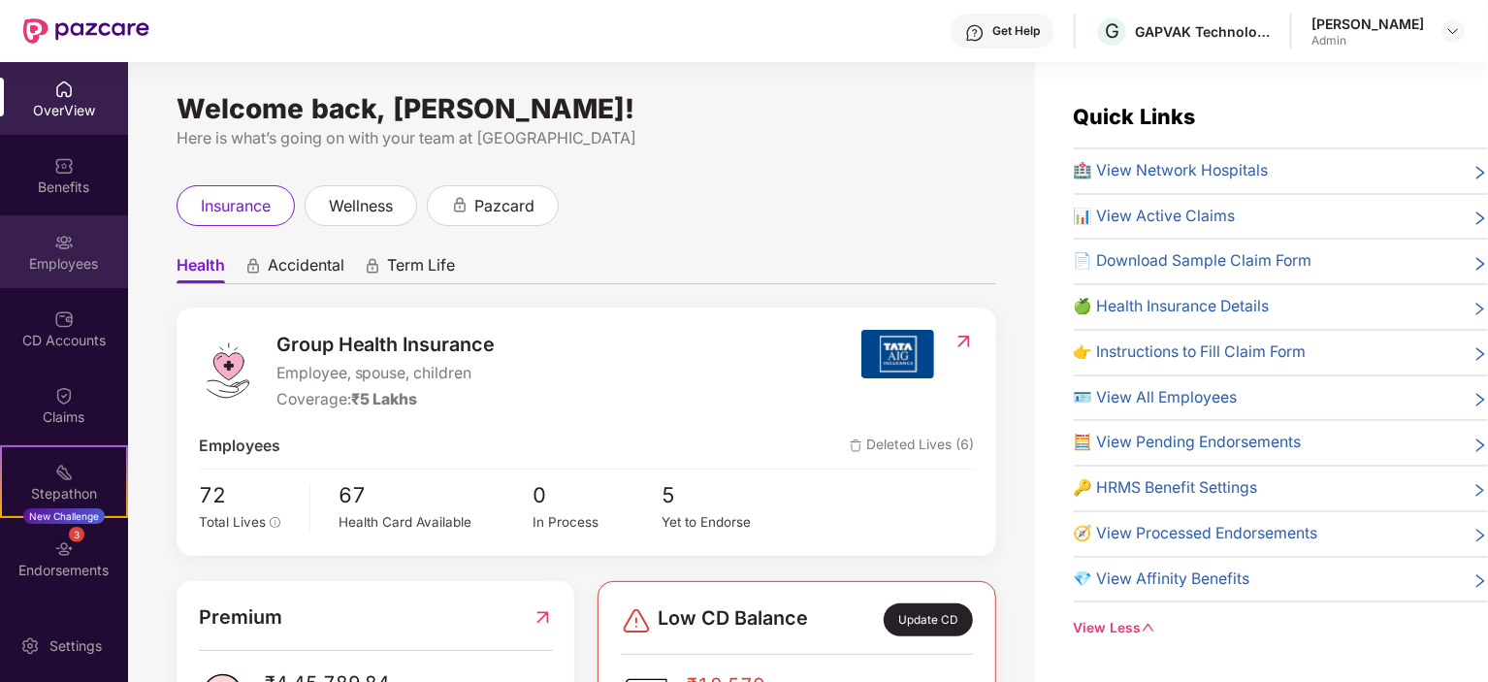
click at [73, 261] on div "Employees" at bounding box center [64, 263] width 128 height 19
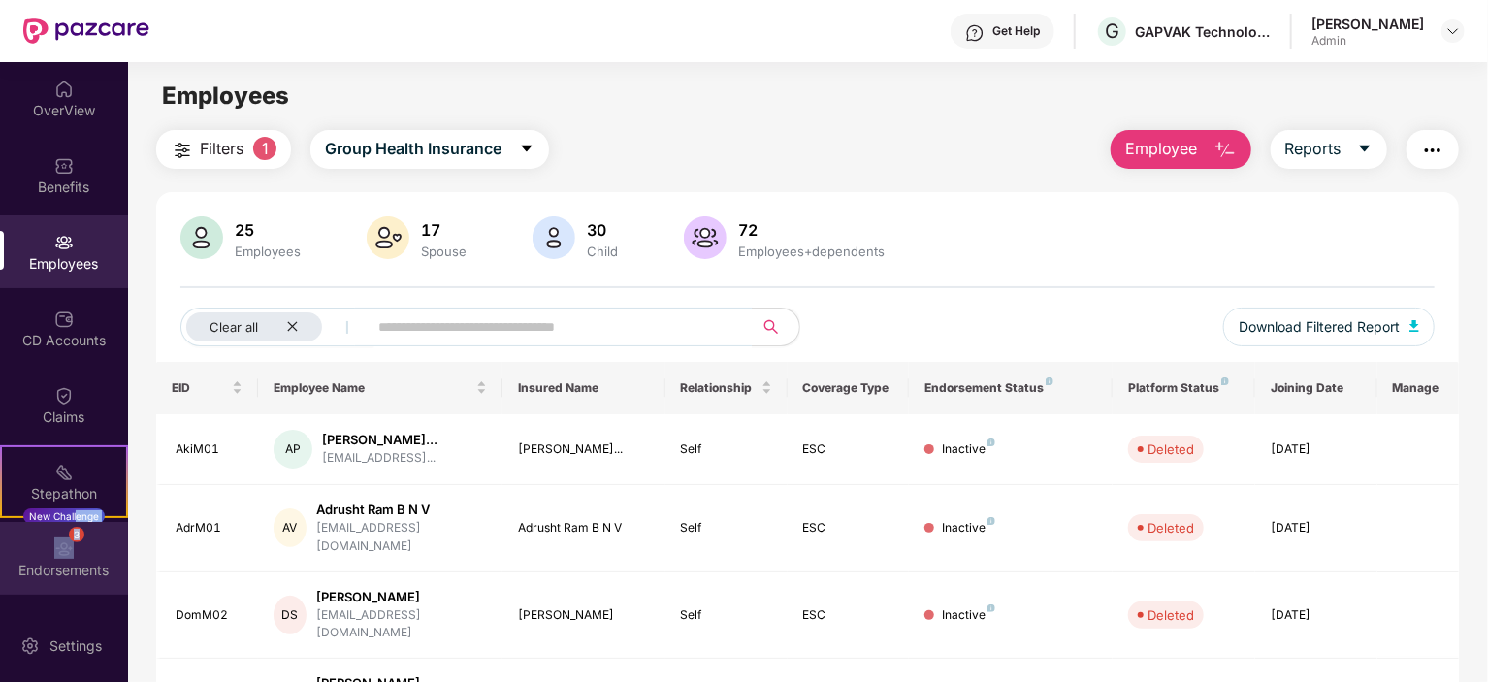
drag, startPoint x: 73, startPoint y: 518, endPoint x: 75, endPoint y: 534, distance: 15.6
click at [75, 534] on div "OverView Benefits Employees CD Accounts Claims Stepathon New Challenge 3 Endors…" at bounding box center [64, 335] width 128 height 547
click at [75, 531] on div "3" at bounding box center [77, 535] width 16 height 16
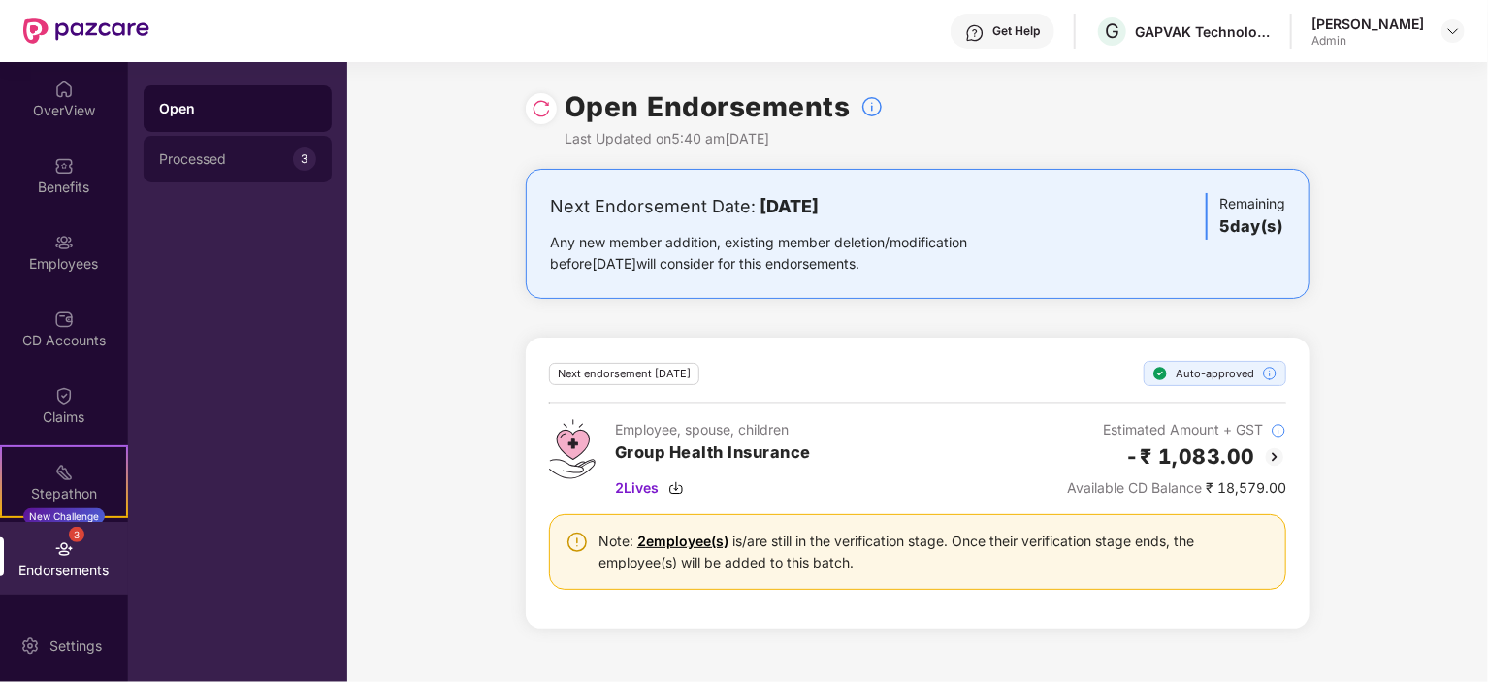
click at [250, 159] on div "Processed" at bounding box center [226, 159] width 134 height 16
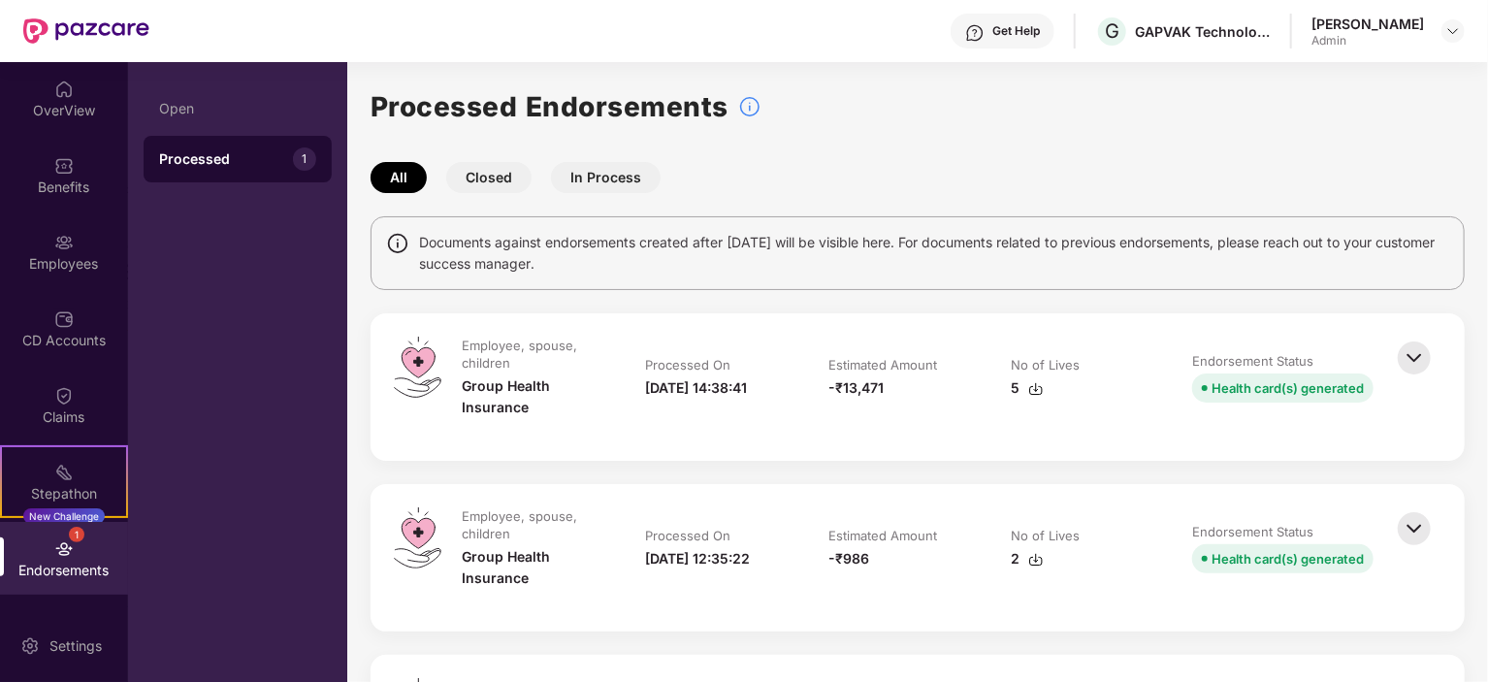
click at [606, 170] on button "In Process" at bounding box center [606, 177] width 110 height 31
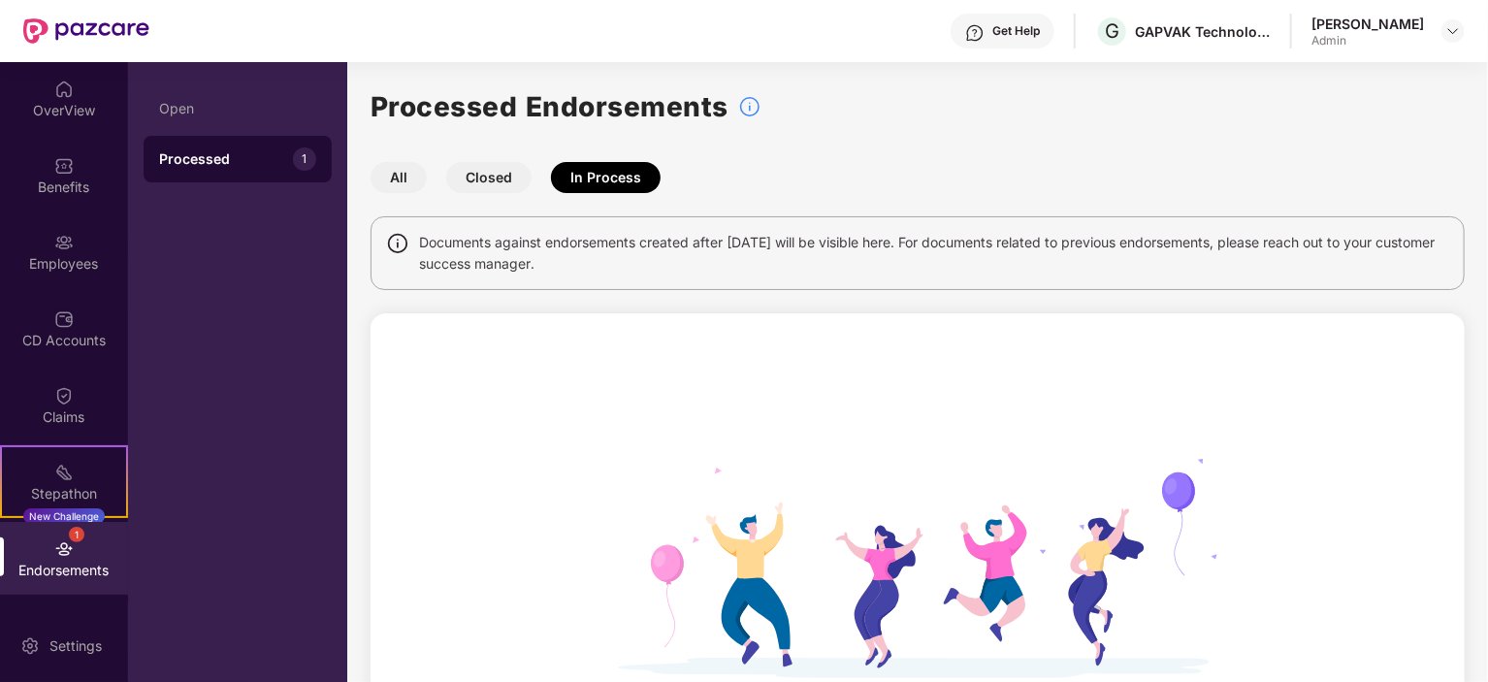
click at [1176, 241] on span "Documents against endorsements created after [DATE] will be visible here. For d…" at bounding box center [934, 253] width 1030 height 43
click at [493, 179] on button "Closed" at bounding box center [488, 177] width 85 height 31
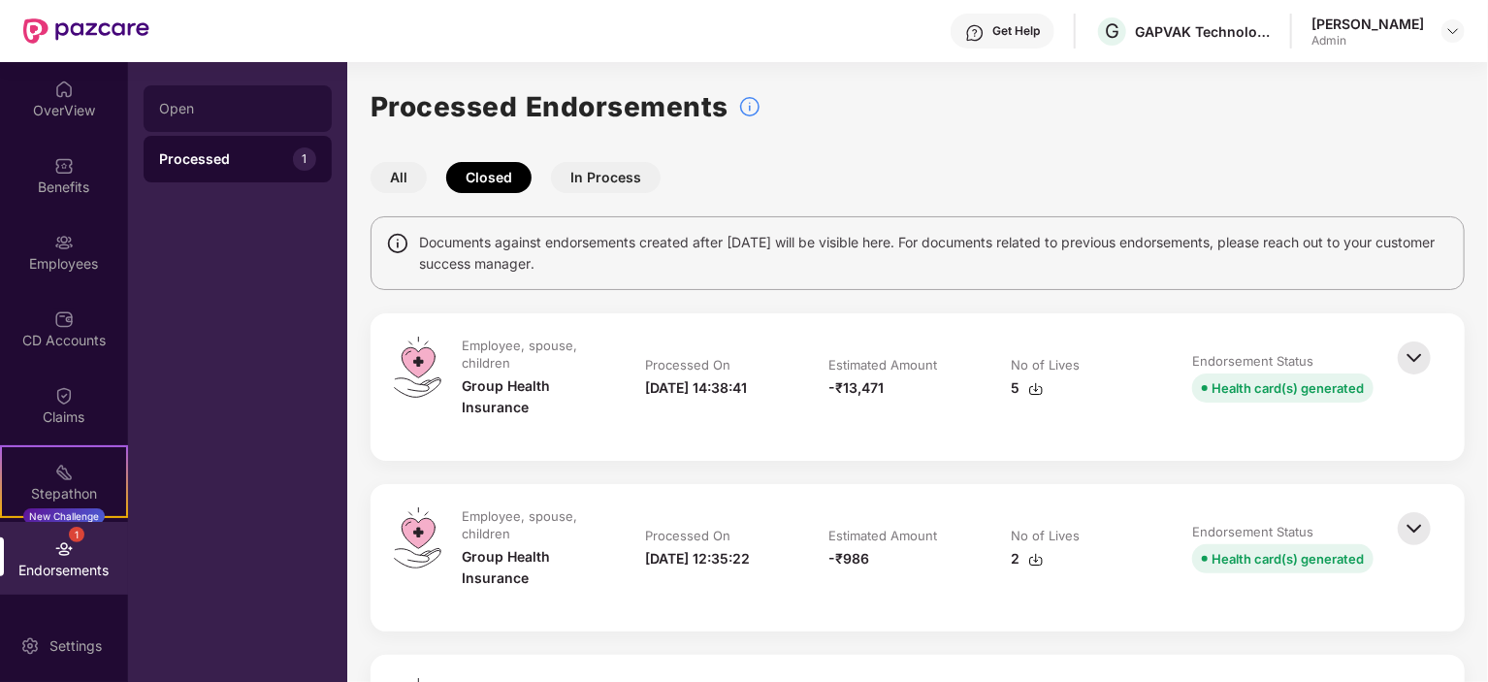
click at [185, 109] on div "Open" at bounding box center [237, 109] width 157 height 16
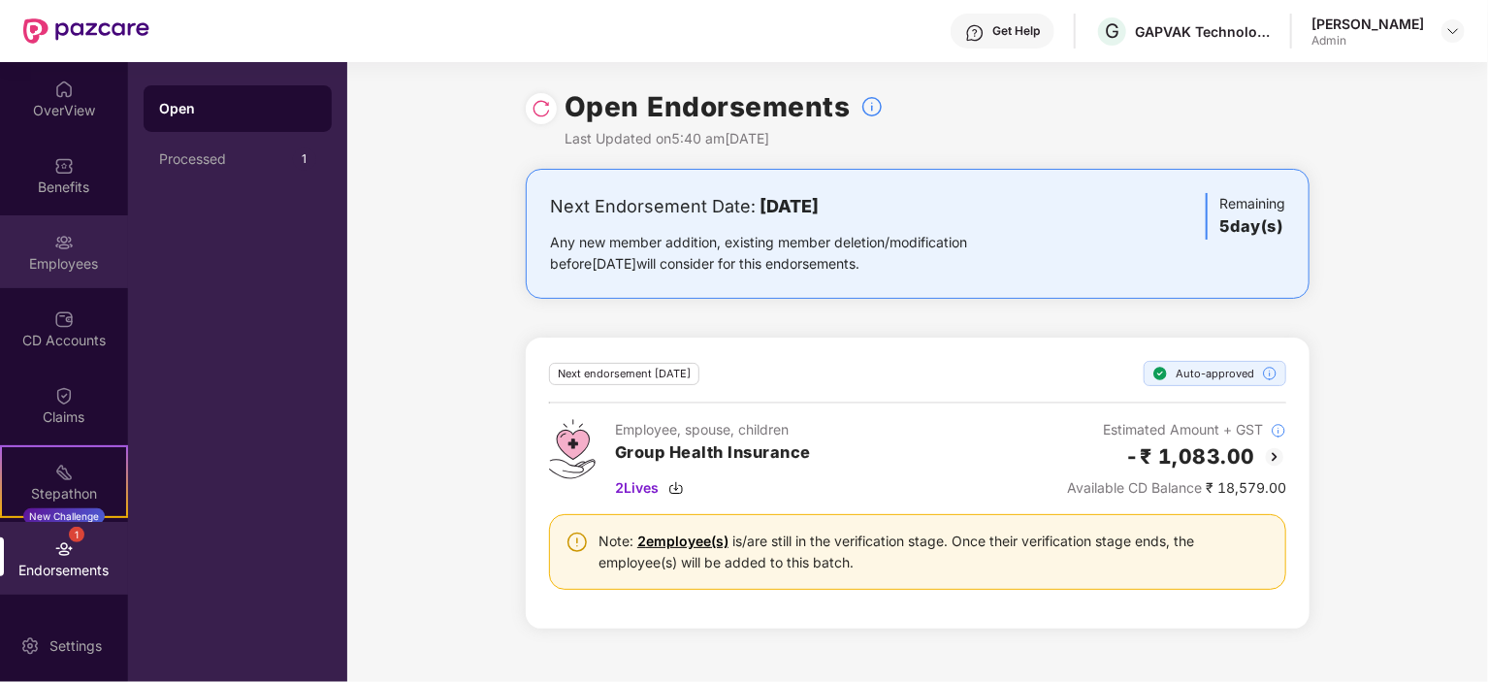
click at [67, 242] on img at bounding box center [63, 242] width 19 height 19
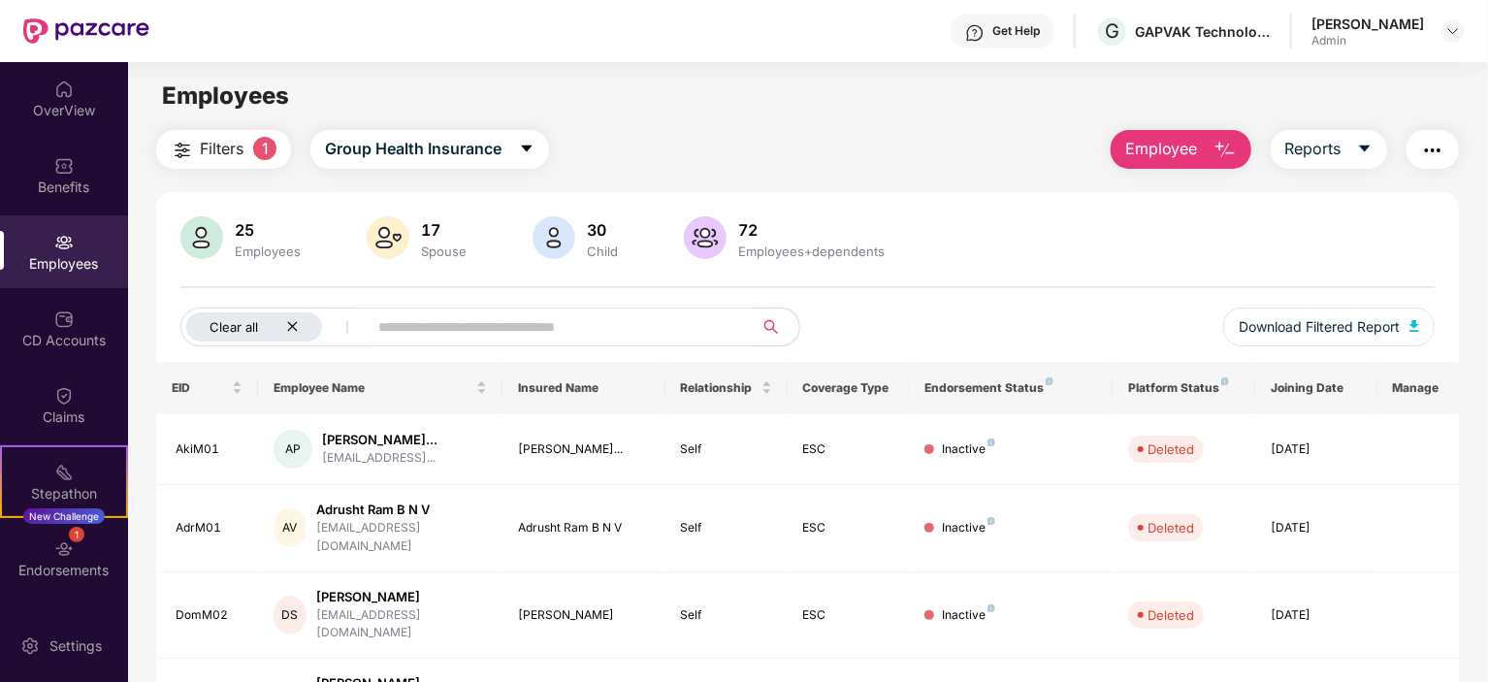
click at [290, 323] on icon "close" at bounding box center [292, 326] width 13 height 13
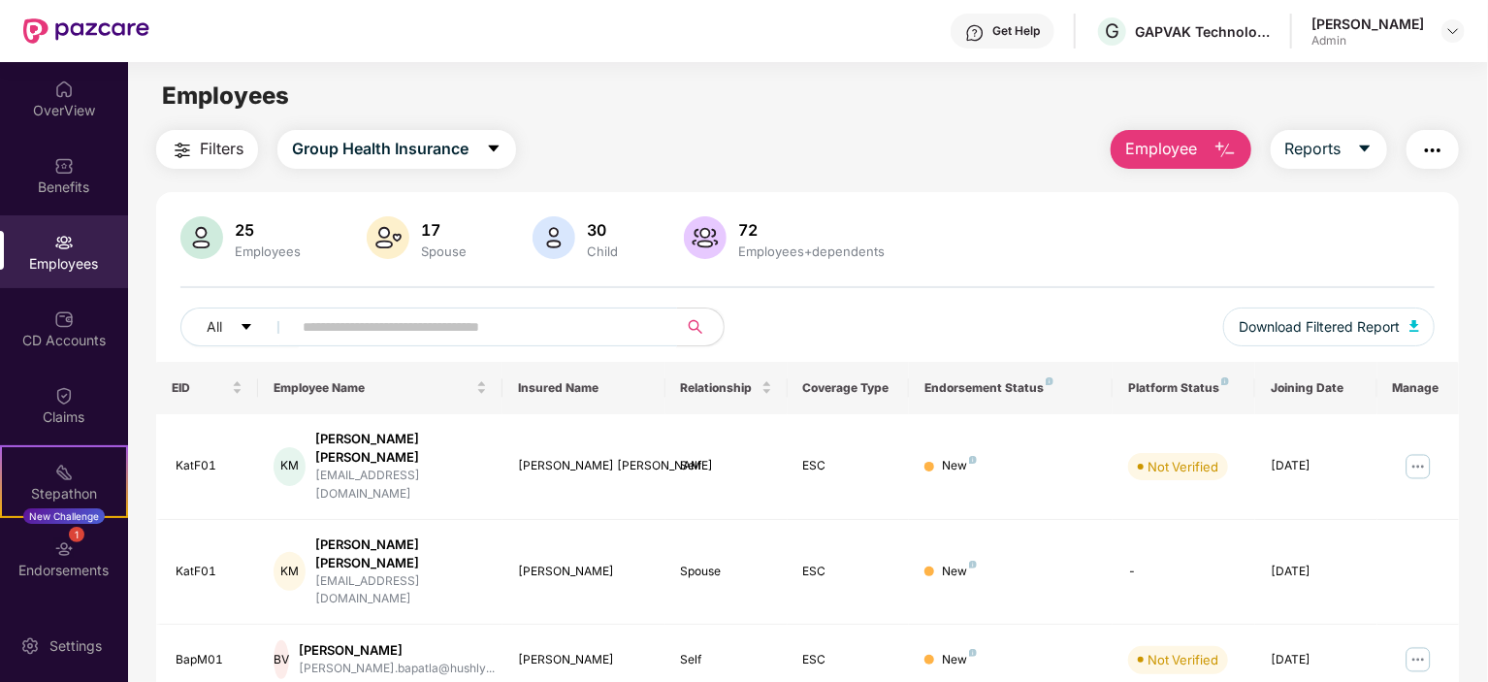
click at [320, 322] on input "text" at bounding box center [477, 326] width 348 height 29
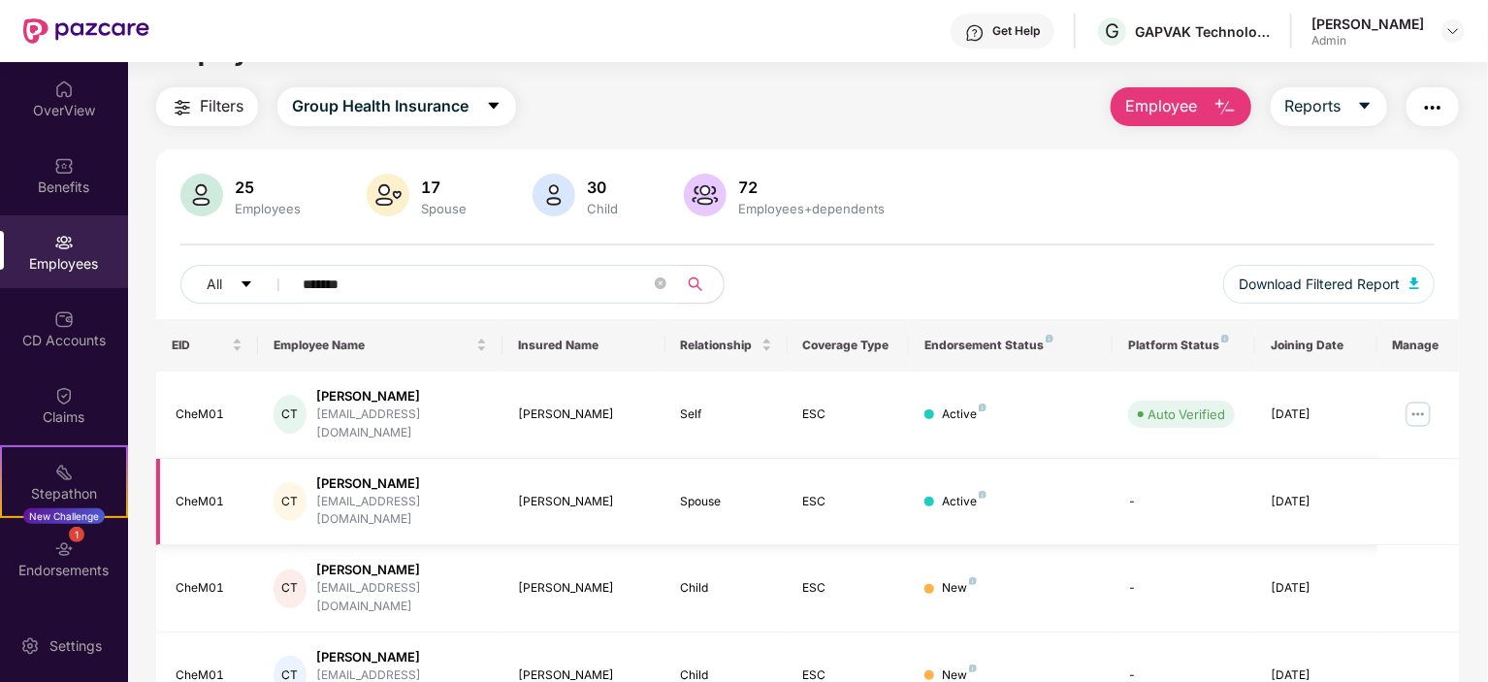
scroll to position [83, 0]
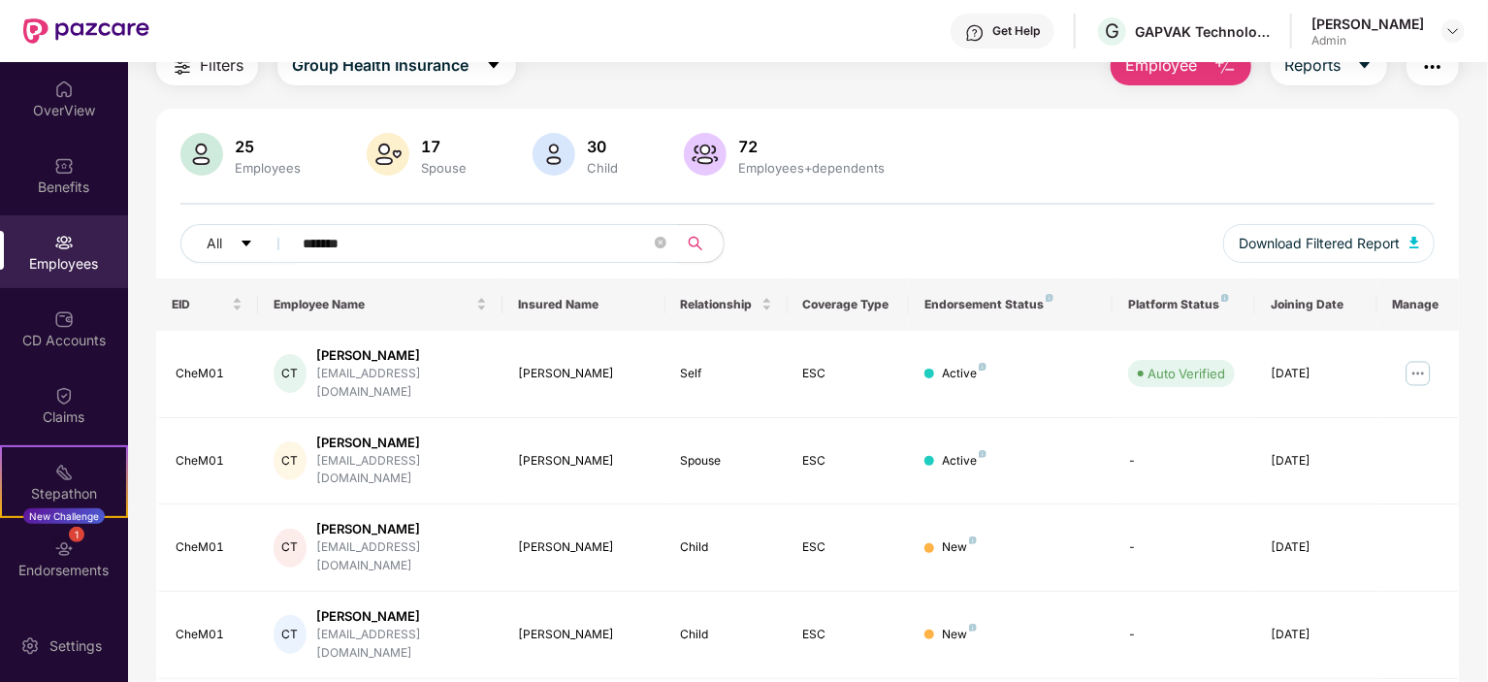
type input "*******"
click at [1169, 638] on div "EID Employee Name Insured Name Relationship Coverage Type Endorsement Status Pl…" at bounding box center [807, 513] width 1303 height 471
click at [1421, 369] on img at bounding box center [1418, 373] width 31 height 31
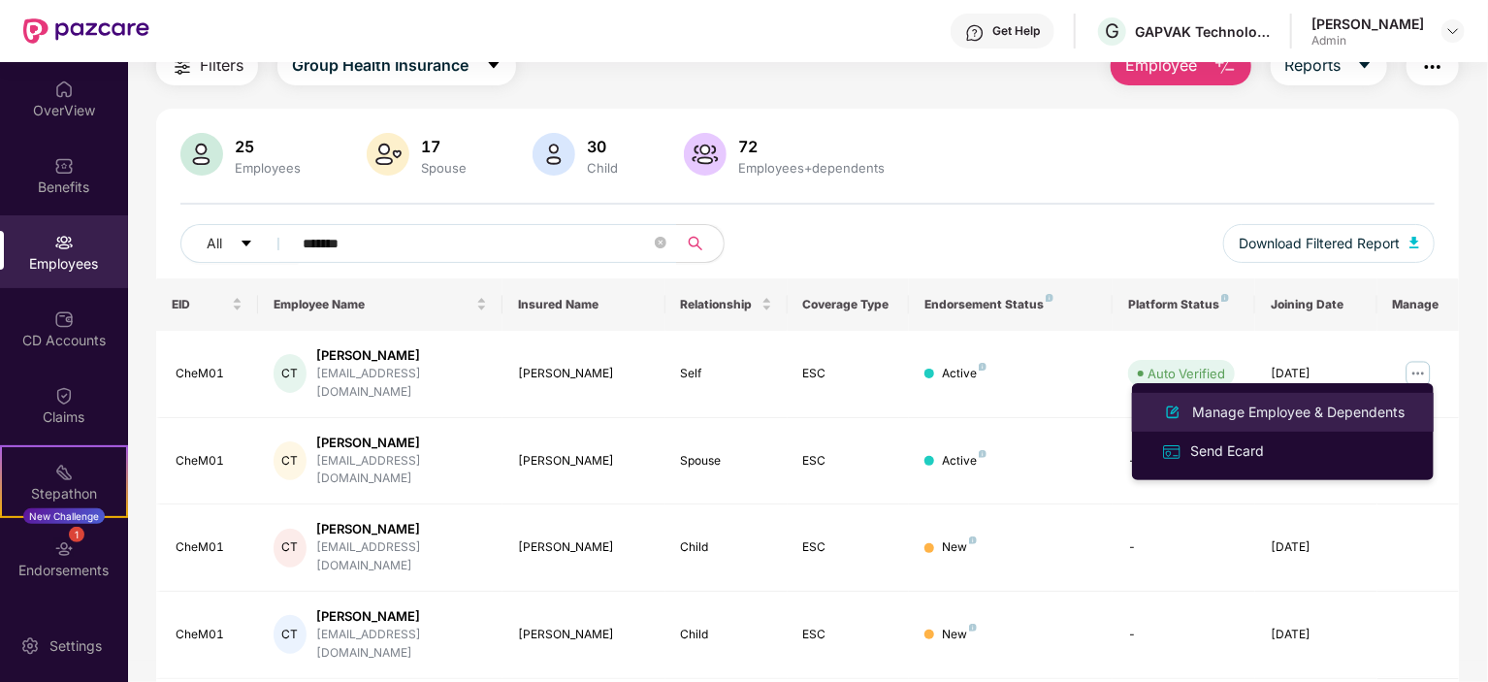
click at [1255, 413] on div "Manage Employee & Dependents" at bounding box center [1298, 412] width 220 height 21
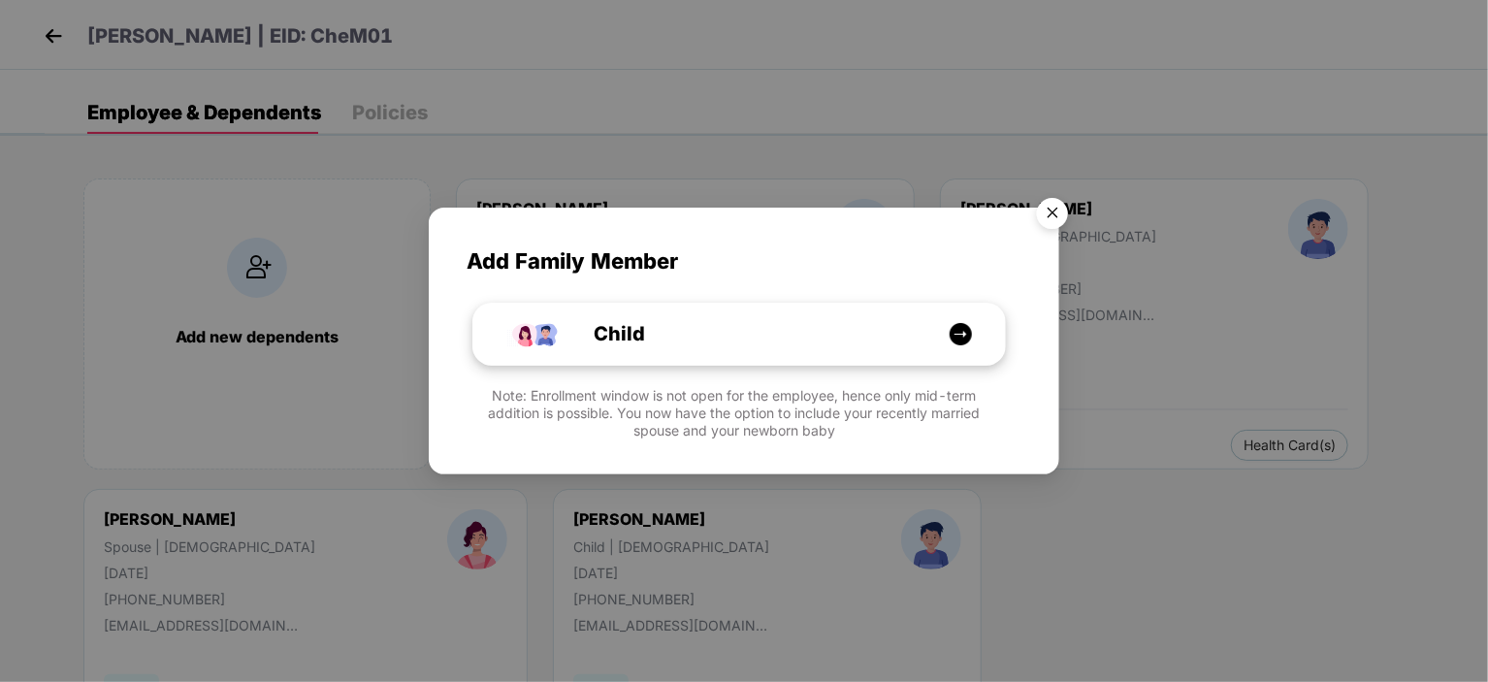
click at [673, 321] on div "Child" at bounding box center [749, 334] width 399 height 30
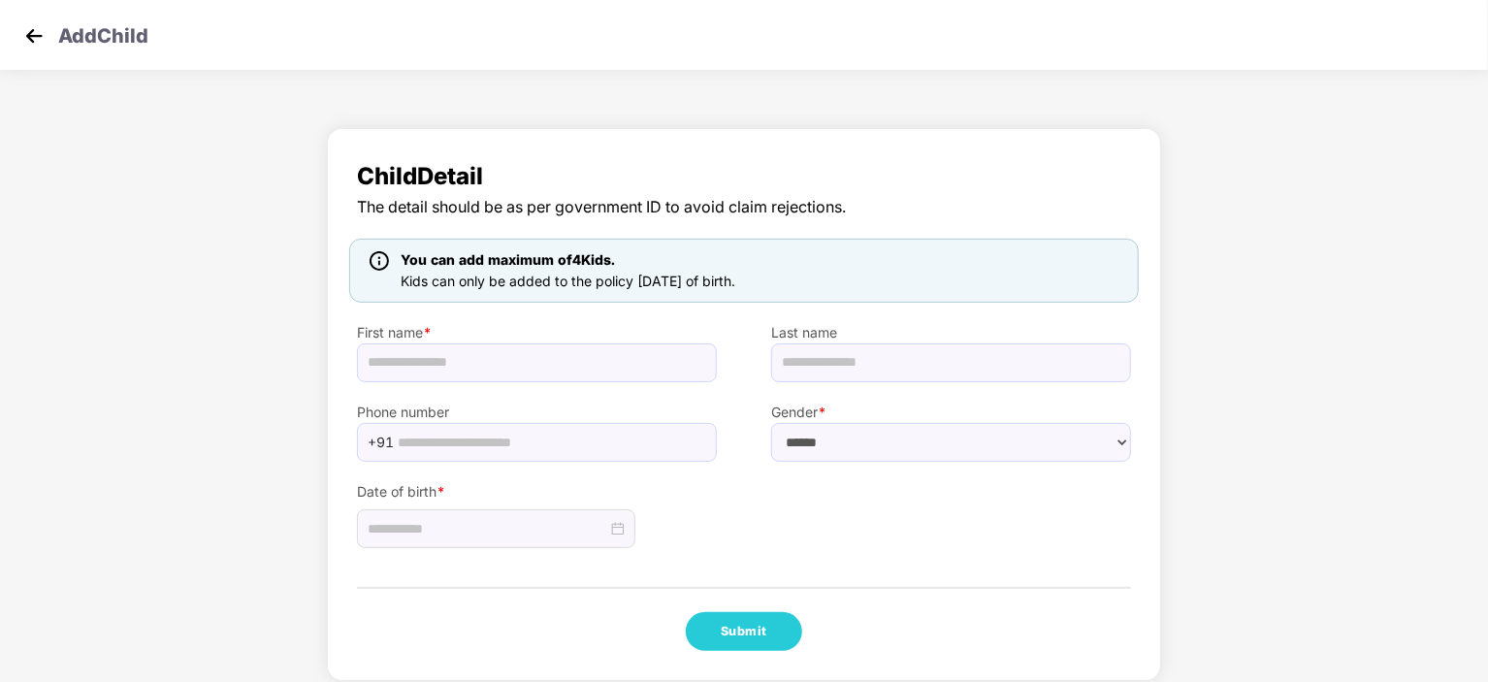
click at [39, 33] on img at bounding box center [33, 35] width 29 height 29
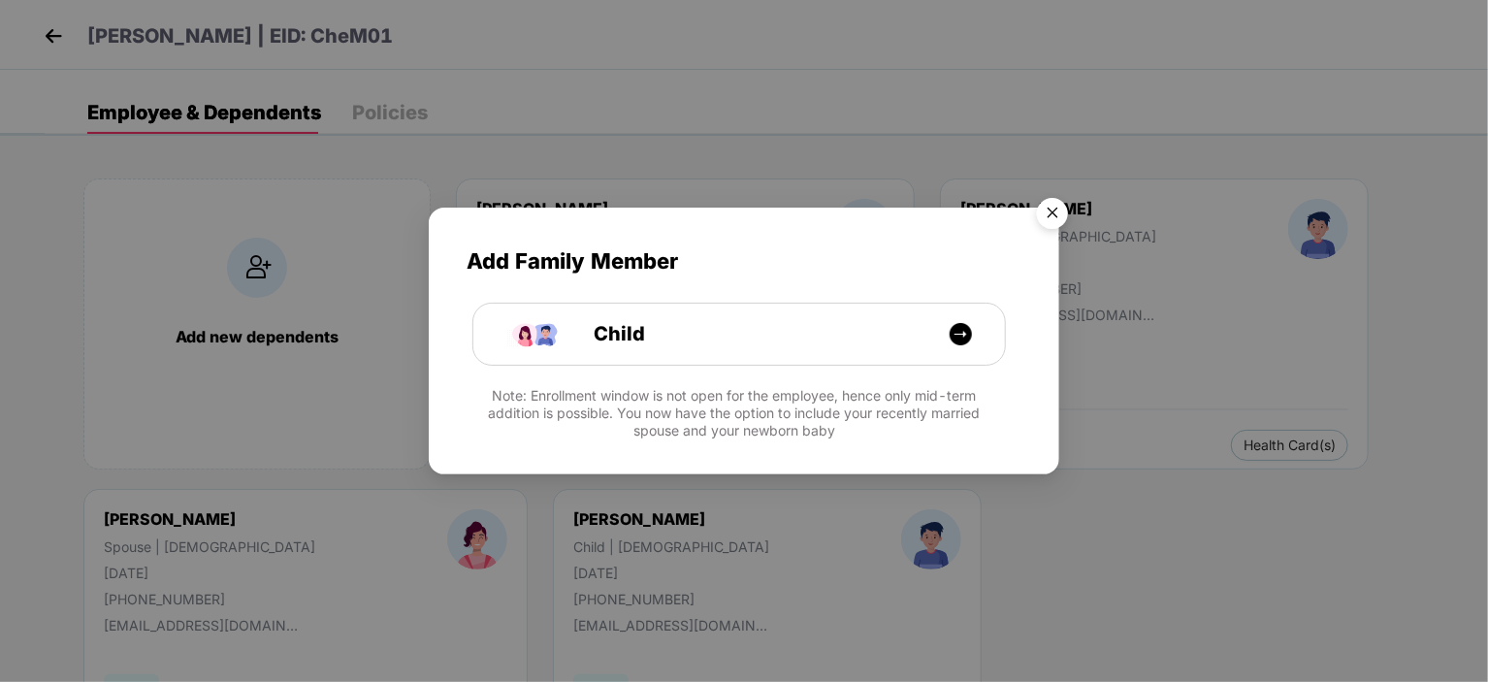
click at [1062, 212] on img "Close" at bounding box center [1052, 216] width 54 height 54
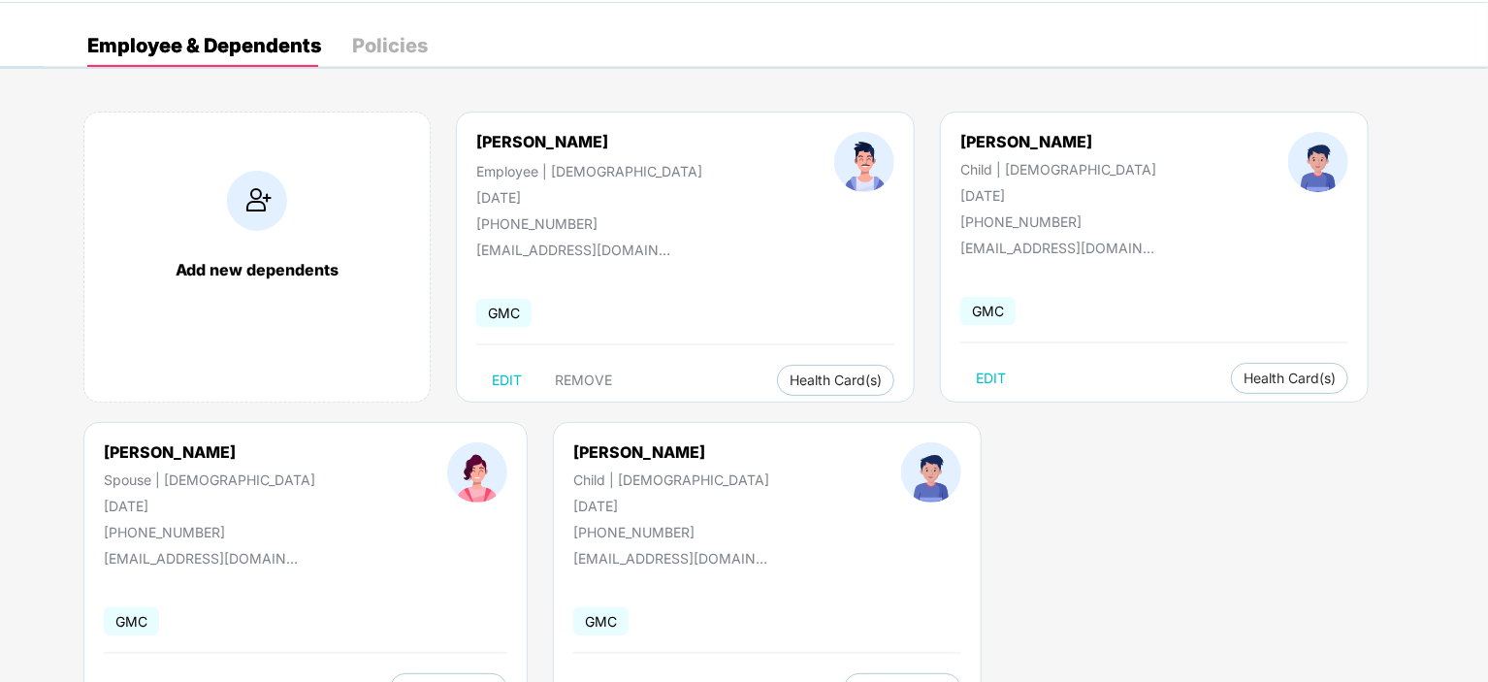
scroll to position [146, 0]
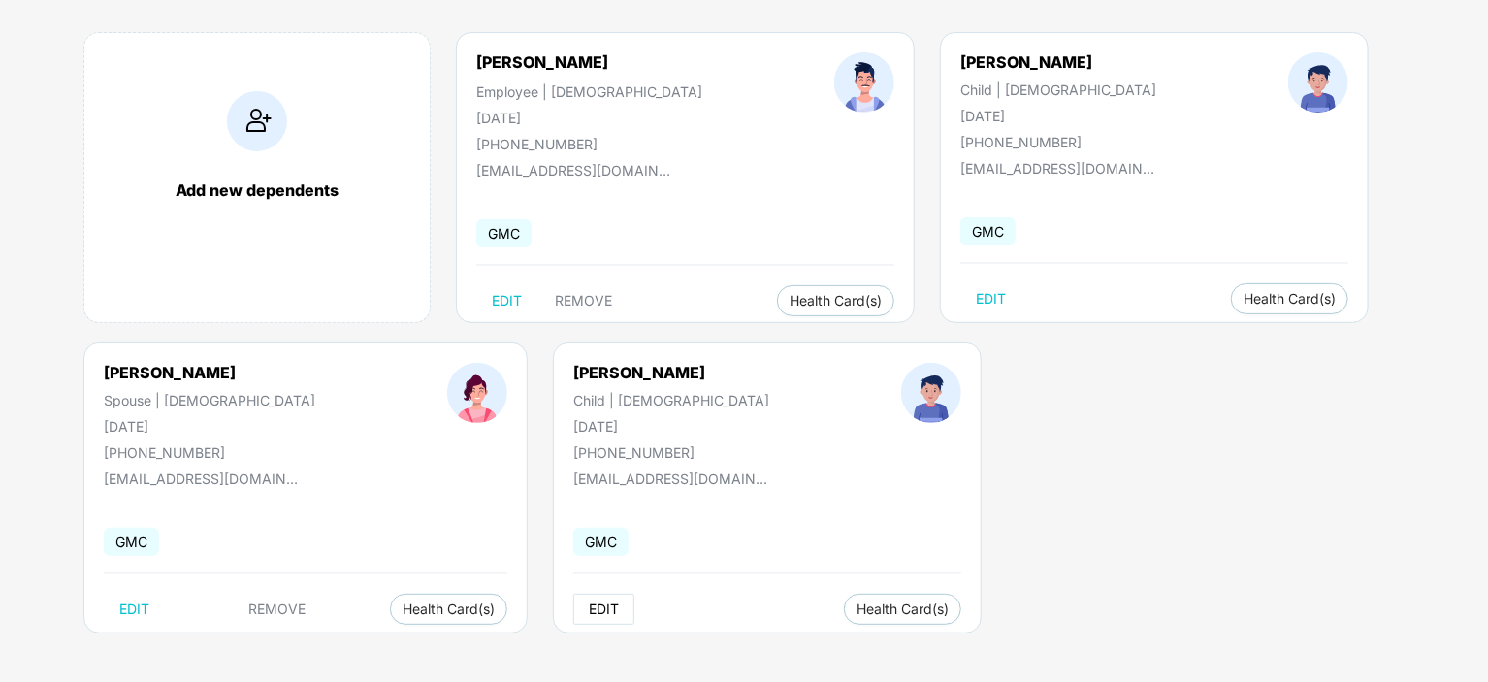
click at [589, 602] on span "EDIT" at bounding box center [604, 610] width 30 height 16
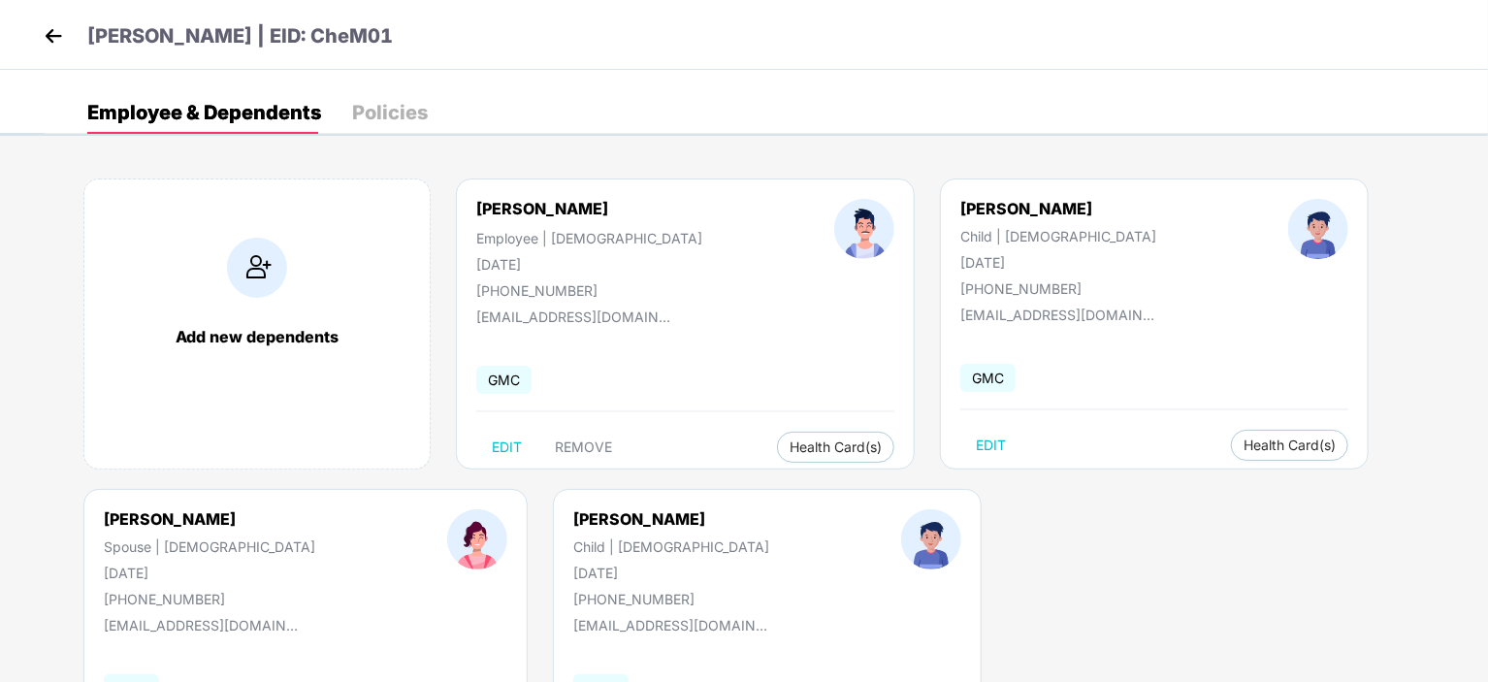
select select "*****"
select select "****"
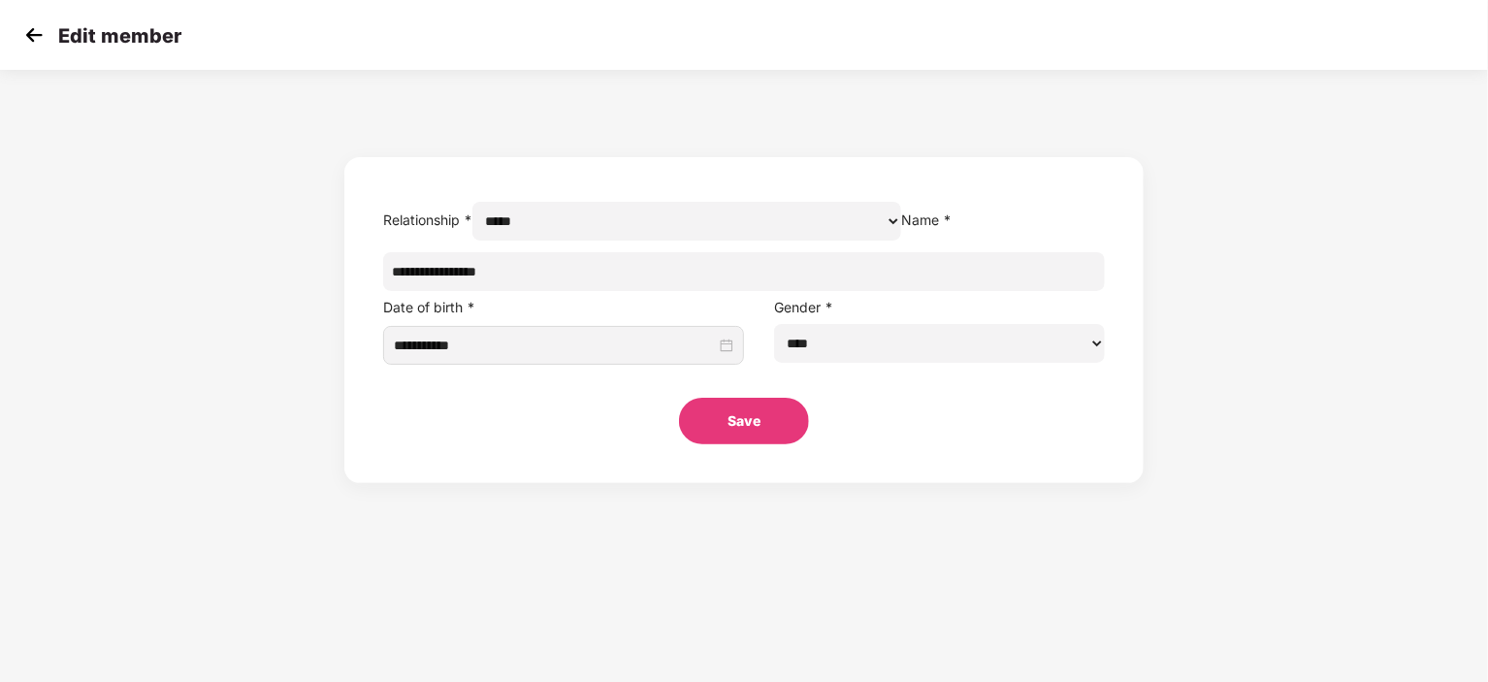
click at [590, 291] on input "**********" at bounding box center [744, 271] width 723 height 39
click at [38, 38] on img at bounding box center [33, 34] width 29 height 29
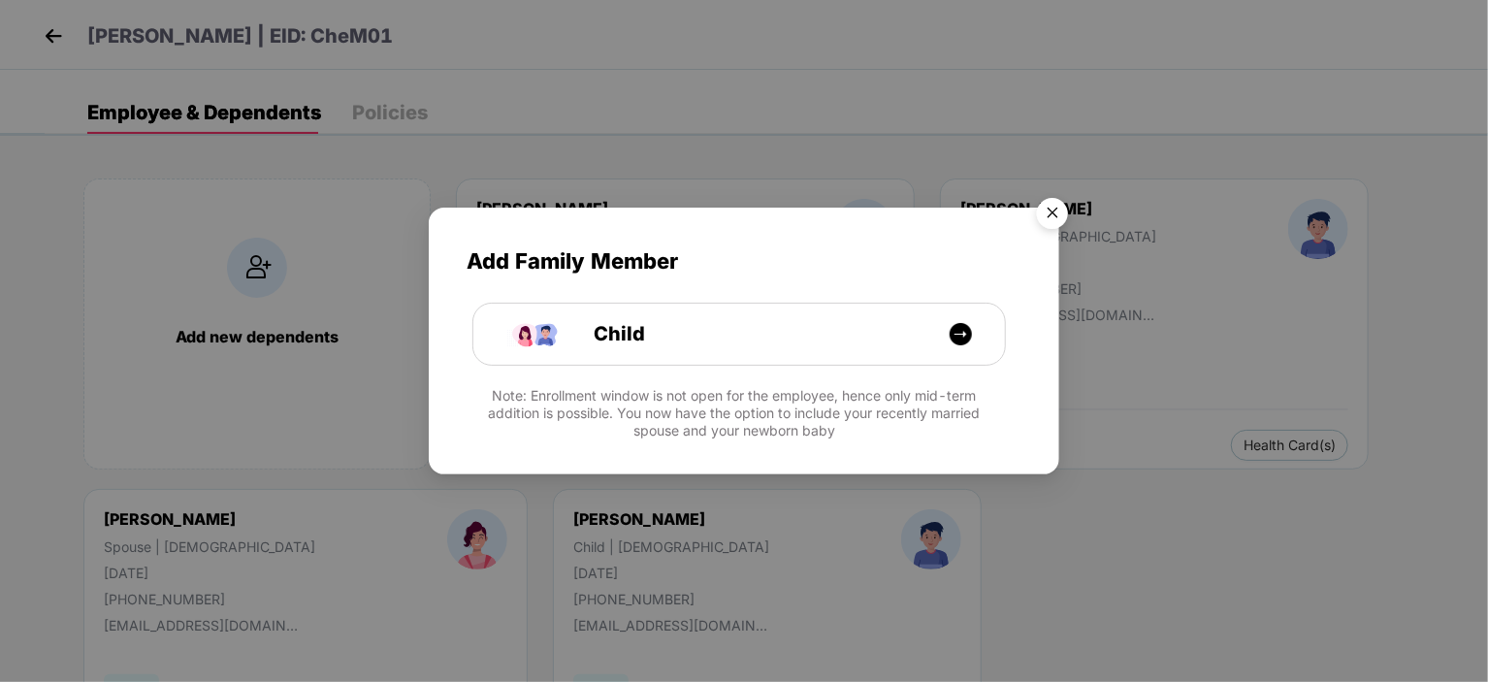
click at [1055, 214] on img "Close" at bounding box center [1052, 216] width 54 height 54
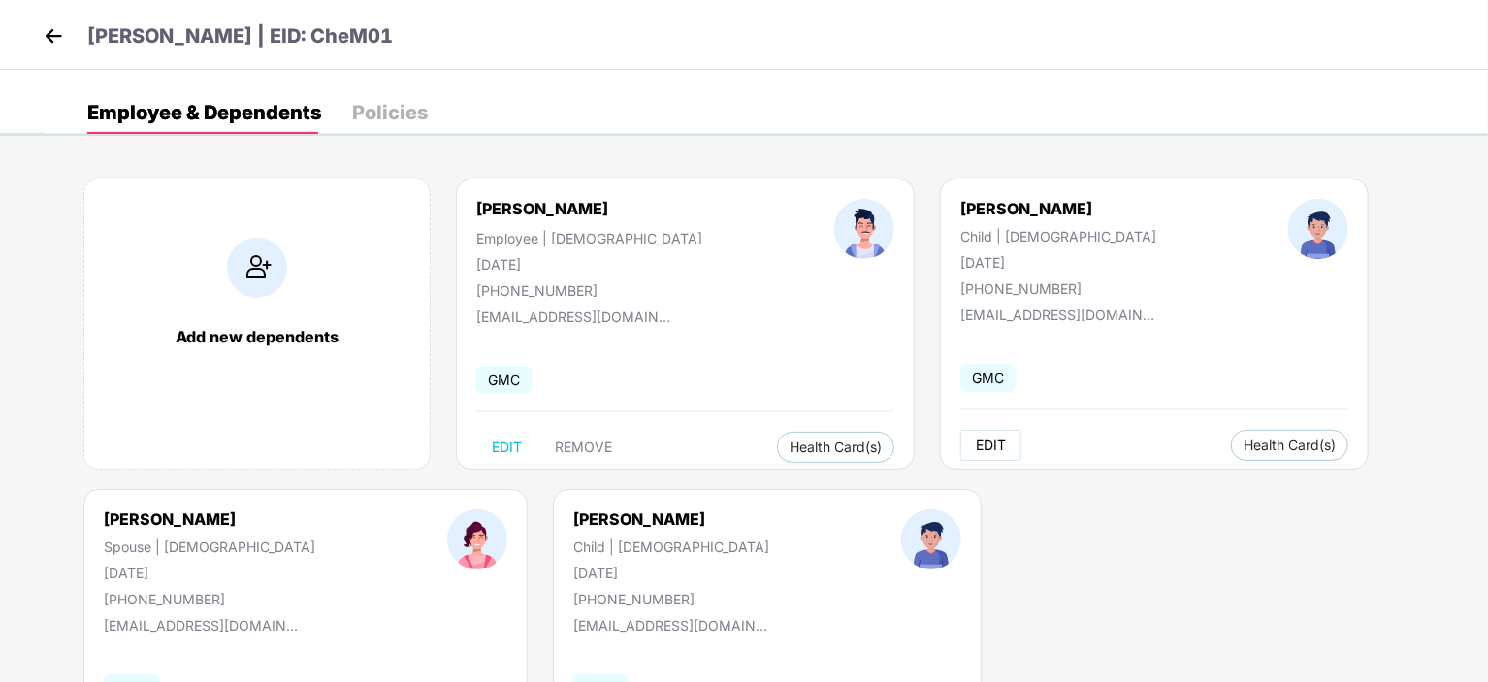
click at [976, 445] on span "EDIT" at bounding box center [991, 446] width 30 height 16
select select "*****"
select select "****"
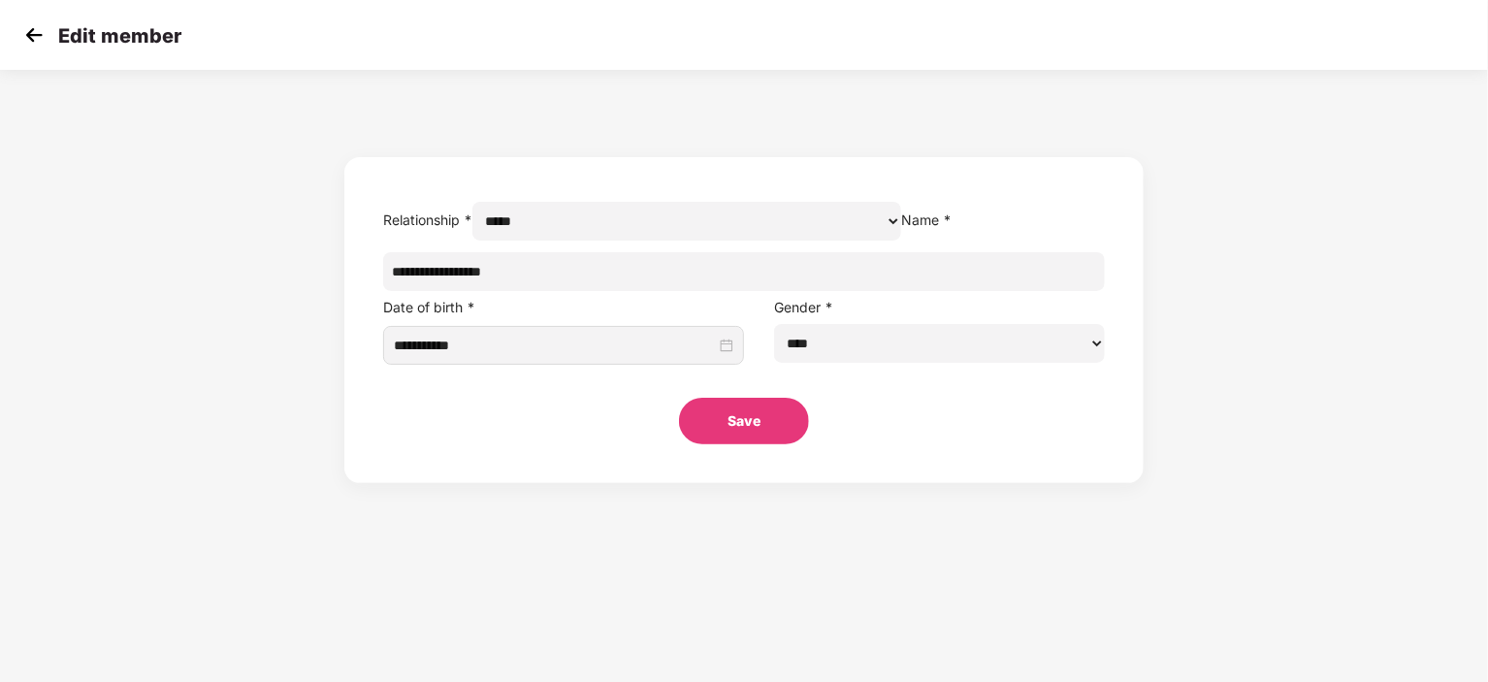
click at [34, 34] on img at bounding box center [33, 34] width 29 height 29
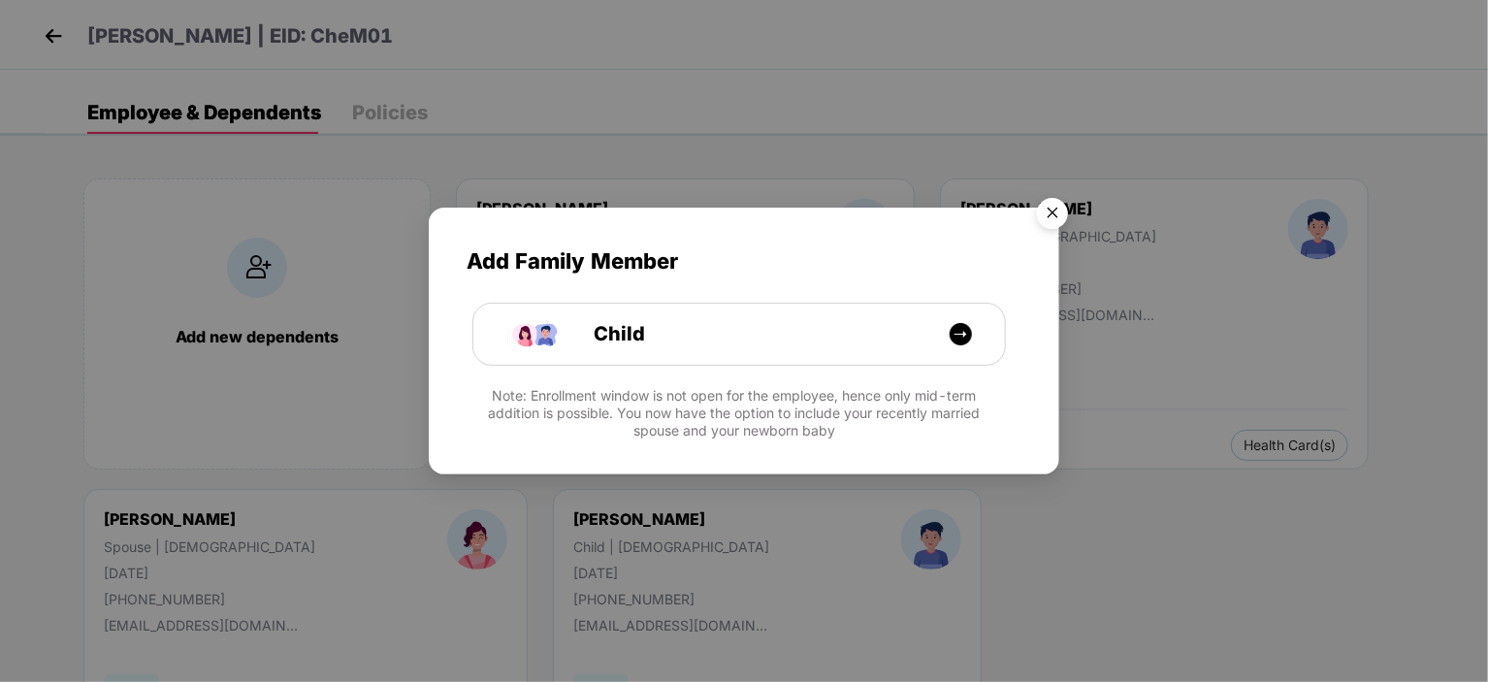
click at [1063, 216] on img "Close" at bounding box center [1052, 216] width 54 height 54
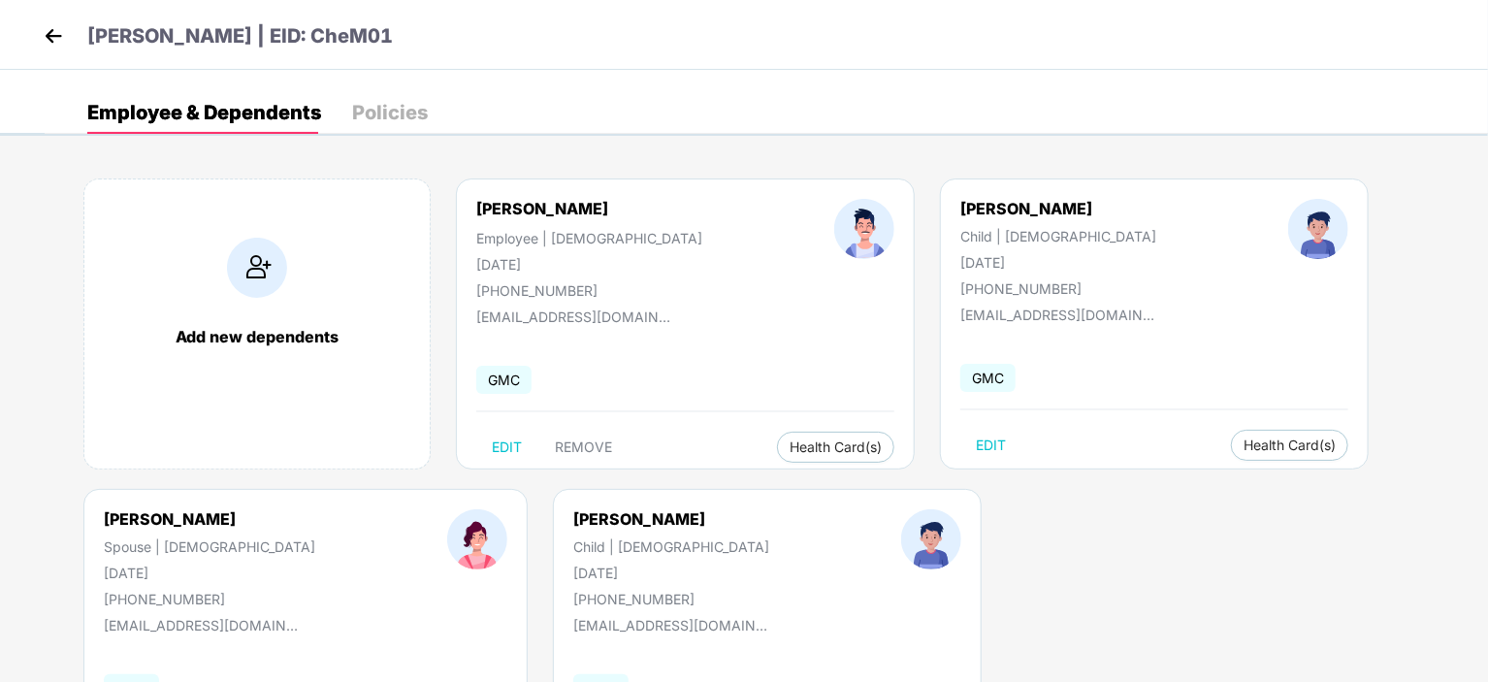
click at [52, 35] on img at bounding box center [53, 35] width 29 height 29
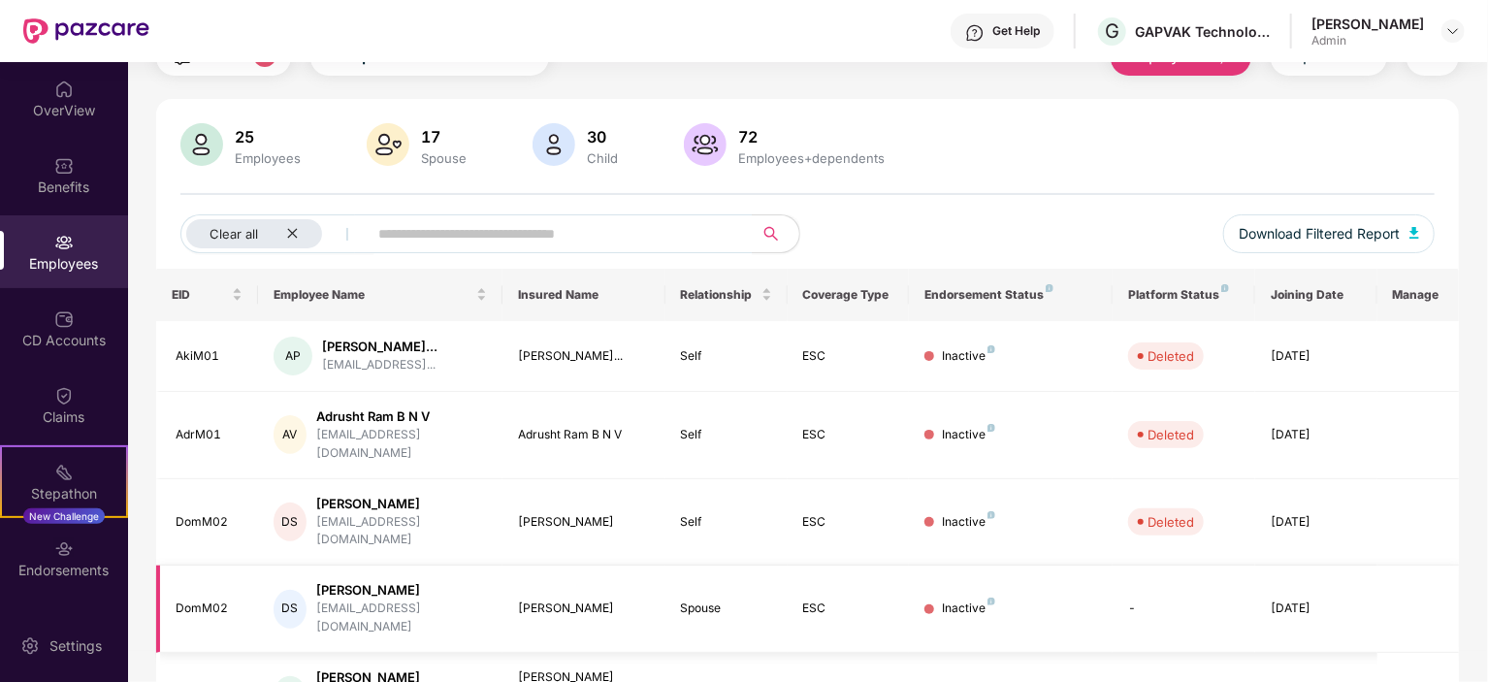
scroll to position [225, 0]
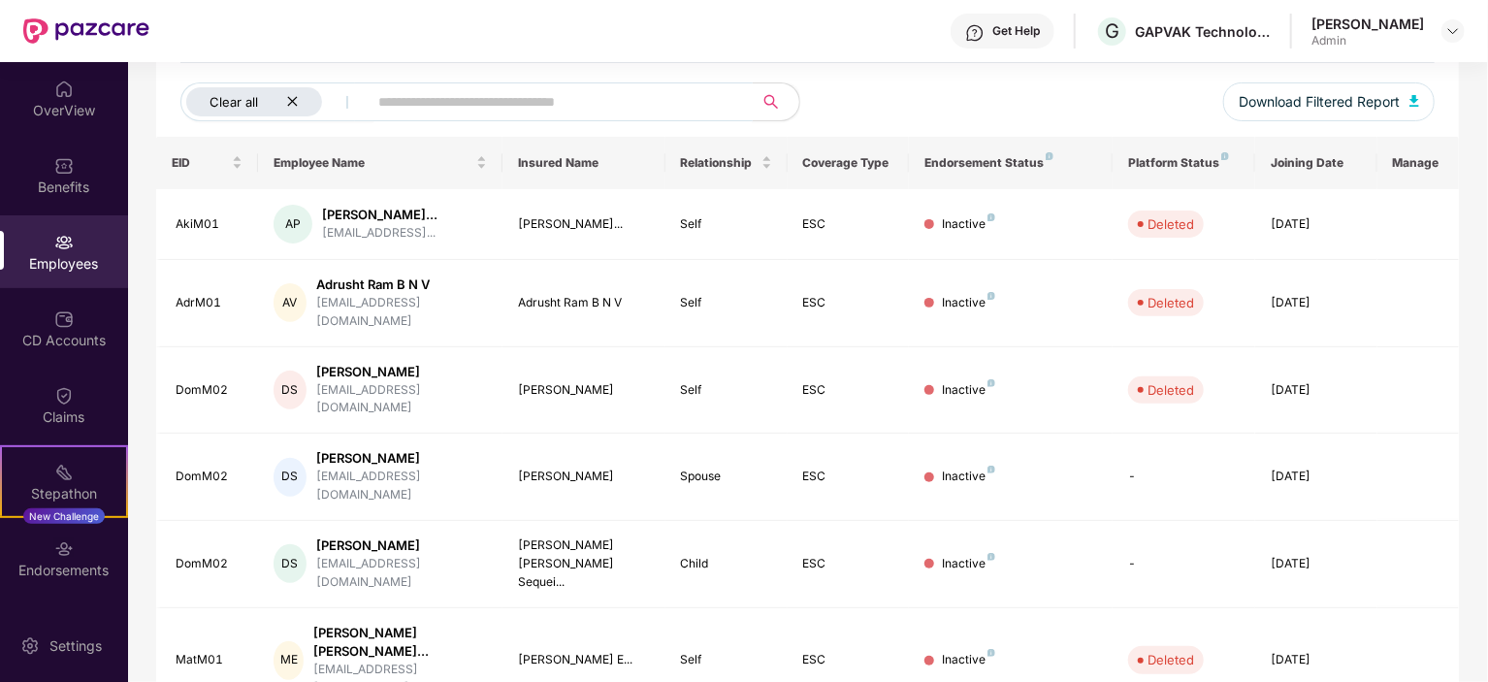
click at [287, 104] on icon "close" at bounding box center [292, 101] width 13 height 13
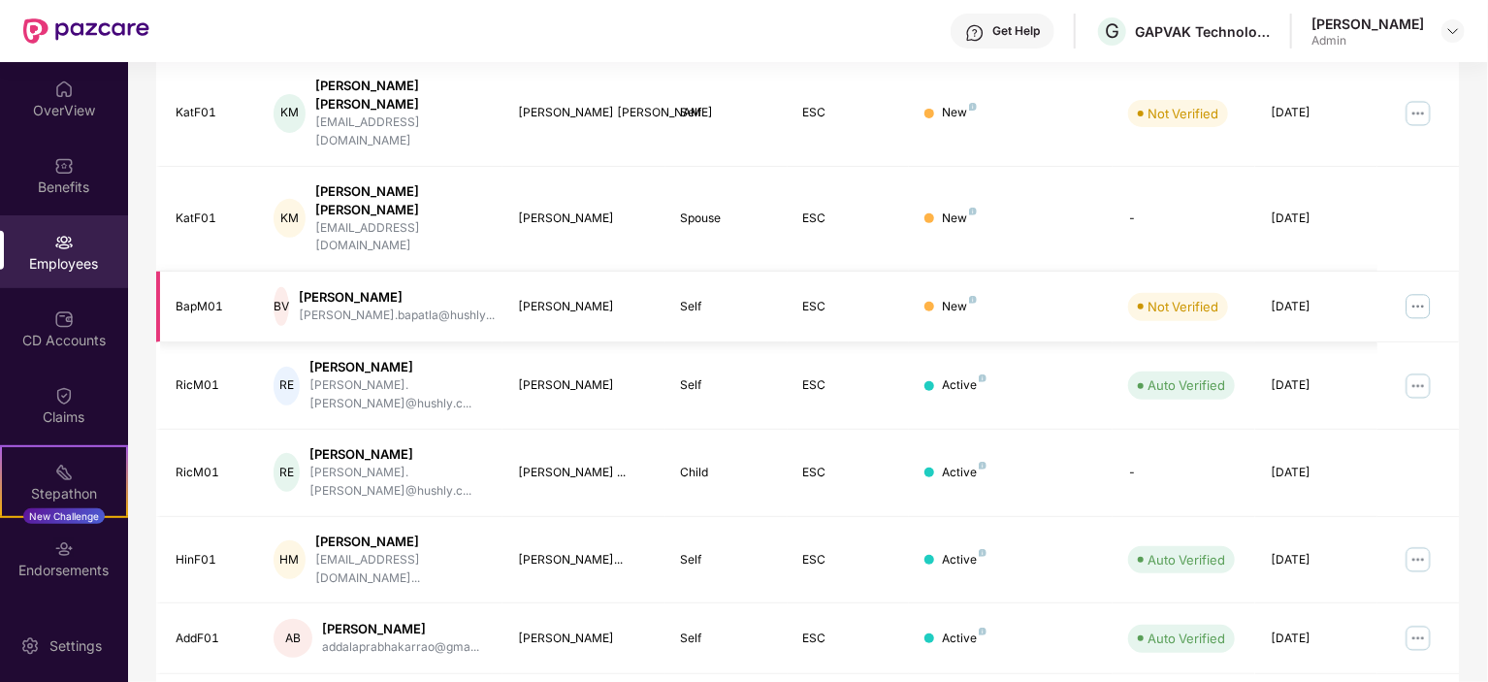
scroll to position [507, 0]
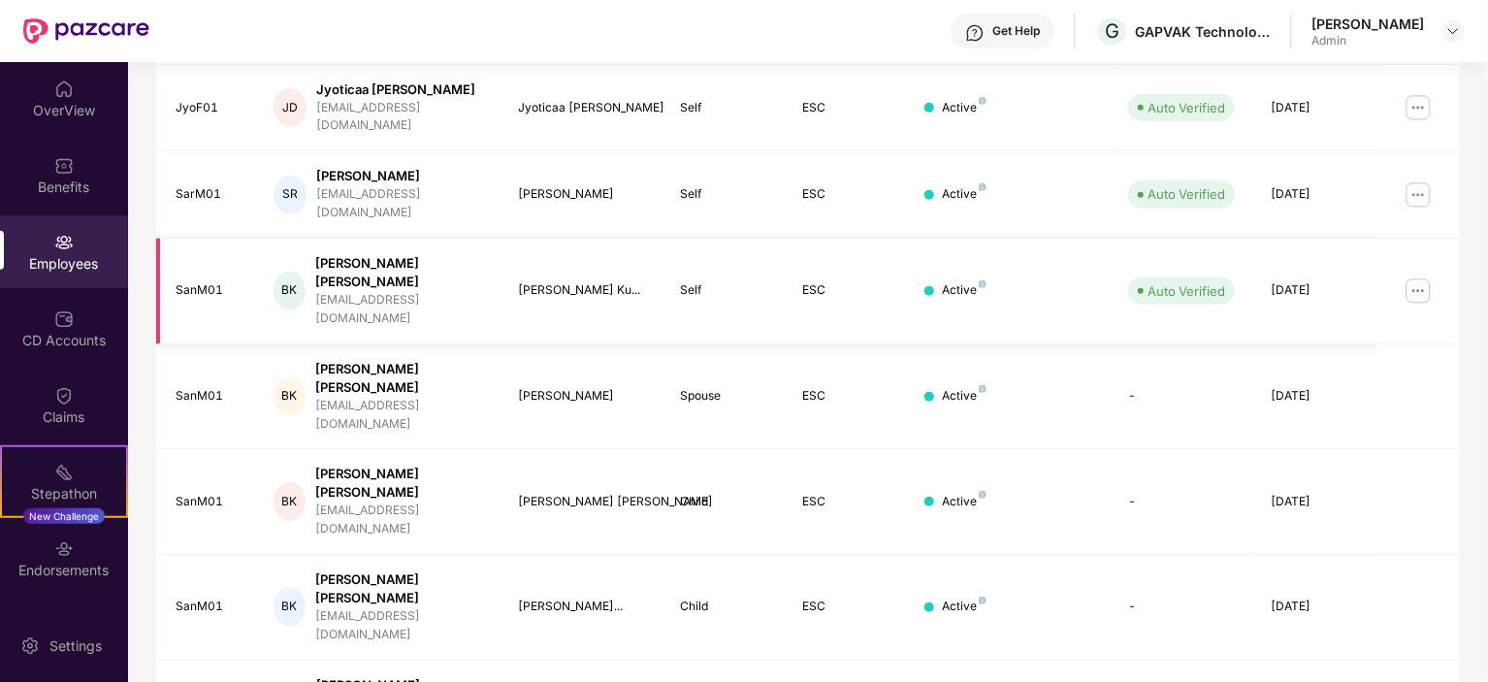
click at [1420, 276] on img at bounding box center [1418, 291] width 31 height 31
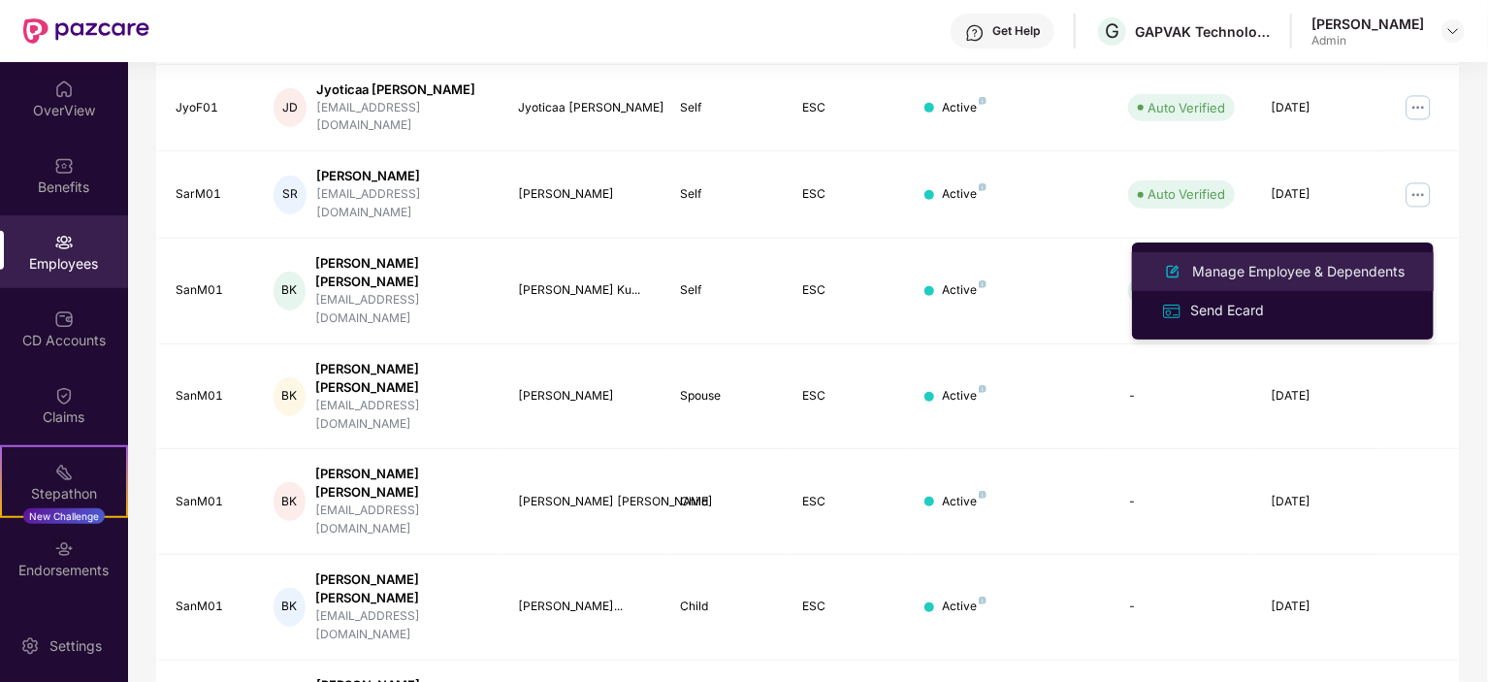
click at [1238, 278] on div "Manage Employee & Dependents" at bounding box center [1298, 271] width 220 height 21
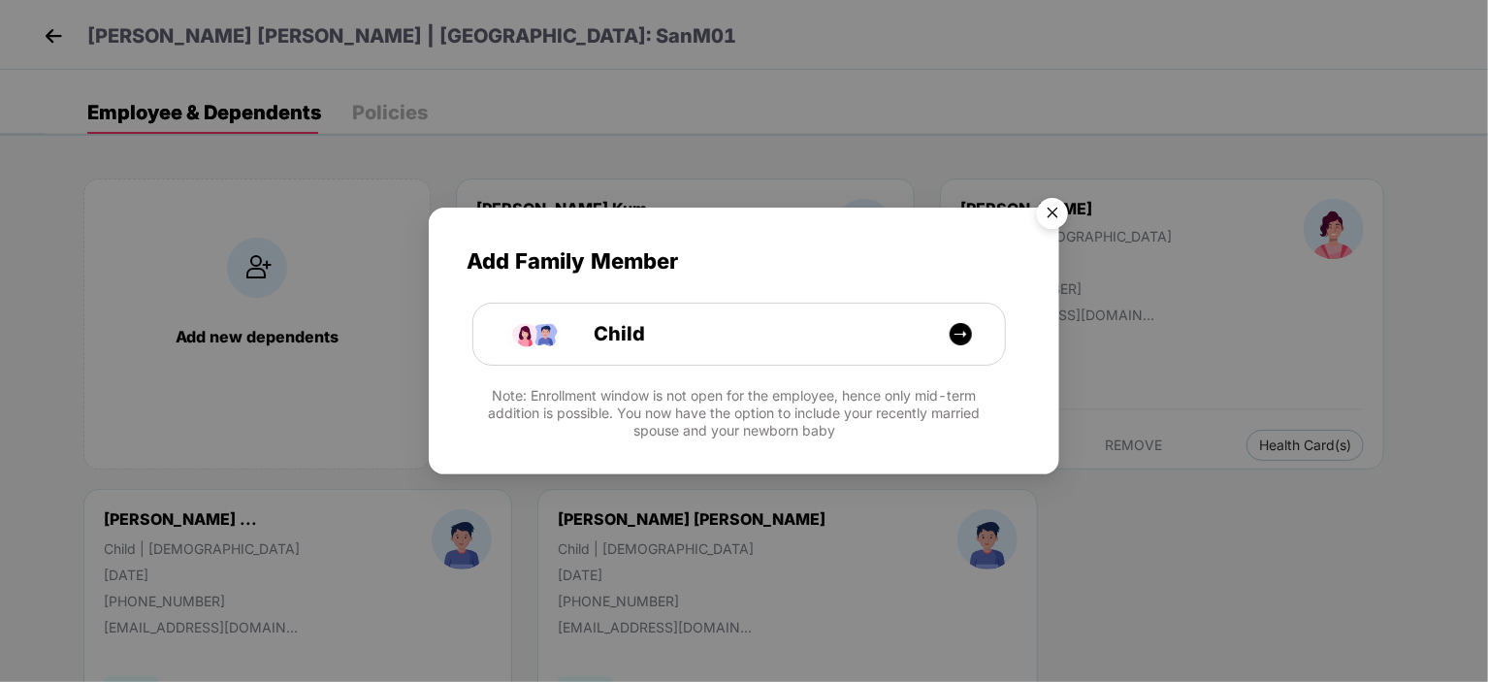
click at [1054, 203] on img "Close" at bounding box center [1052, 216] width 54 height 54
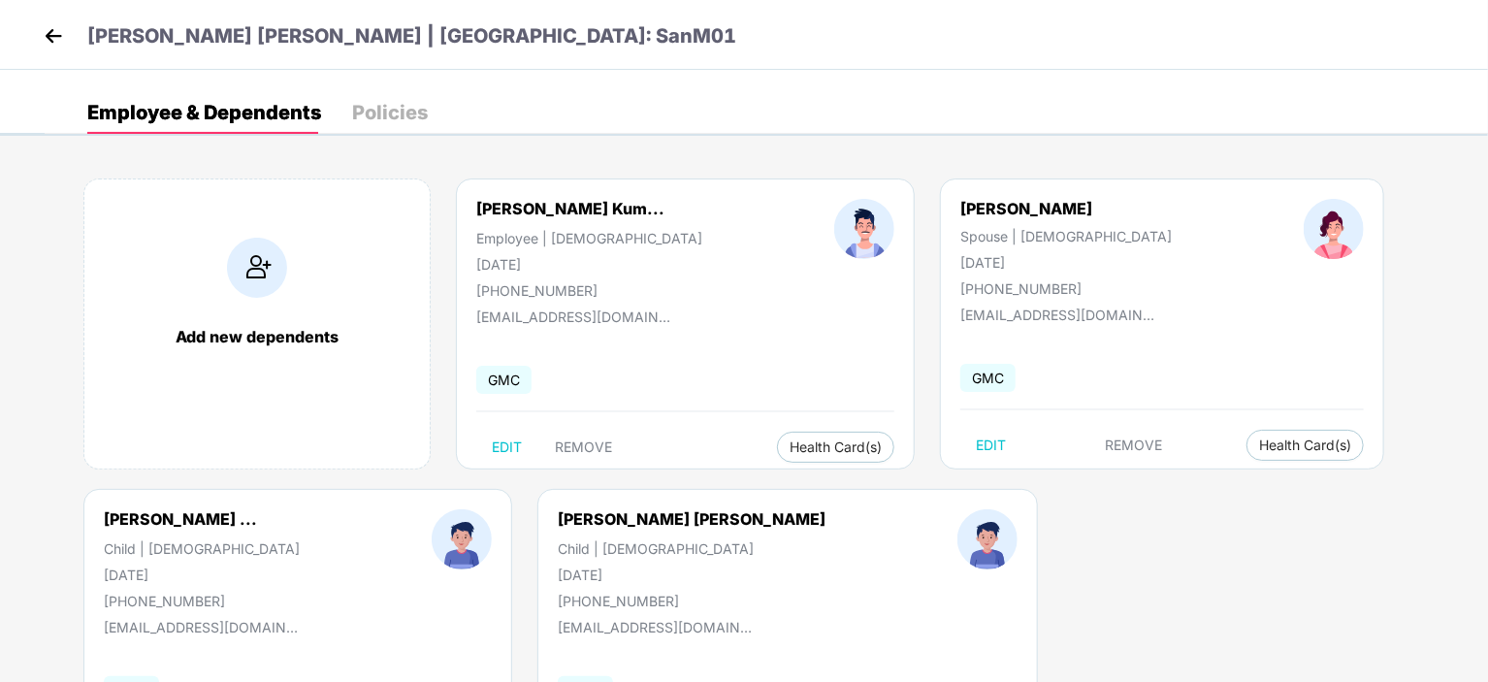
click at [59, 38] on img at bounding box center [53, 35] width 29 height 29
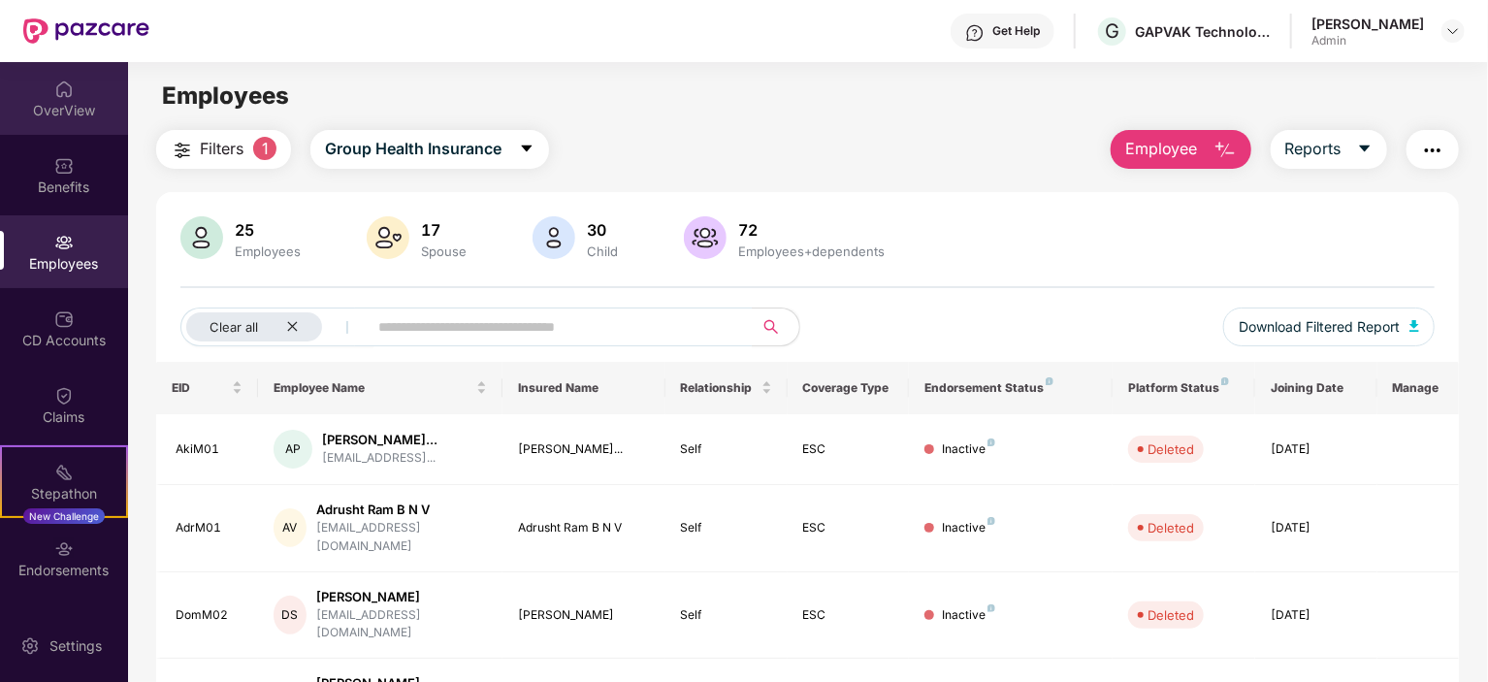
click at [56, 92] on img at bounding box center [63, 89] width 19 height 19
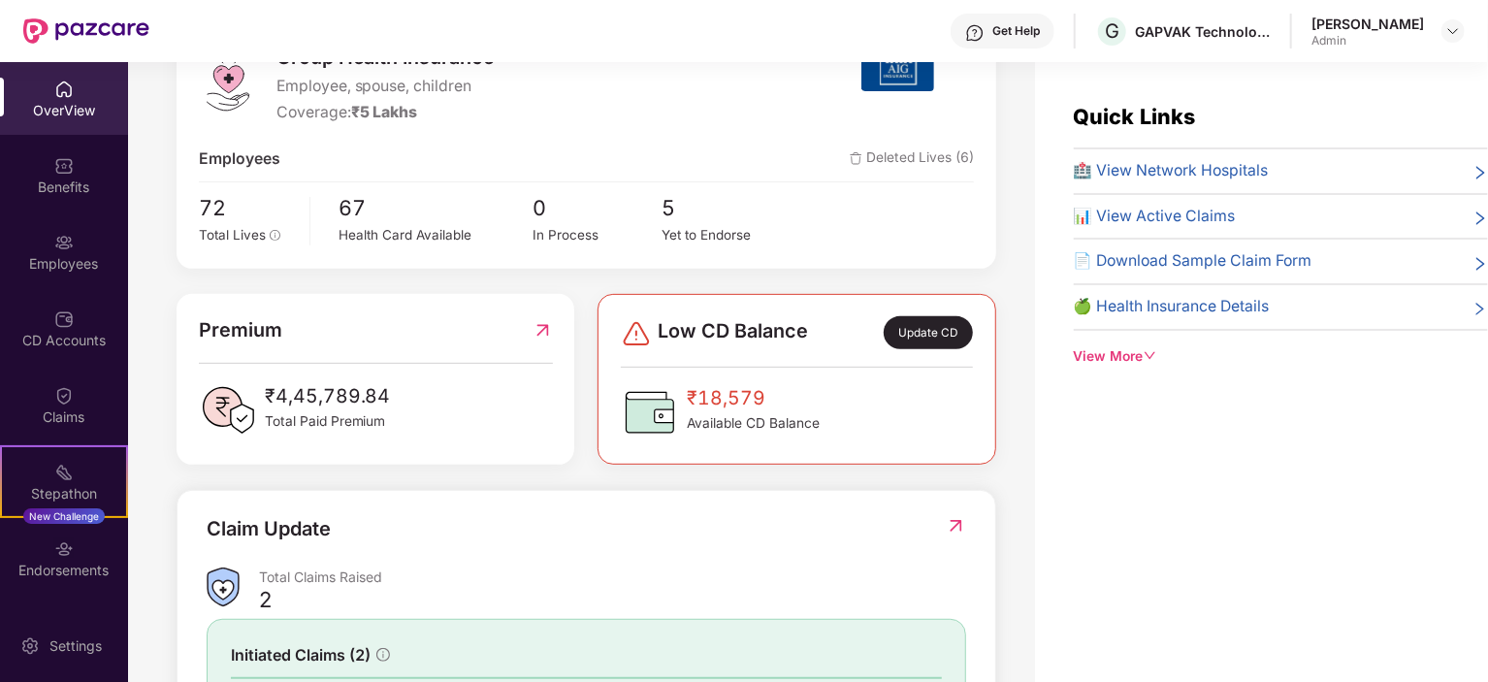
scroll to position [291, 0]
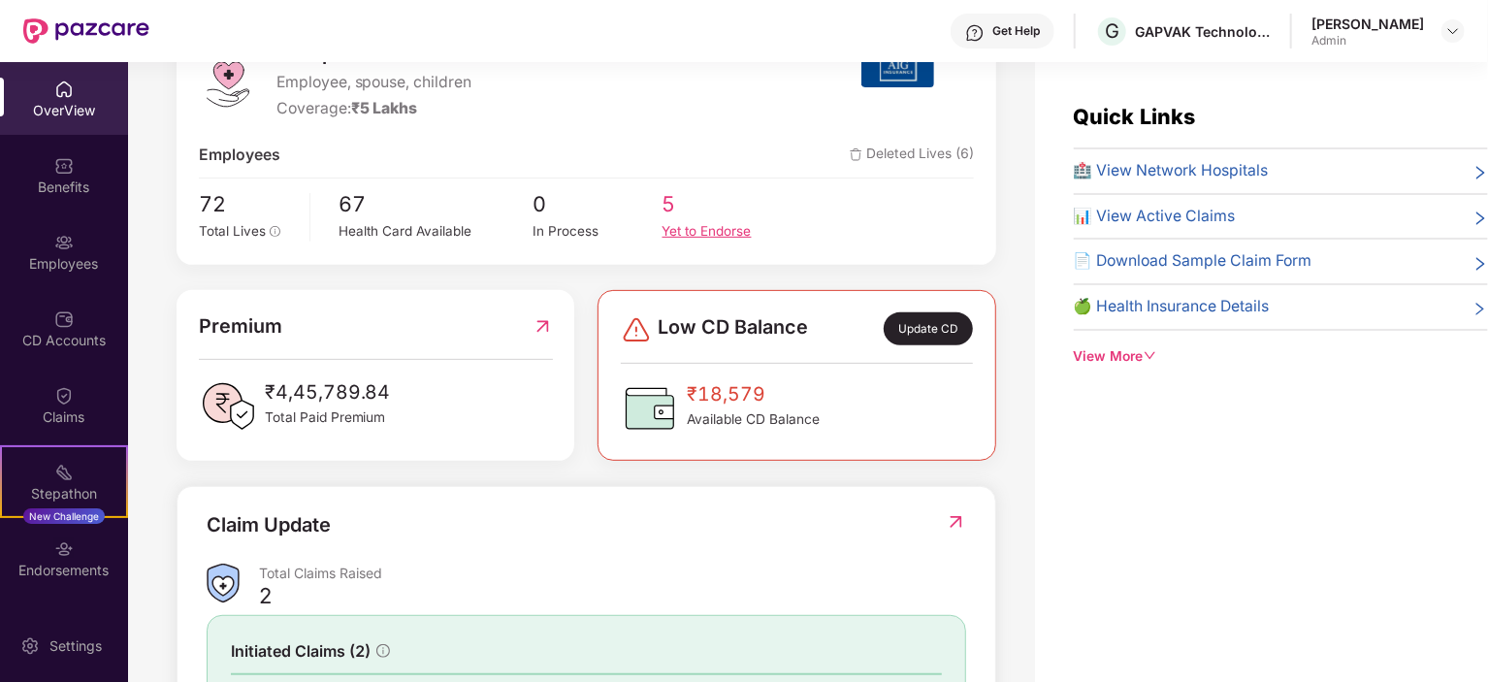
click at [691, 230] on div "Yet to Endorse" at bounding box center [727, 231] width 129 height 20
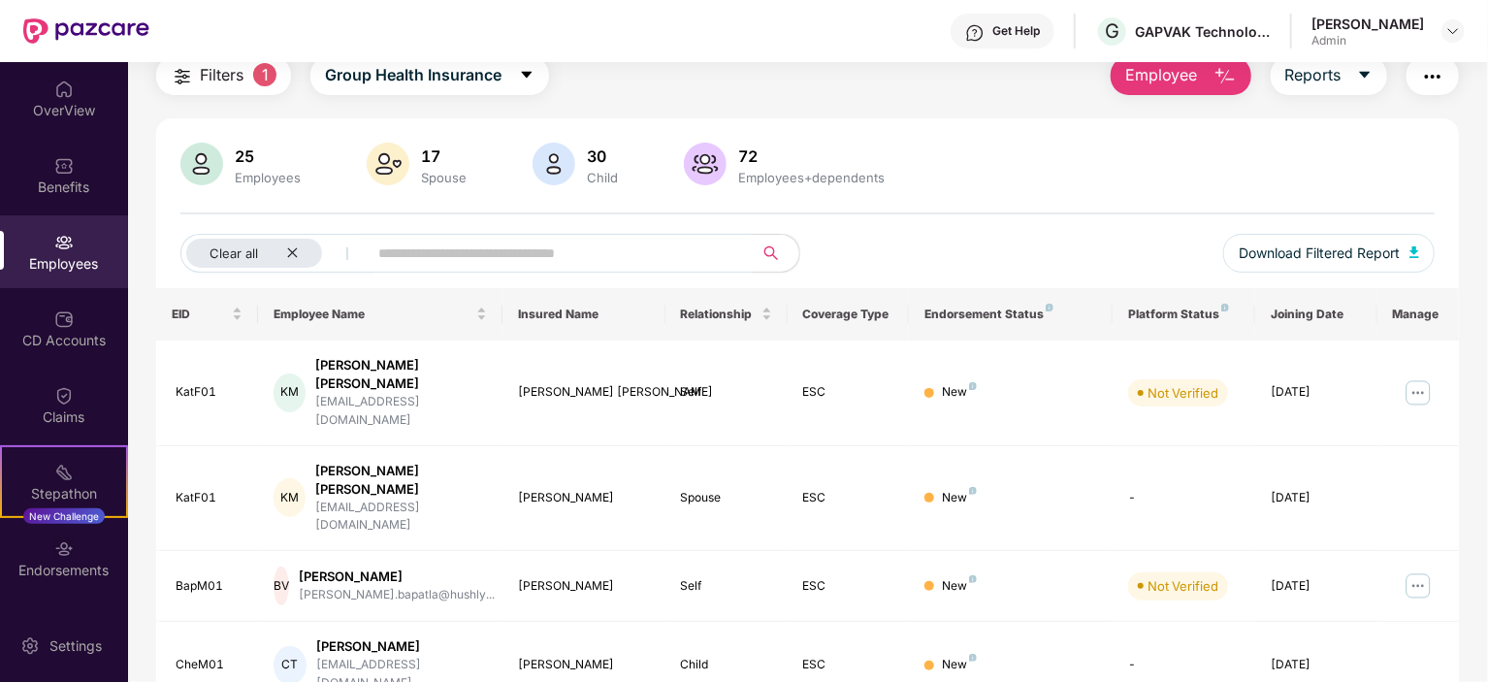
scroll to position [154, 0]
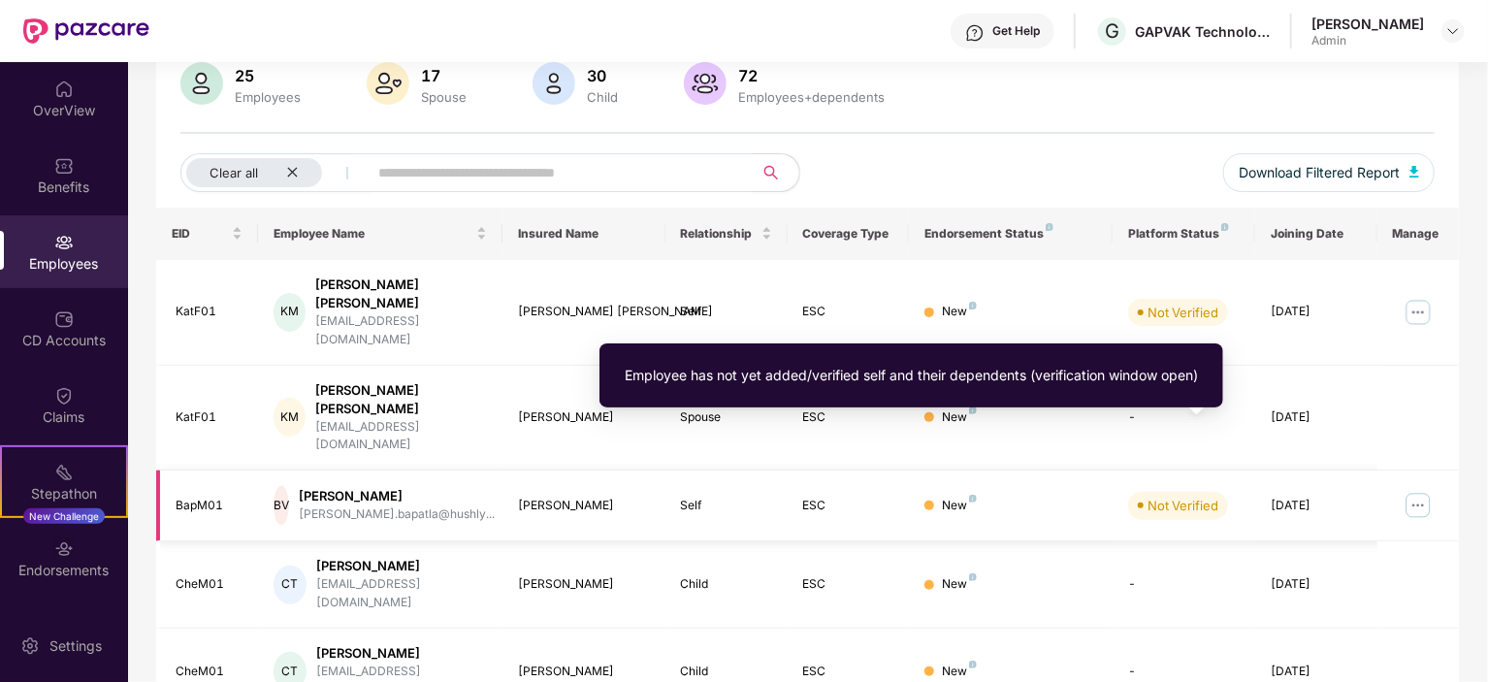
click at [1158, 496] on div "Not Verified" at bounding box center [1183, 505] width 71 height 19
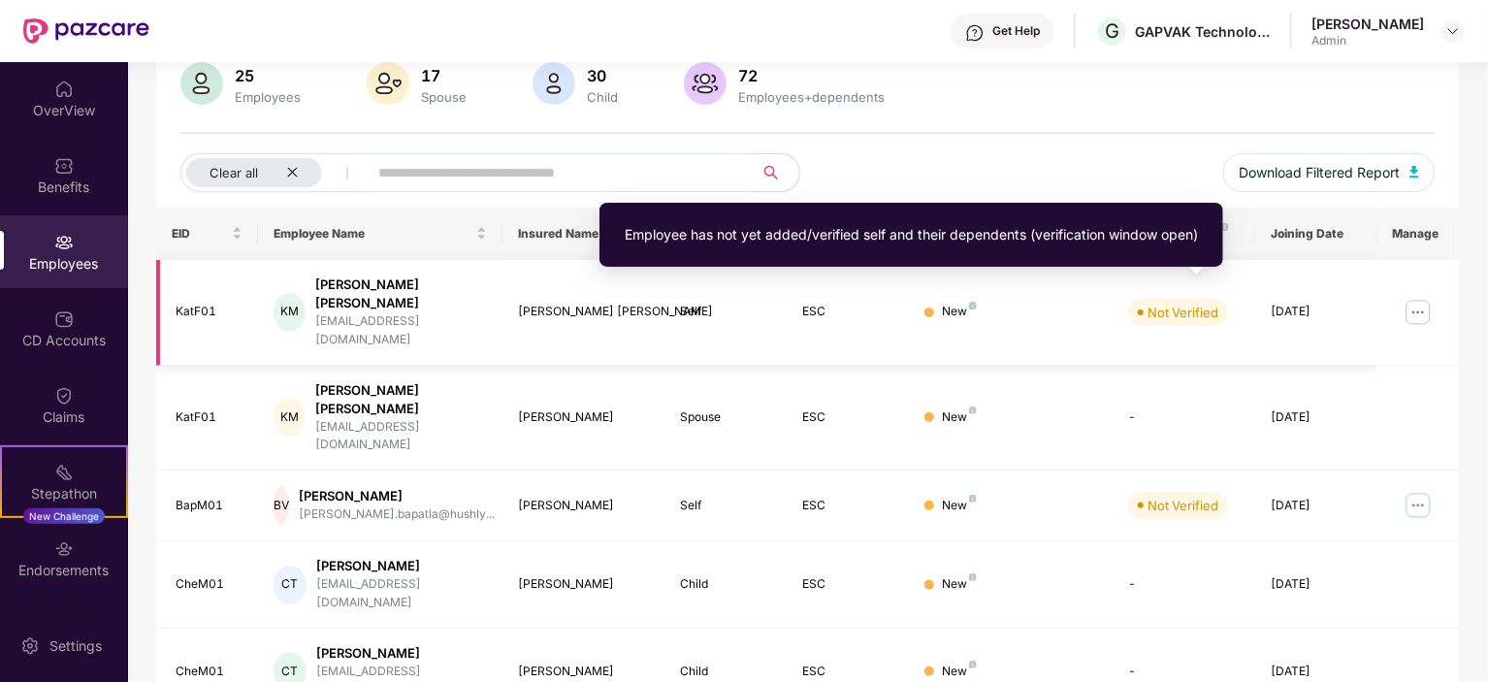
click at [1185, 303] on div "Not Verified" at bounding box center [1183, 312] width 71 height 19
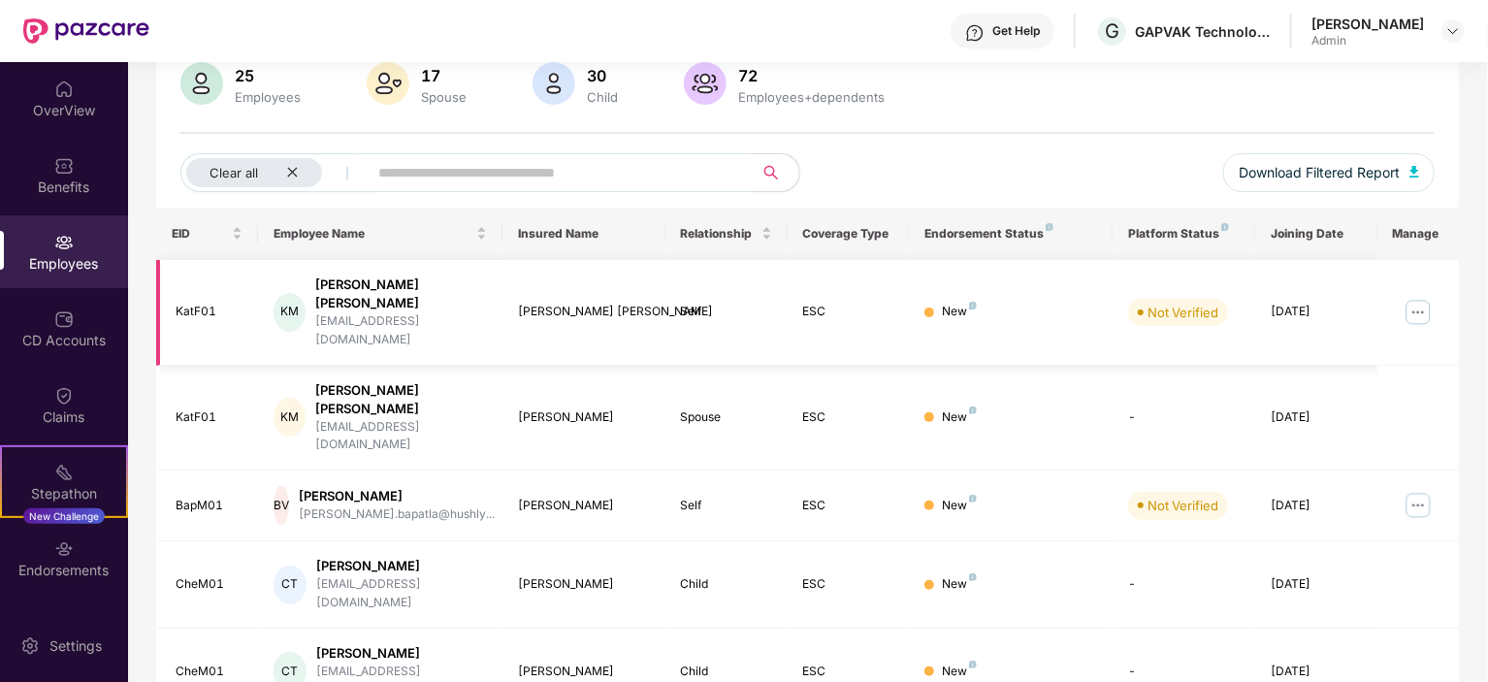
click at [536, 303] on div "[PERSON_NAME] [PERSON_NAME]" at bounding box center [584, 312] width 132 height 18
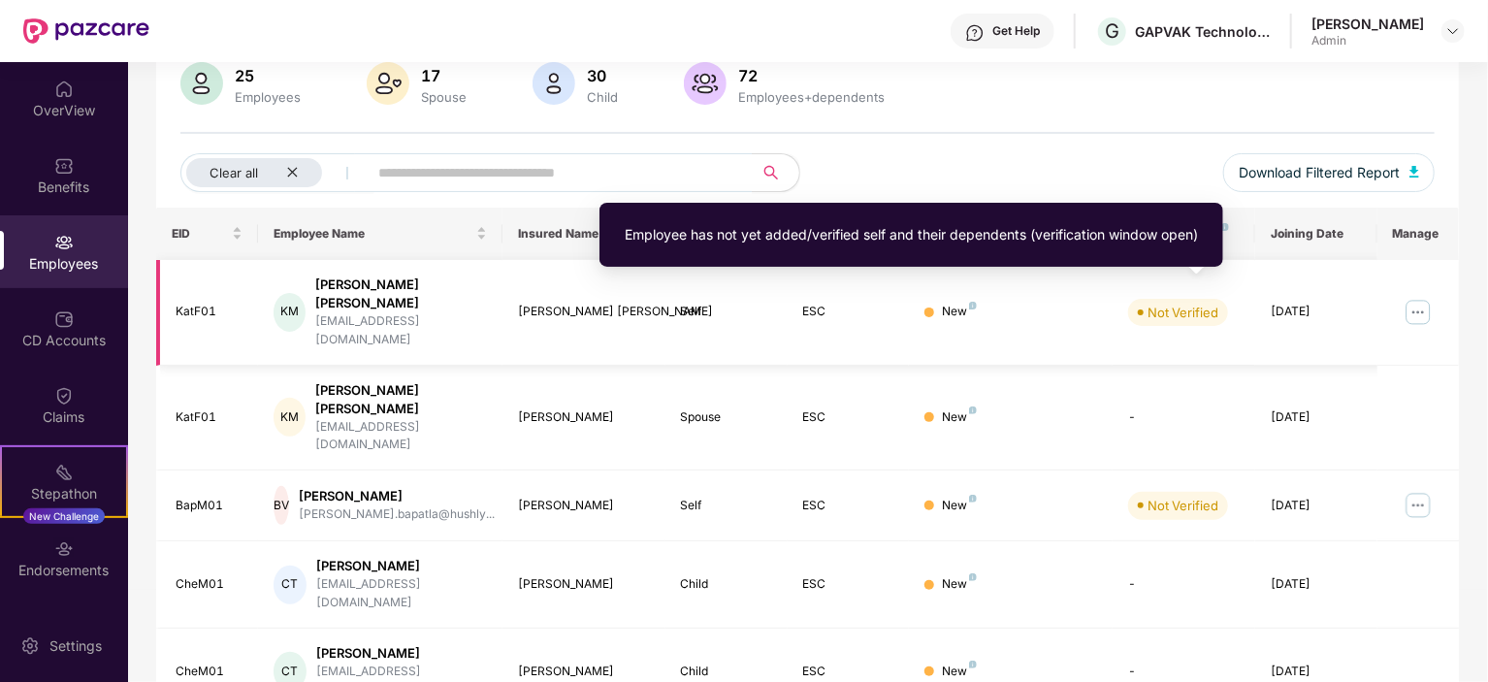
click at [1193, 303] on div "Not Verified" at bounding box center [1183, 312] width 71 height 19
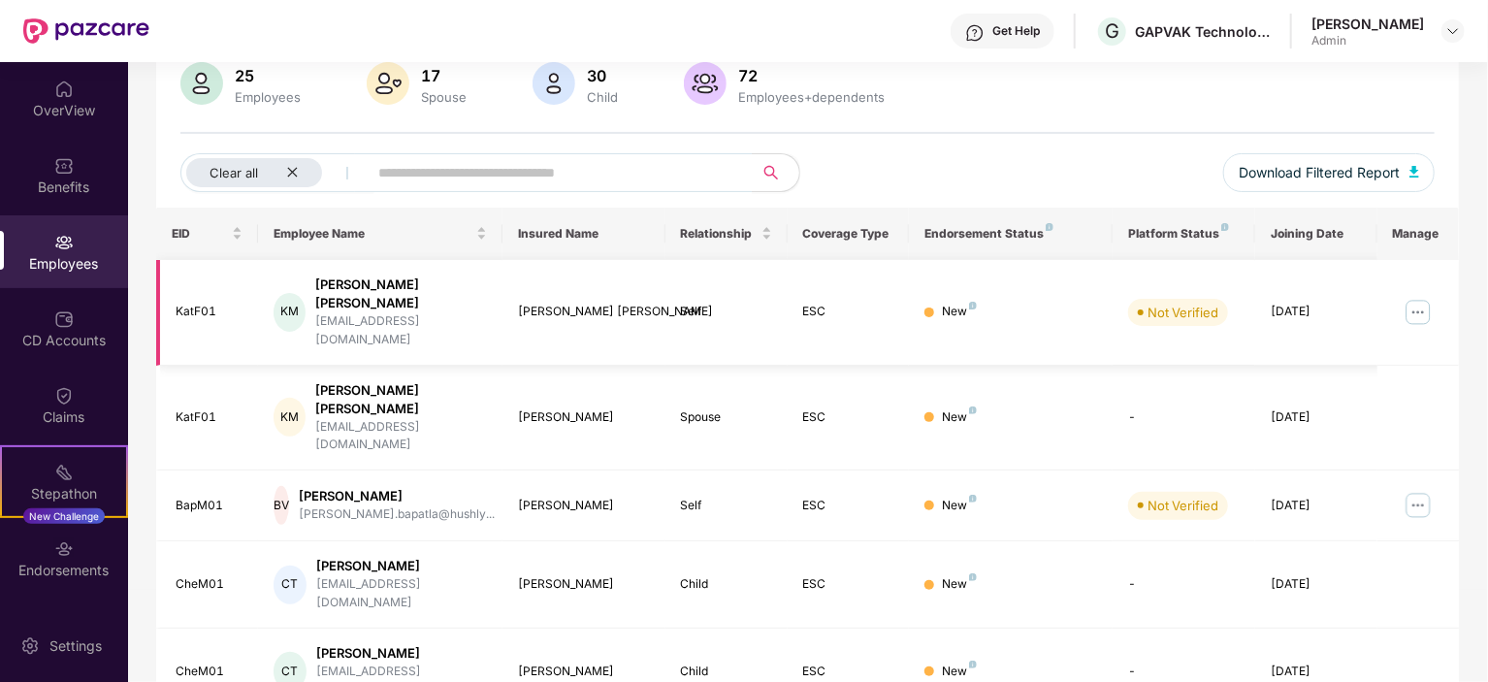
click at [396, 282] on div "[PERSON_NAME] [PERSON_NAME]" at bounding box center [401, 294] width 172 height 37
click at [396, 312] on div "[EMAIL_ADDRESS][DOMAIN_NAME]" at bounding box center [401, 330] width 172 height 37
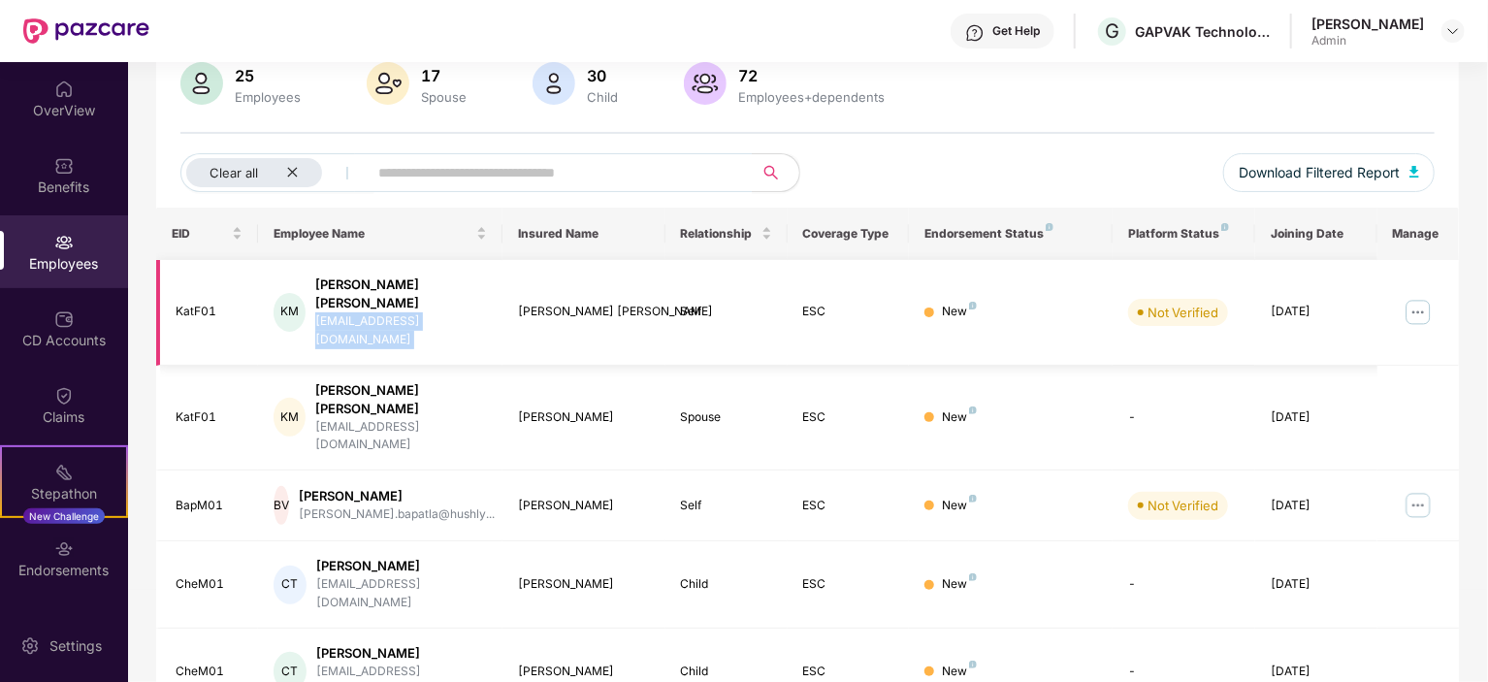
click at [396, 312] on div "[EMAIL_ADDRESS][DOMAIN_NAME]" at bounding box center [401, 330] width 172 height 37
click at [1424, 297] on img at bounding box center [1418, 312] width 31 height 31
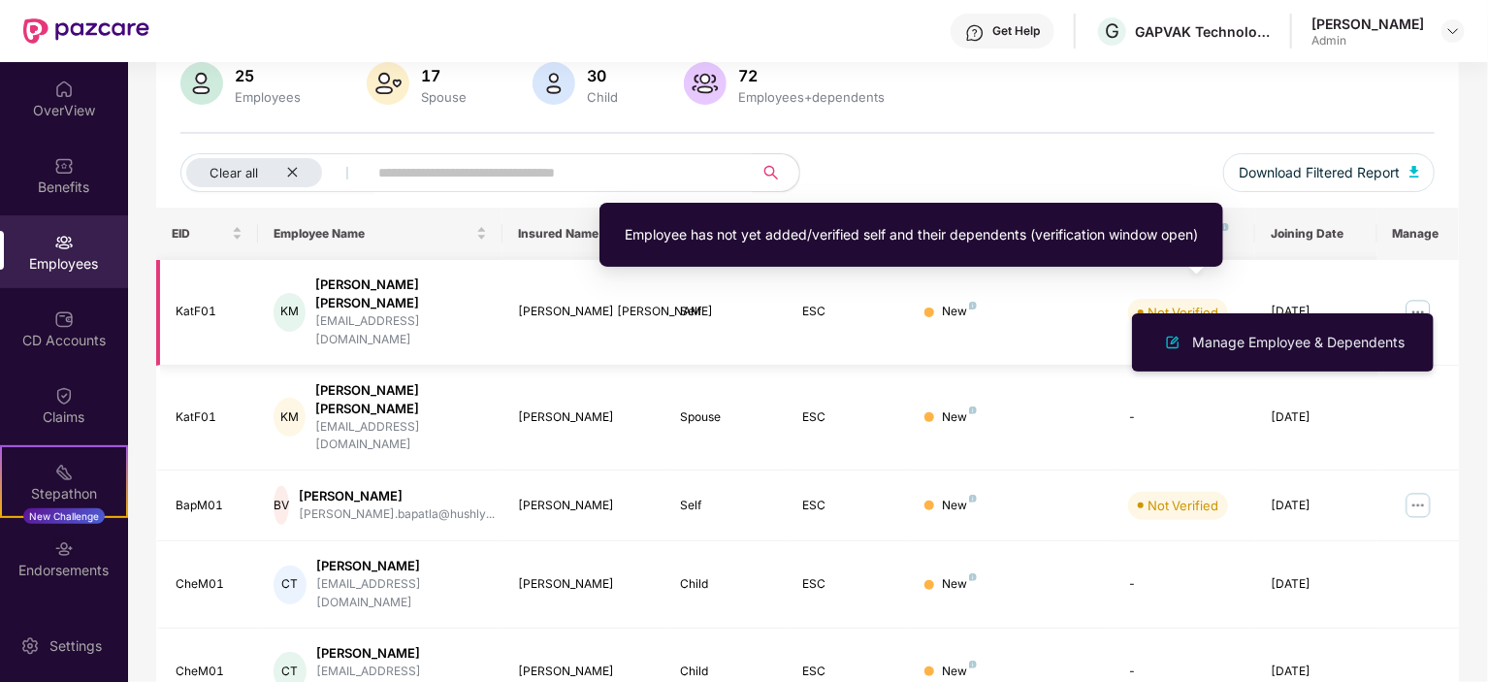
click at [1168, 303] on div "Not Verified" at bounding box center [1183, 312] width 71 height 19
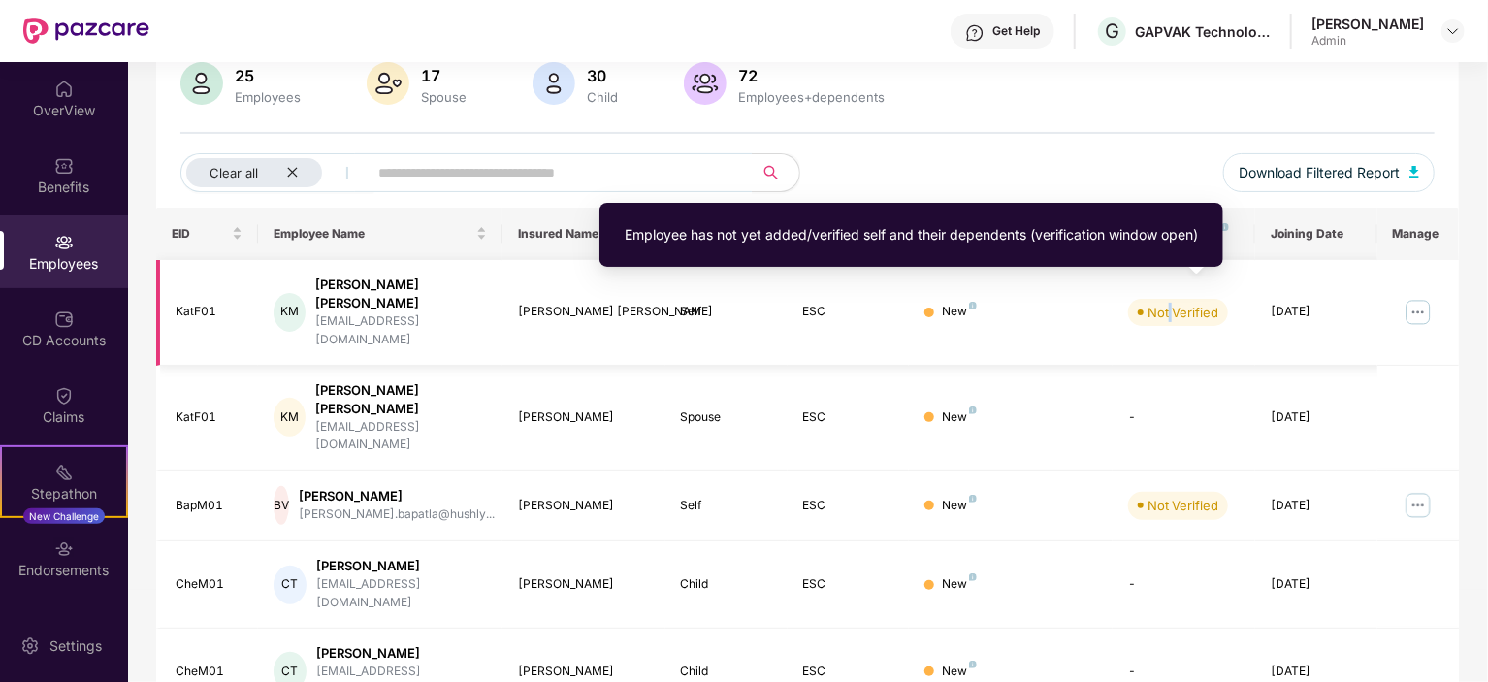
click at [1168, 303] on div "Not Verified" at bounding box center [1183, 312] width 71 height 19
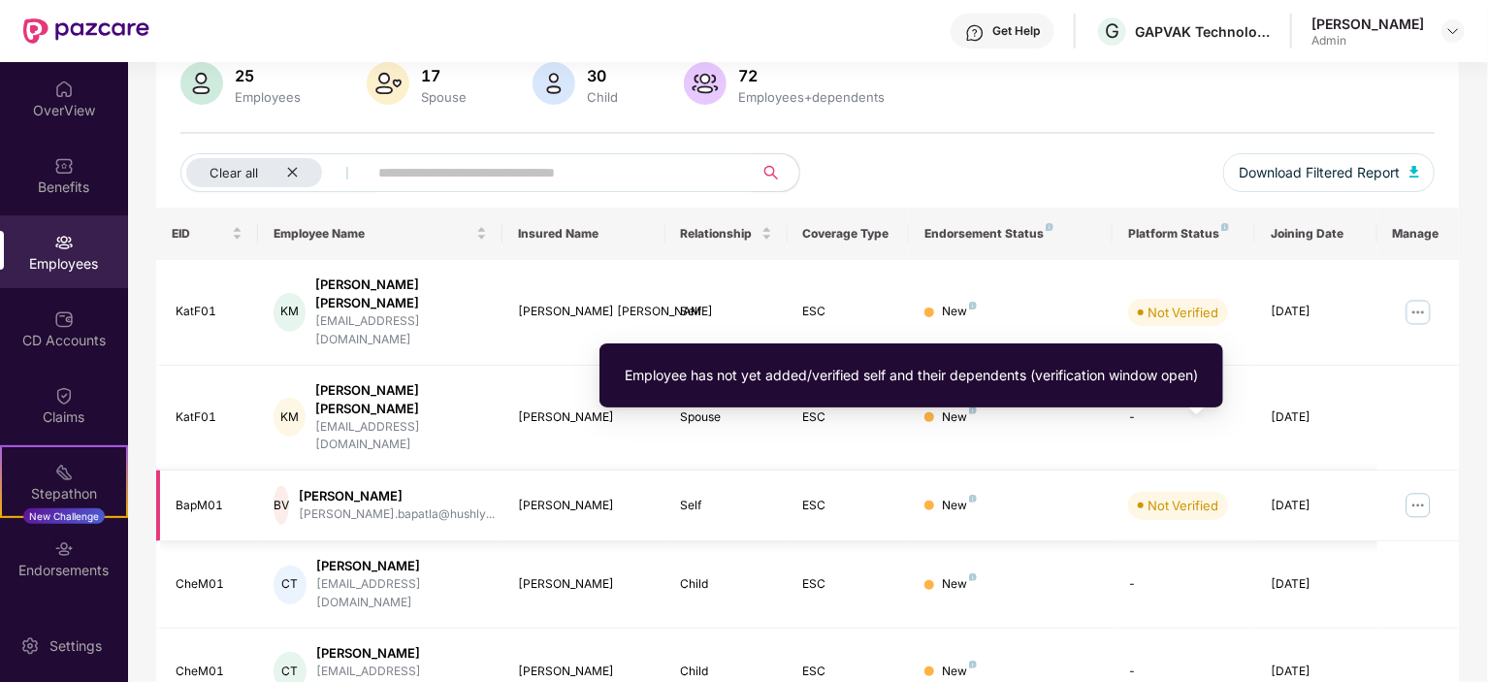
click at [1166, 496] on div "Not Verified" at bounding box center [1183, 505] width 71 height 19
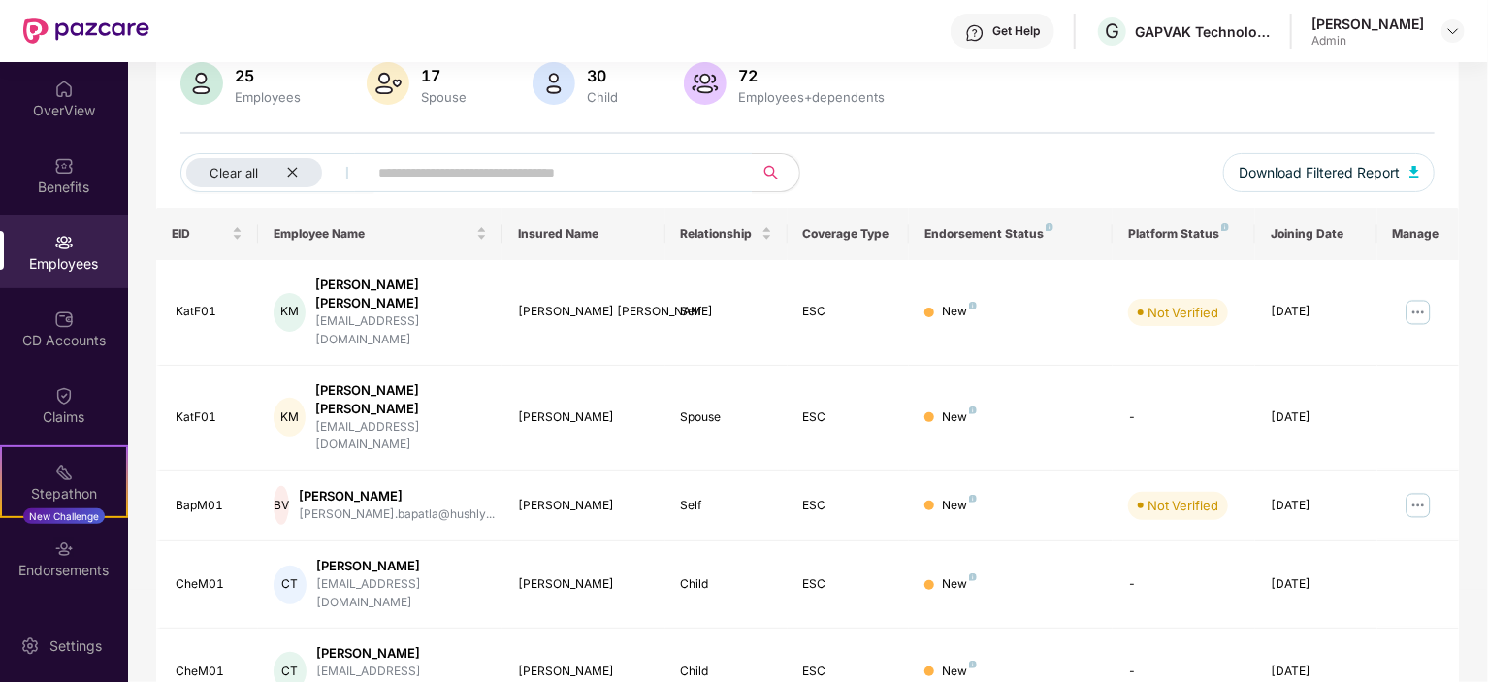
click at [1122, 169] on div "Clear all Download Filtered Report" at bounding box center [807, 180] width 1254 height 54
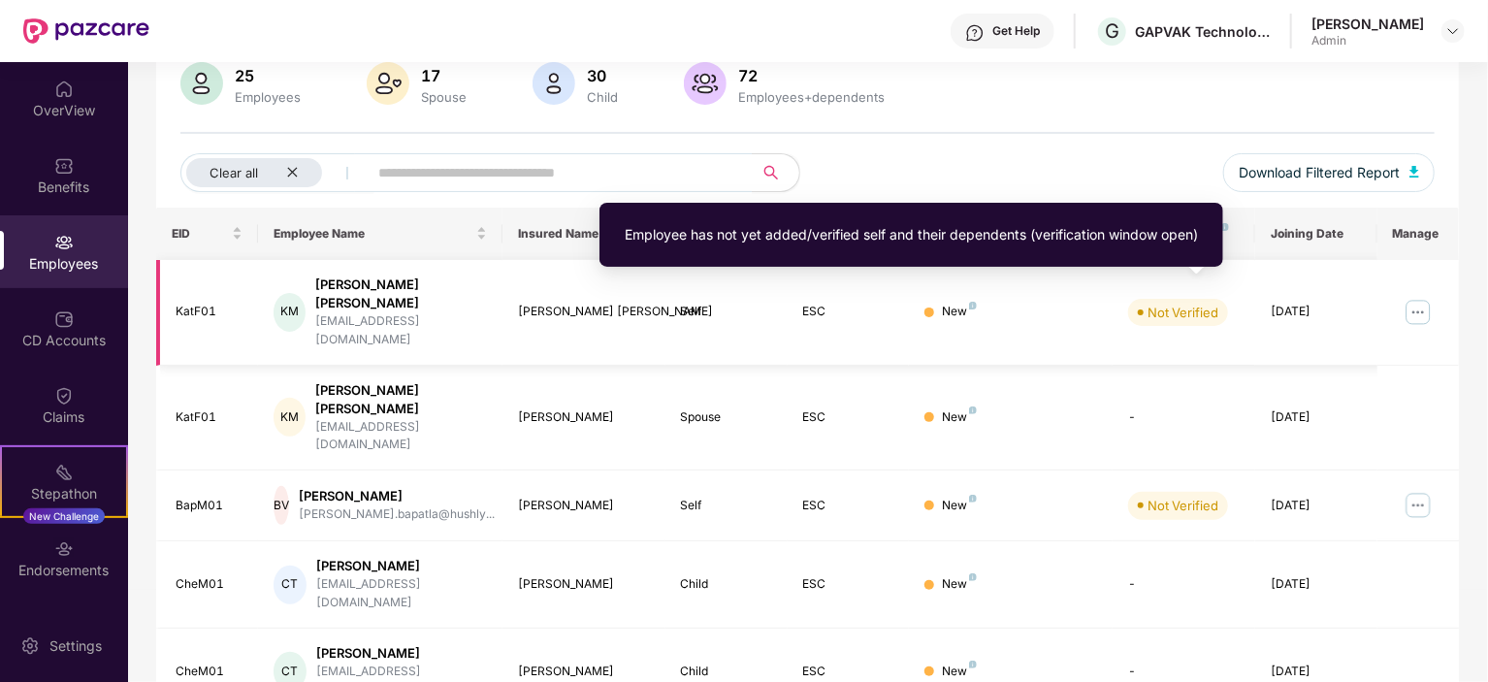
click at [1188, 303] on div "Not Verified" at bounding box center [1183, 312] width 71 height 19
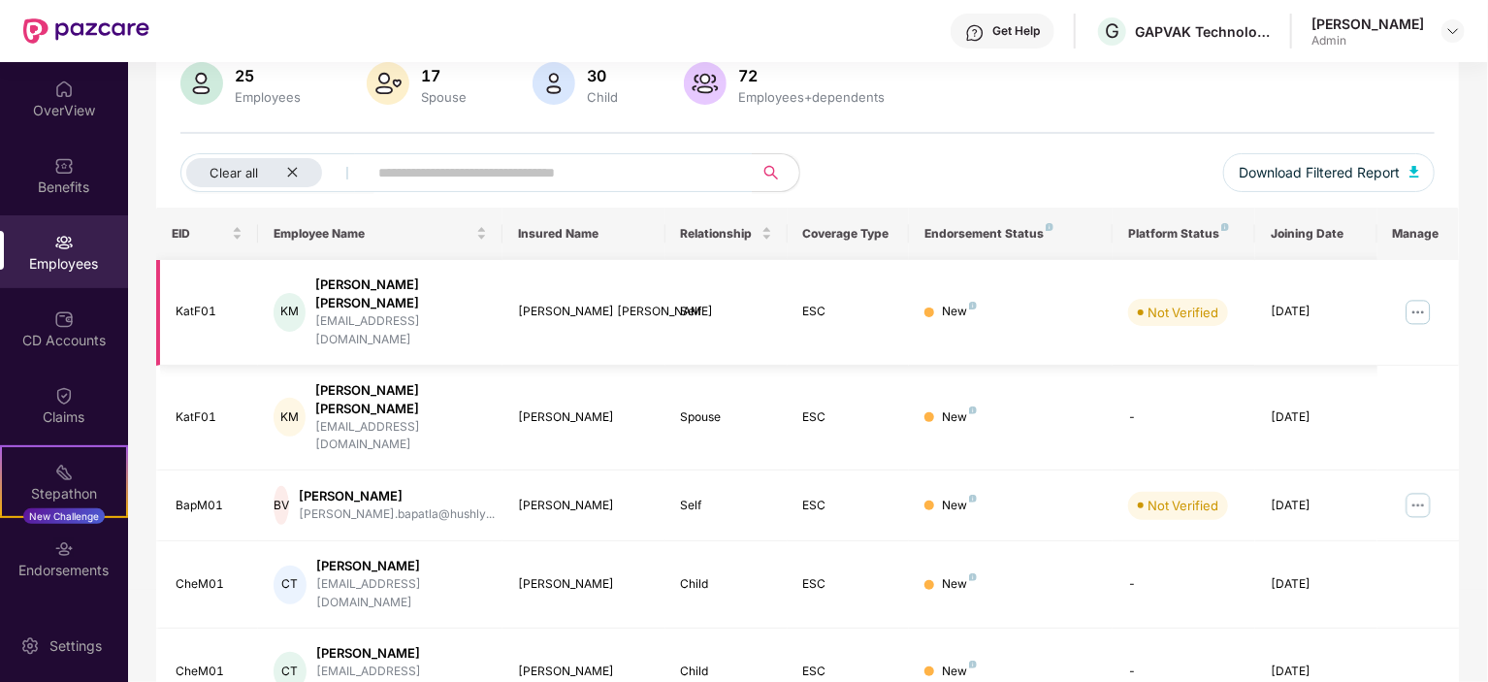
click at [289, 293] on div "KM" at bounding box center [290, 312] width 32 height 39
click at [1416, 302] on img at bounding box center [1418, 312] width 31 height 31
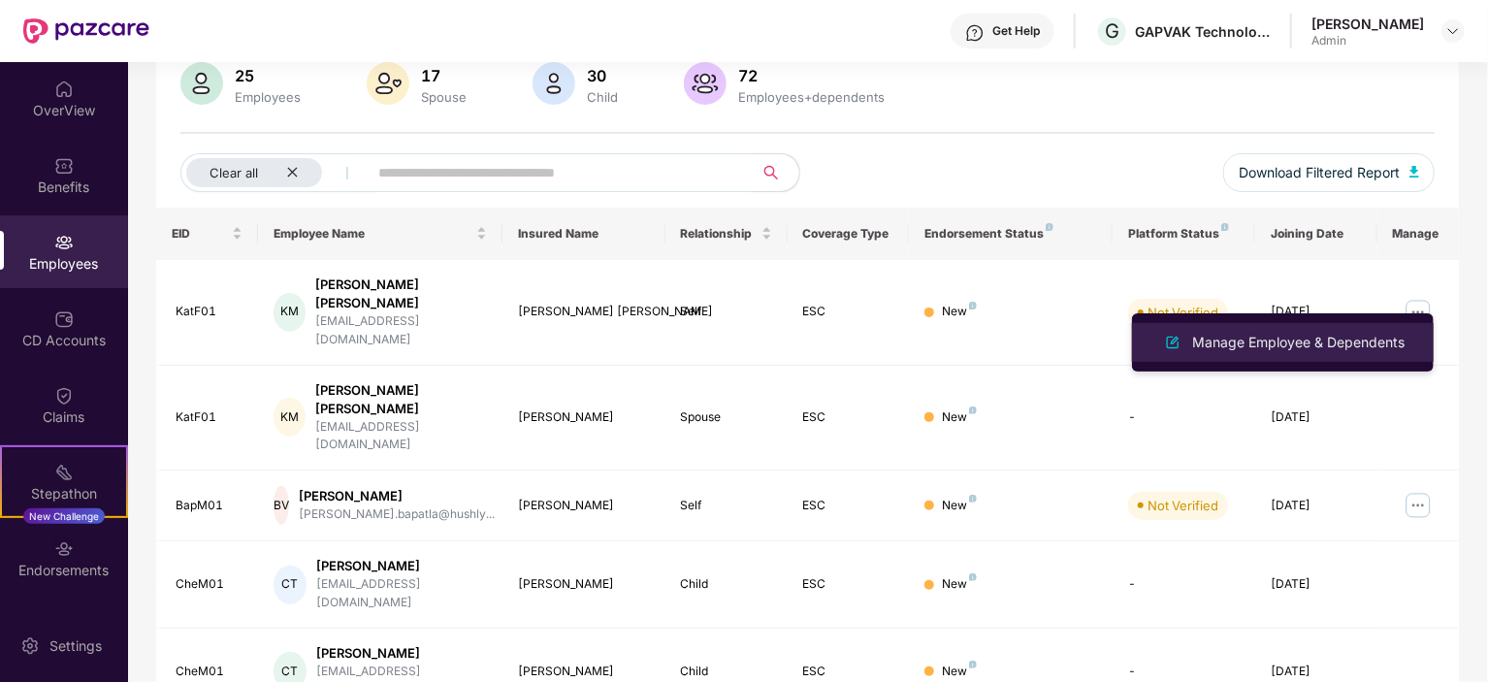
click at [1271, 337] on div "Manage Employee & Dependents" at bounding box center [1298, 342] width 220 height 21
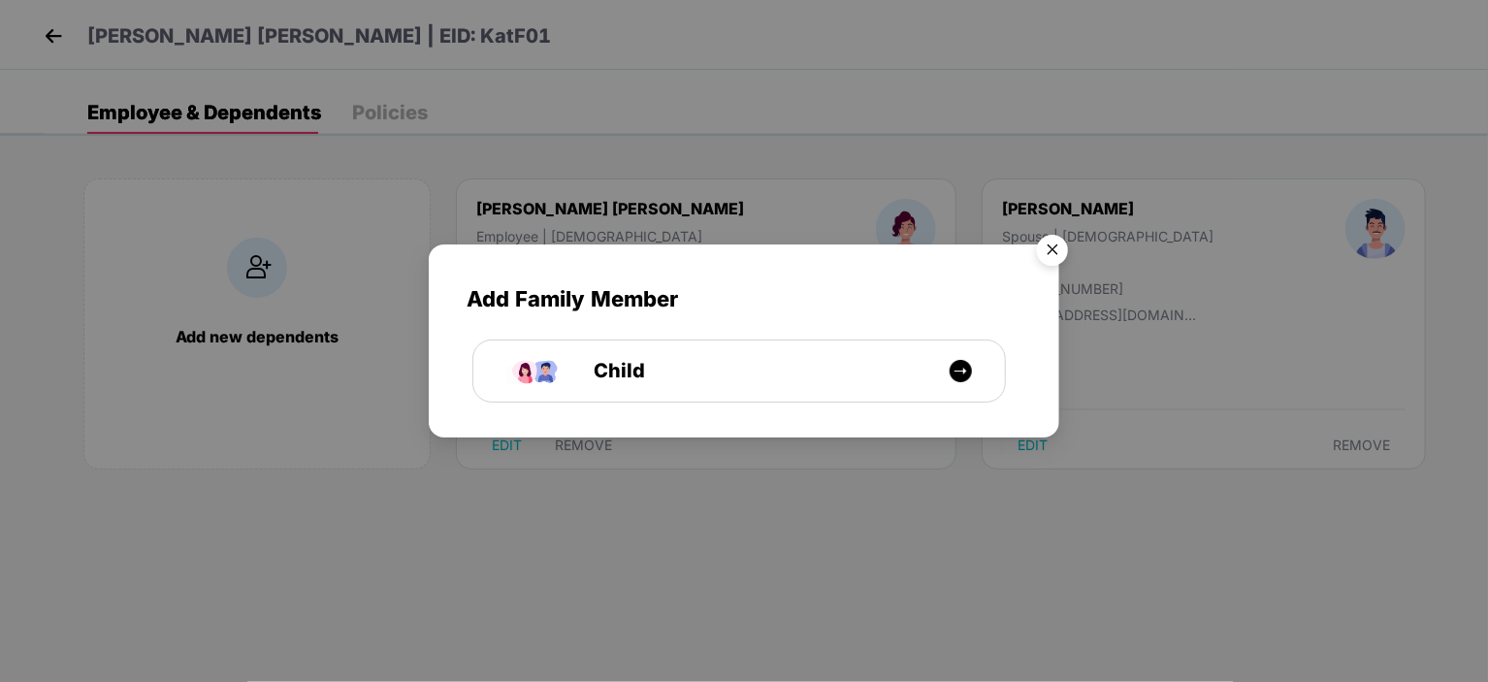
click at [1057, 244] on img "Close" at bounding box center [1052, 253] width 54 height 54
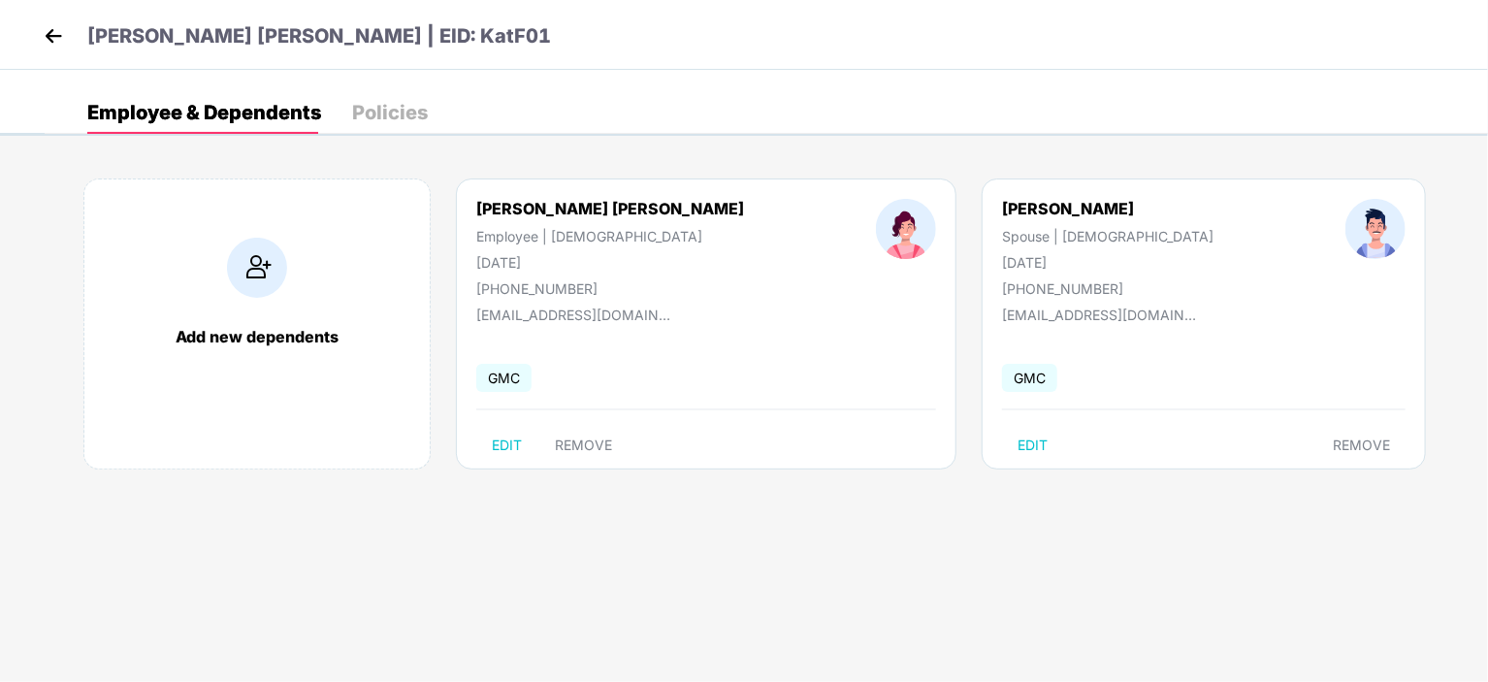
click at [58, 37] on img at bounding box center [53, 35] width 29 height 29
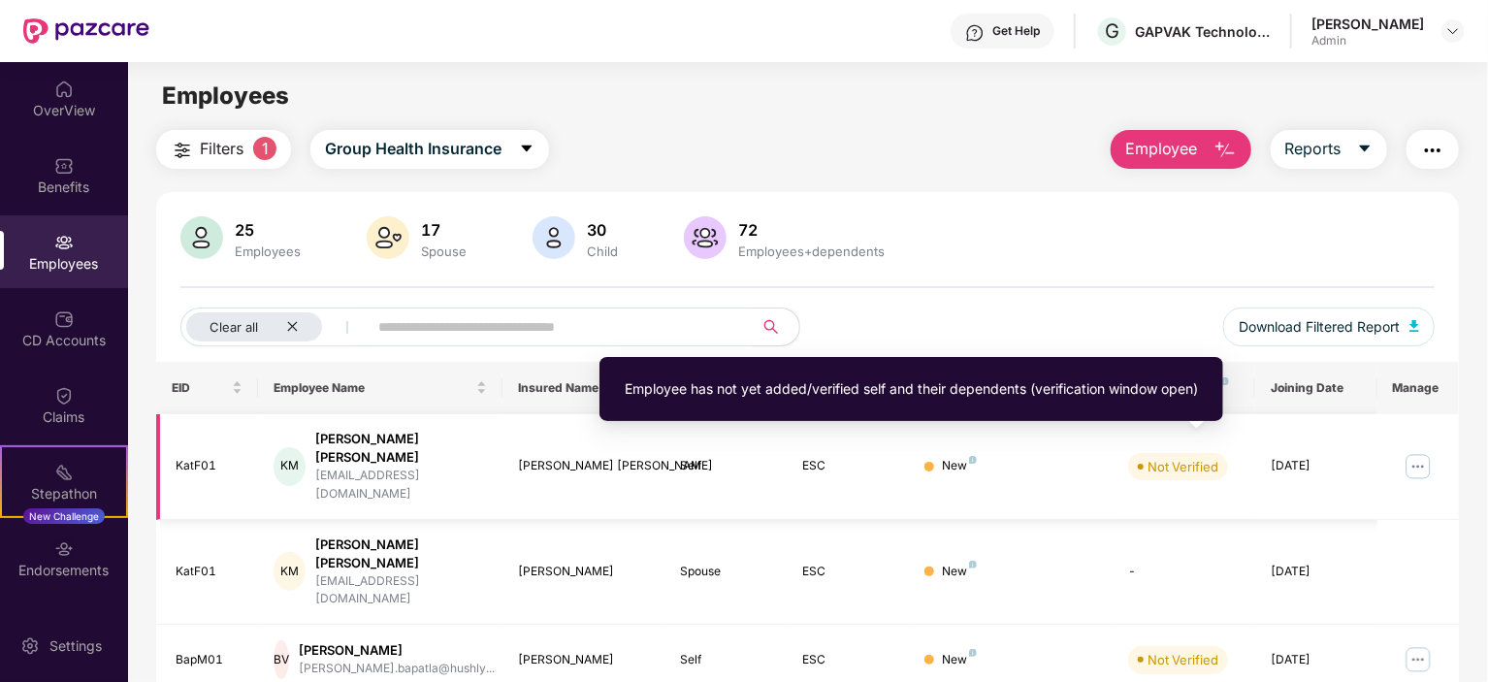
click at [1168, 457] on div "Not Verified" at bounding box center [1183, 466] width 71 height 19
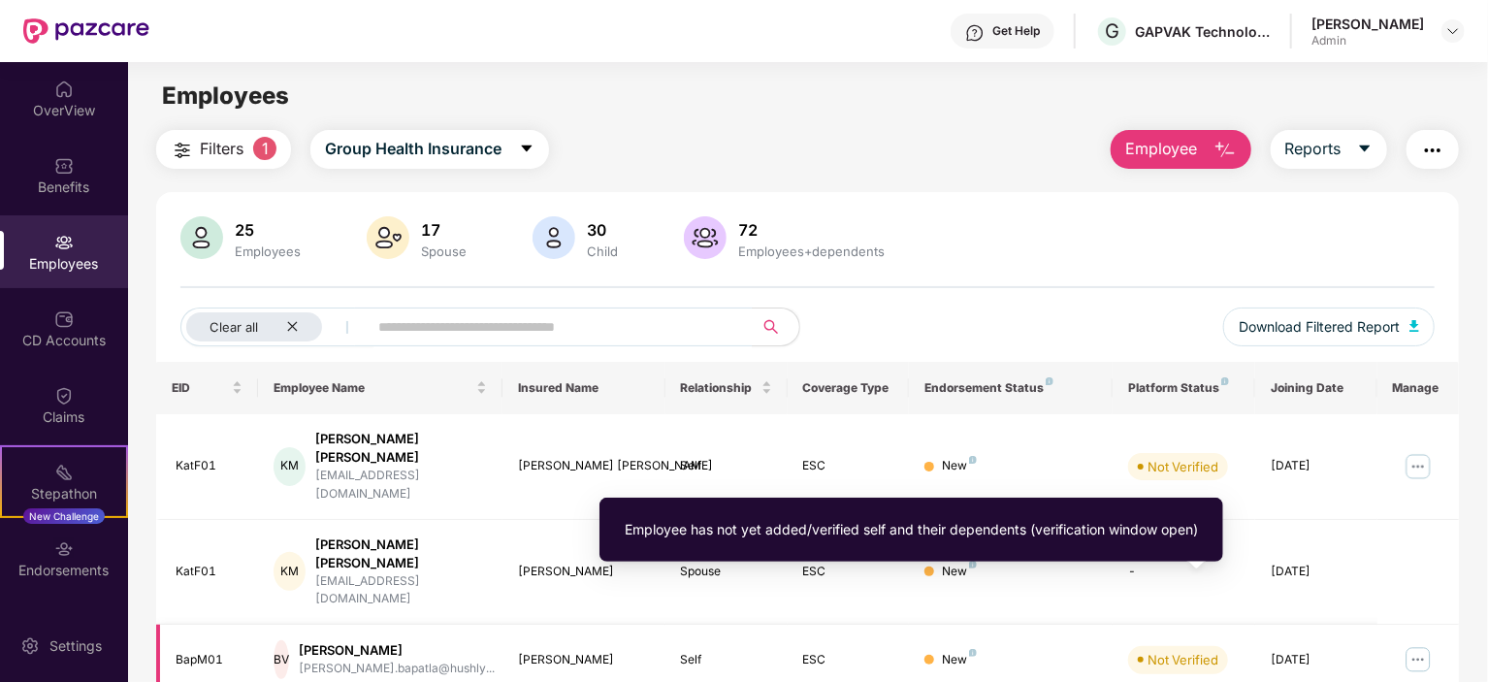
click at [1190, 650] on div "Not Verified" at bounding box center [1183, 659] width 71 height 19
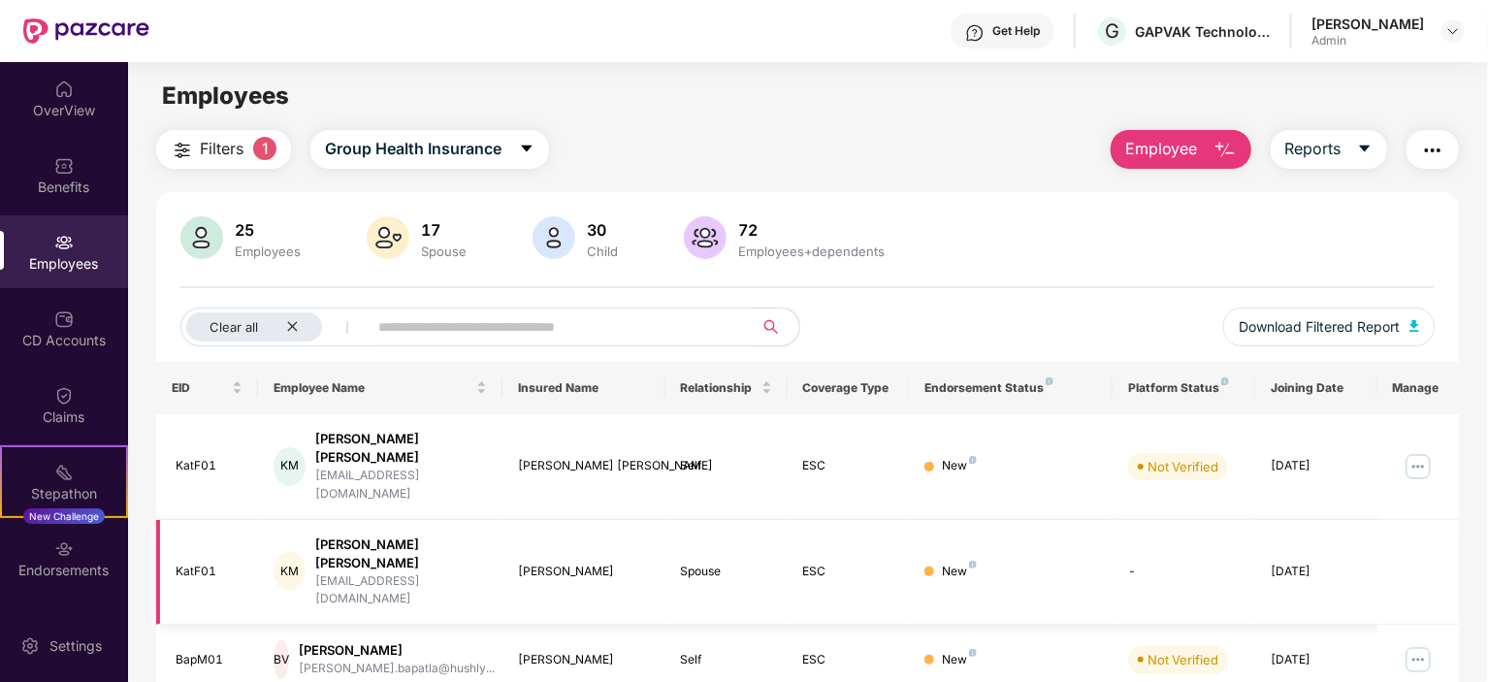
click at [1040, 520] on td "New" at bounding box center [1011, 573] width 204 height 106
click at [288, 640] on div "BV" at bounding box center [282, 659] width 16 height 39
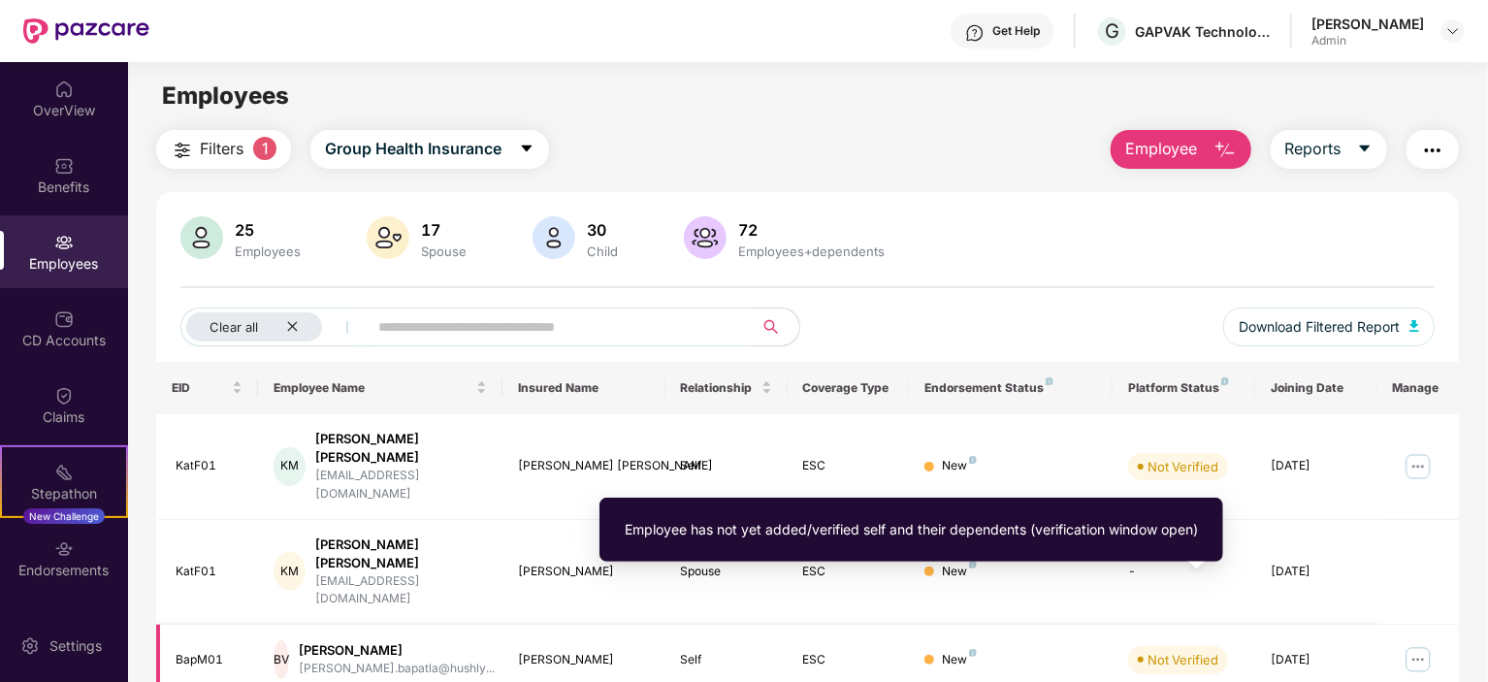
click at [1190, 650] on div "Not Verified" at bounding box center [1183, 659] width 71 height 19
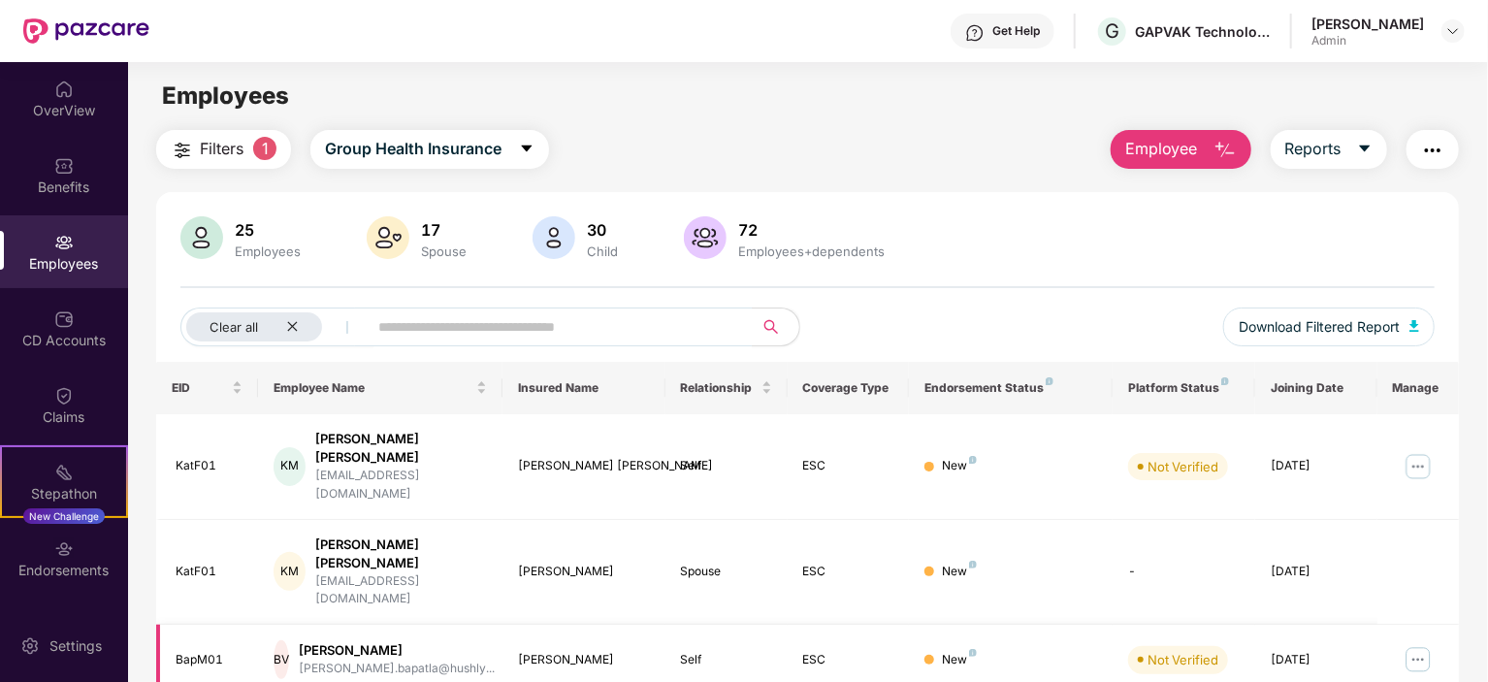
click at [810, 651] on div "ESC" at bounding box center [848, 660] width 91 height 18
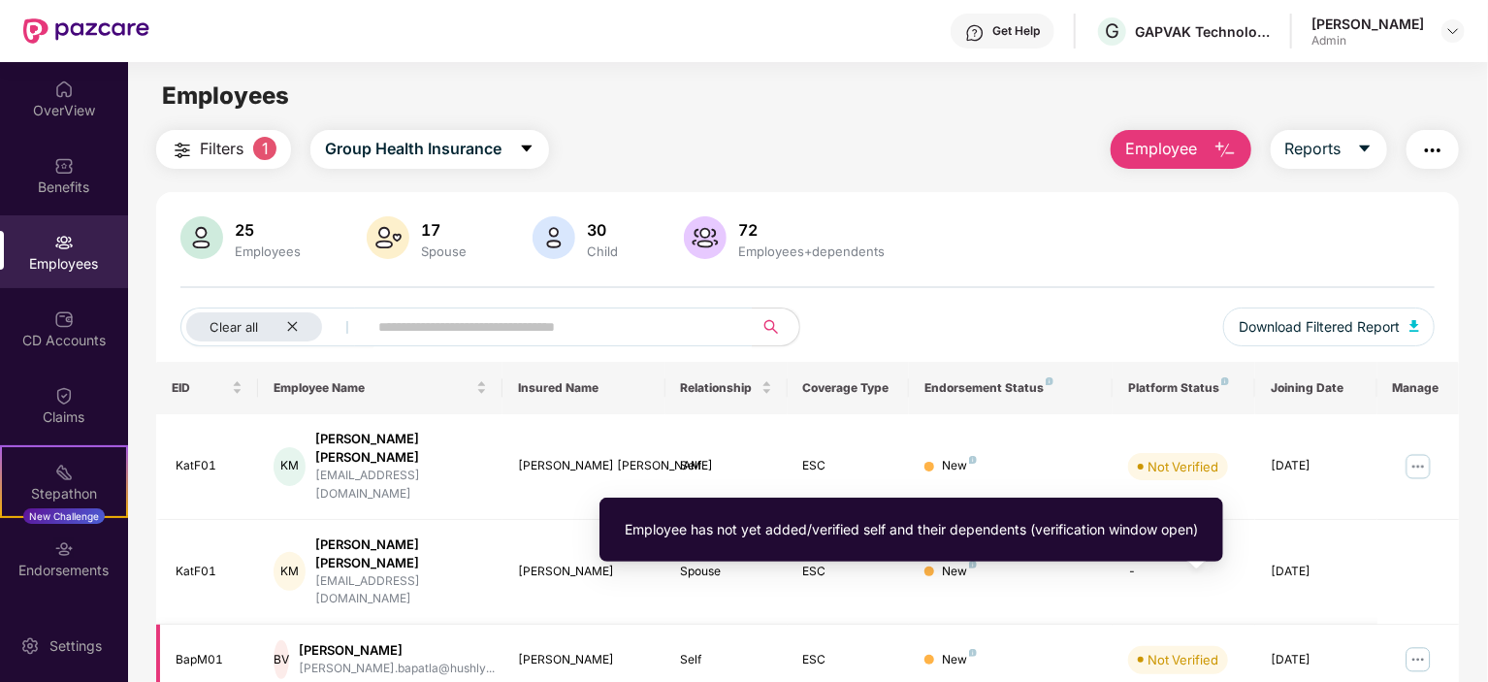
click at [1160, 650] on div "Not Verified" at bounding box center [1183, 659] width 71 height 19
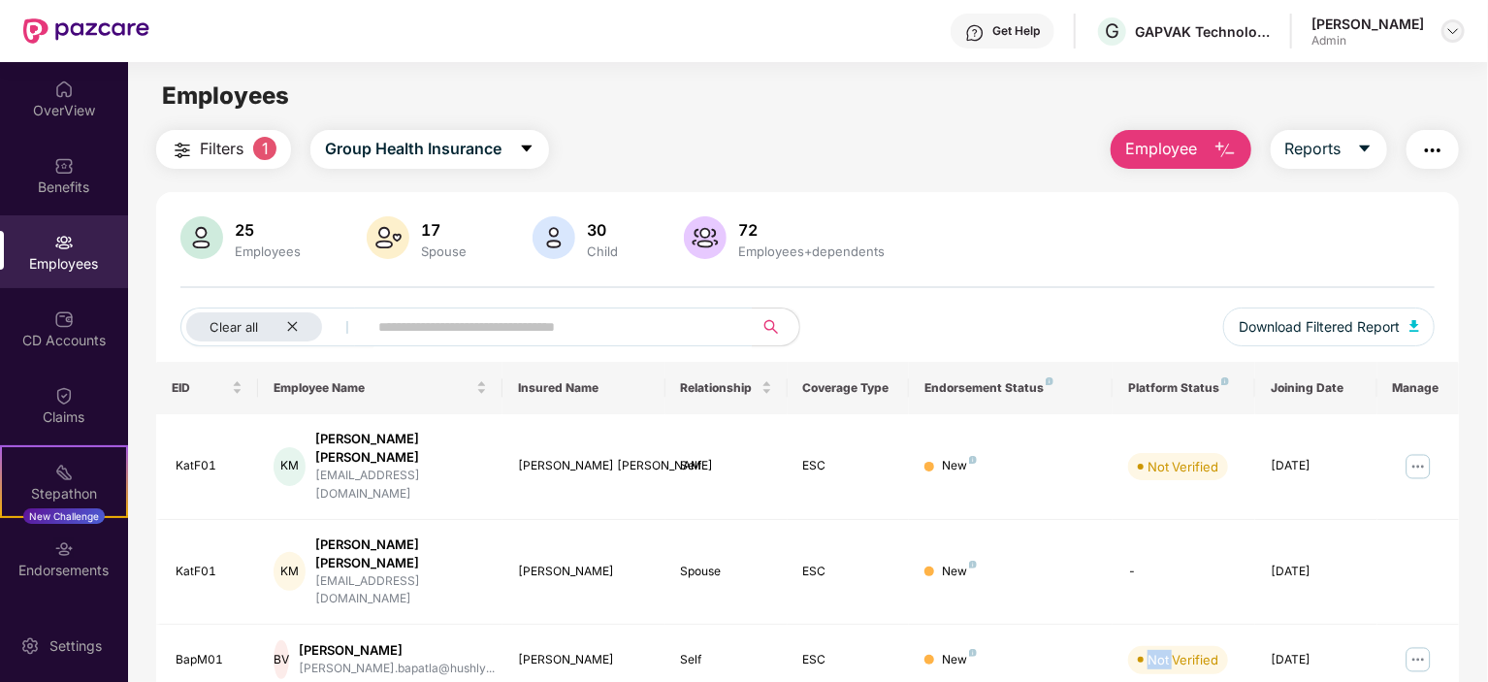
click at [1448, 34] on img at bounding box center [1454, 31] width 16 height 16
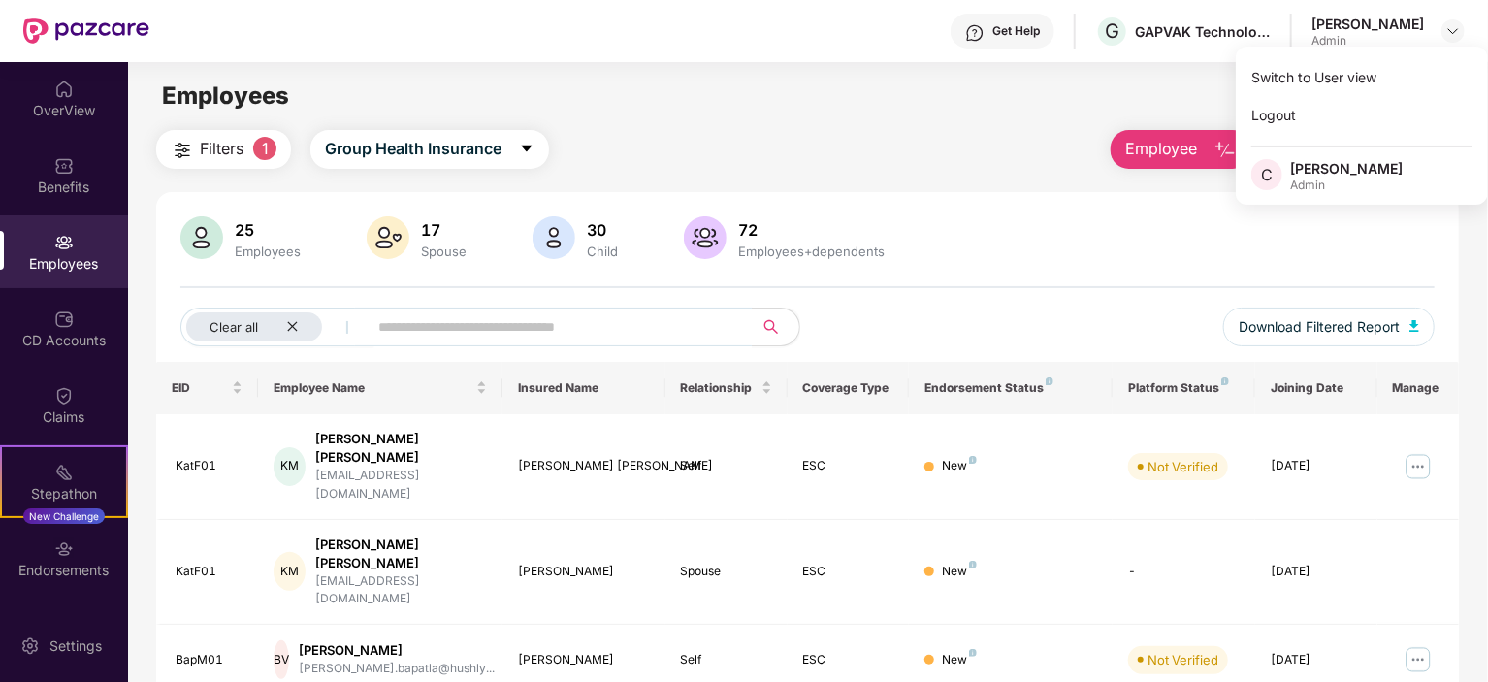
click at [829, 154] on div "Filters 1 Group Health Insurance Employee Reports" at bounding box center [807, 149] width 1303 height 39
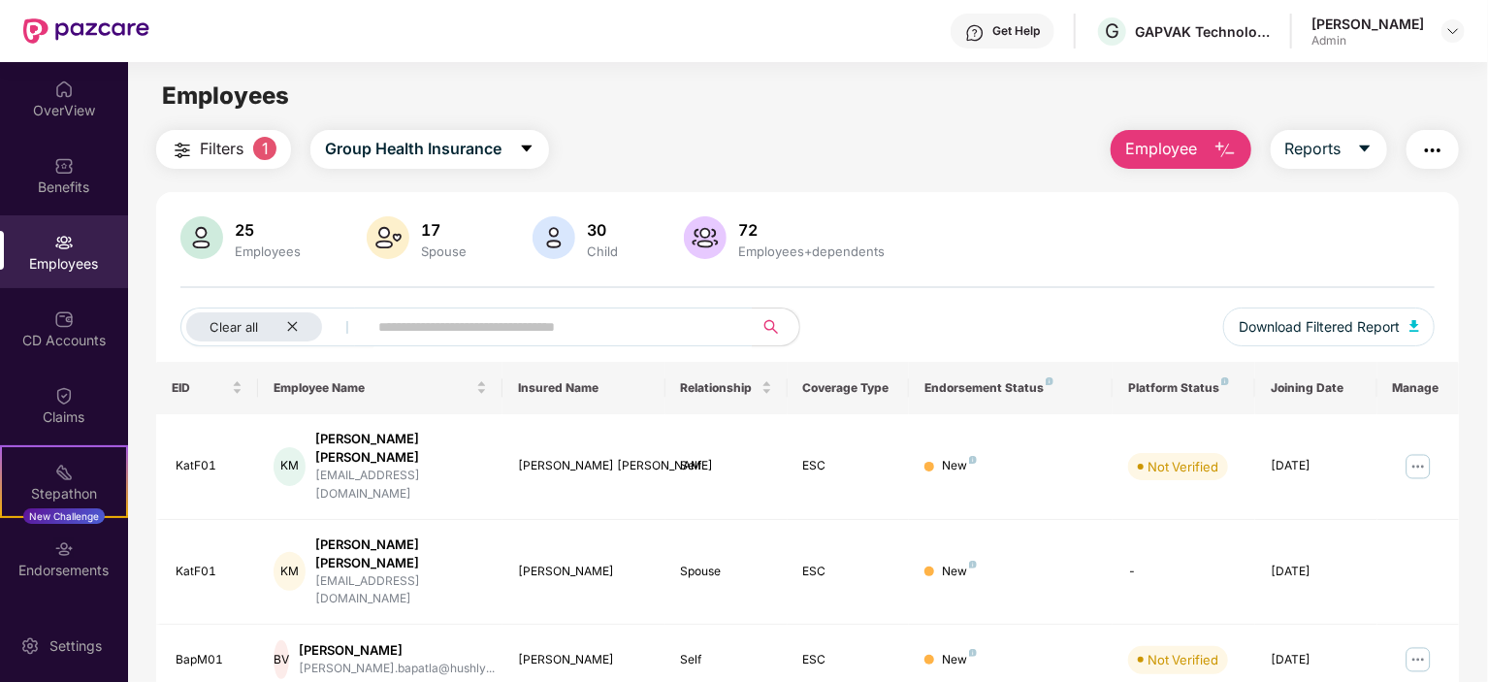
click at [975, 236] on div "25 Employees 17 Spouse 30 Child [DEMOGRAPHIC_DATA] Employees+dependents" at bounding box center [807, 239] width 1254 height 47
click at [75, 91] on div "OverView" at bounding box center [64, 98] width 128 height 73
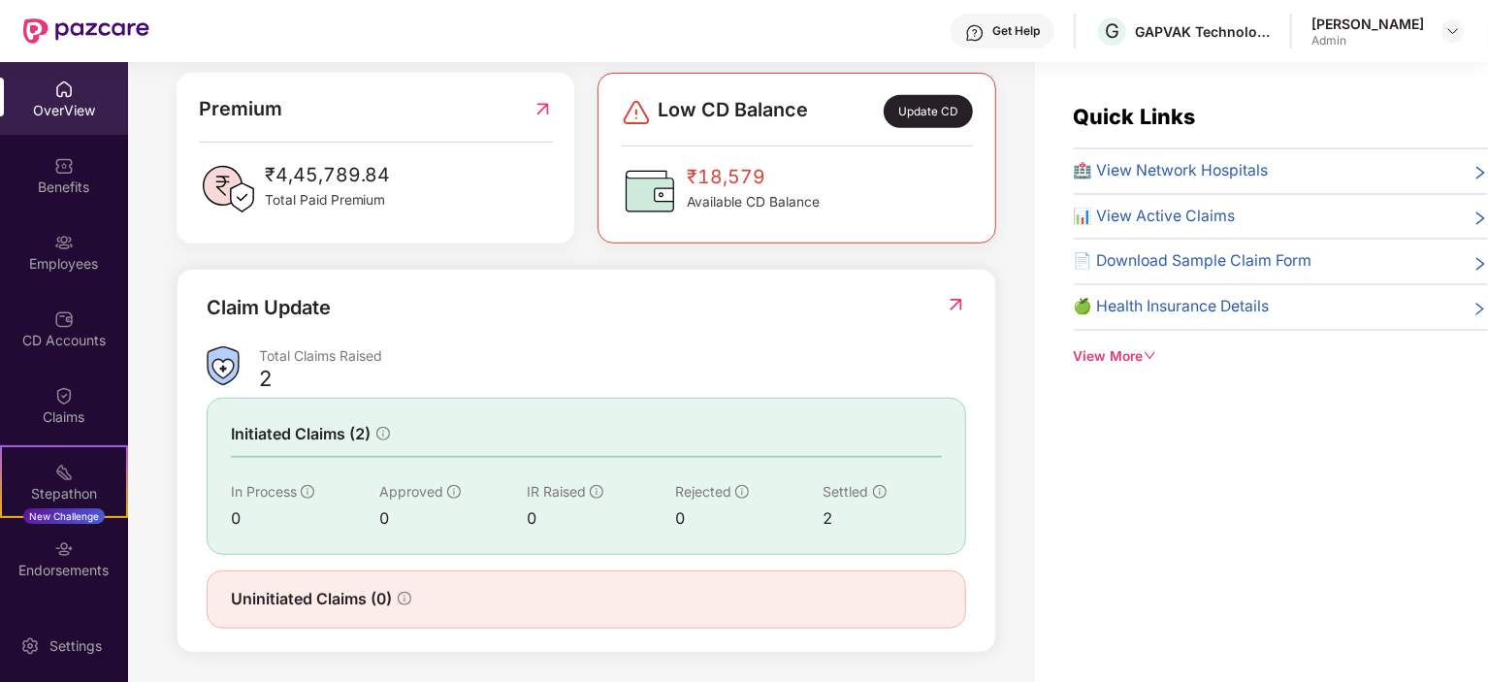
scroll to position [511, 0]
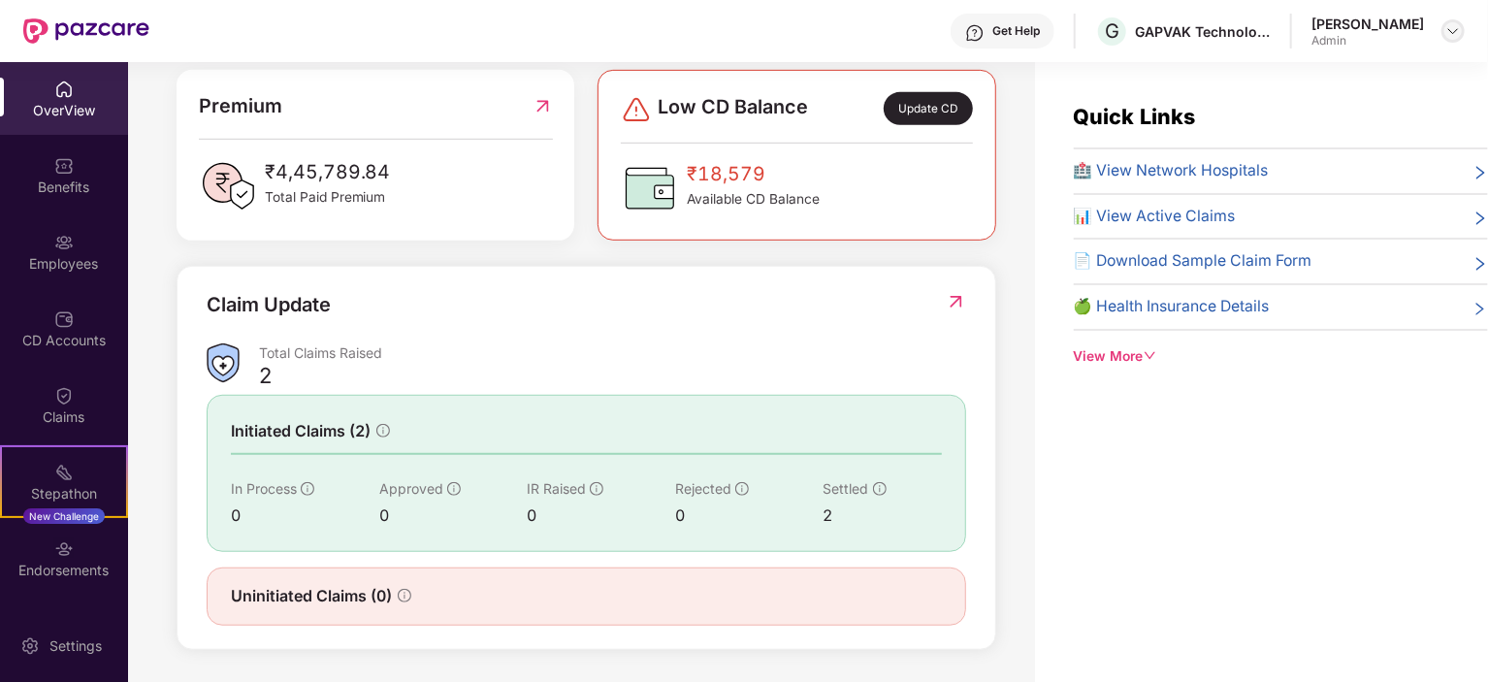
click at [1447, 31] on img at bounding box center [1454, 31] width 16 height 16
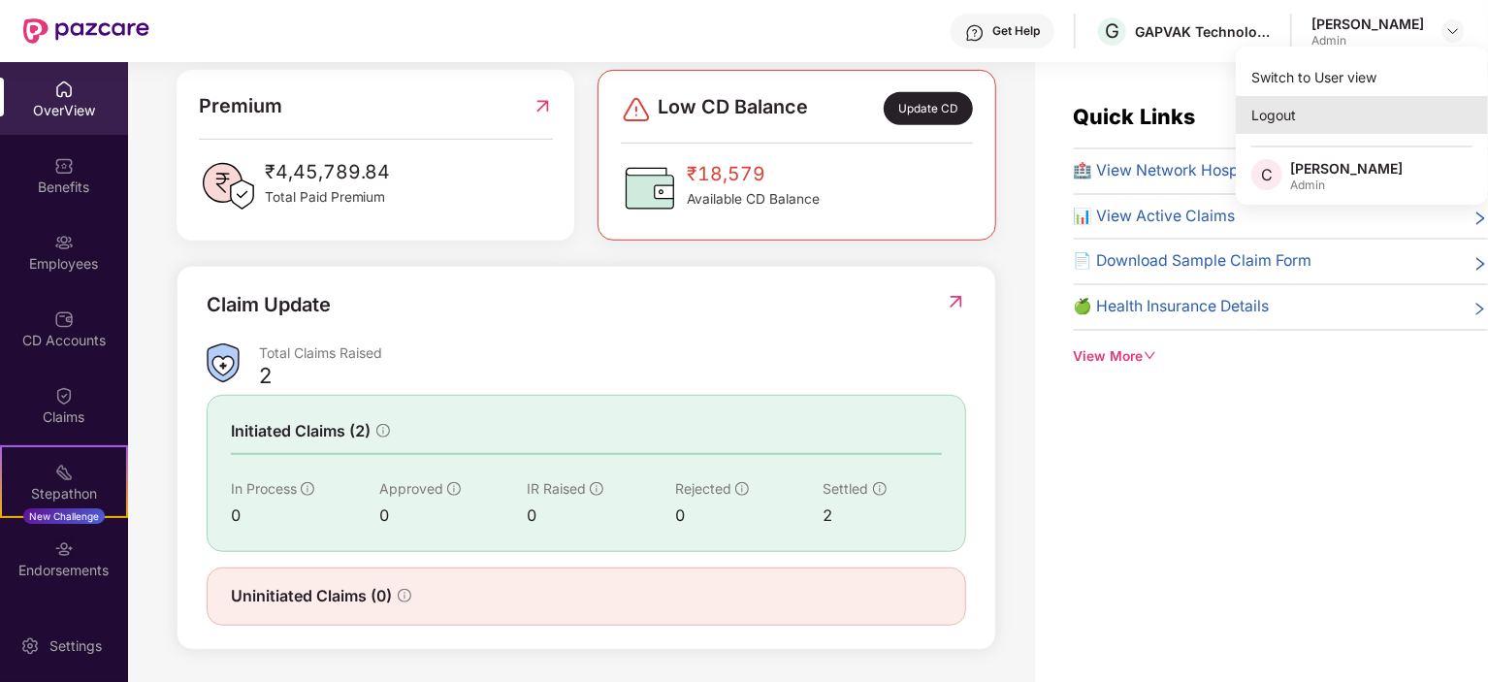
click at [1277, 120] on div "Logout" at bounding box center [1362, 115] width 252 height 38
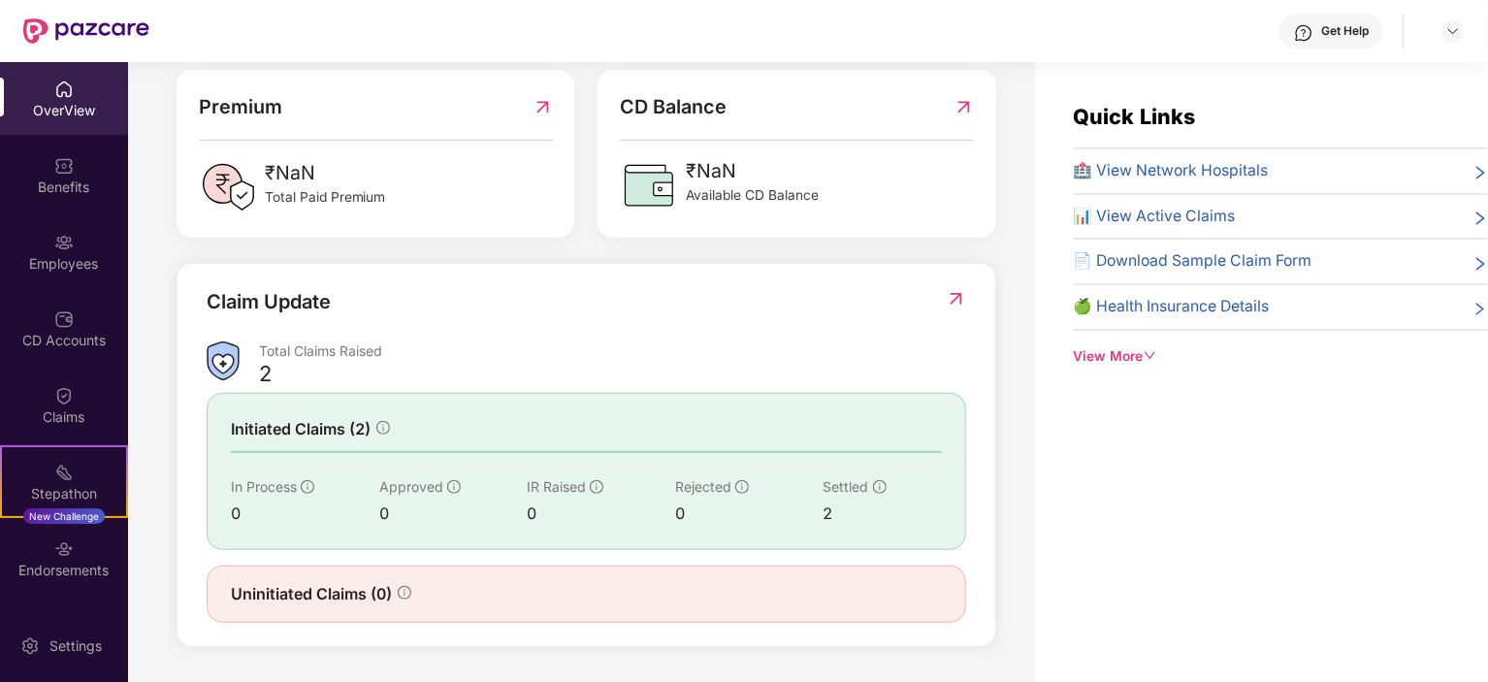
scroll to position [485, 0]
